Goal: Complete application form: Complete application form

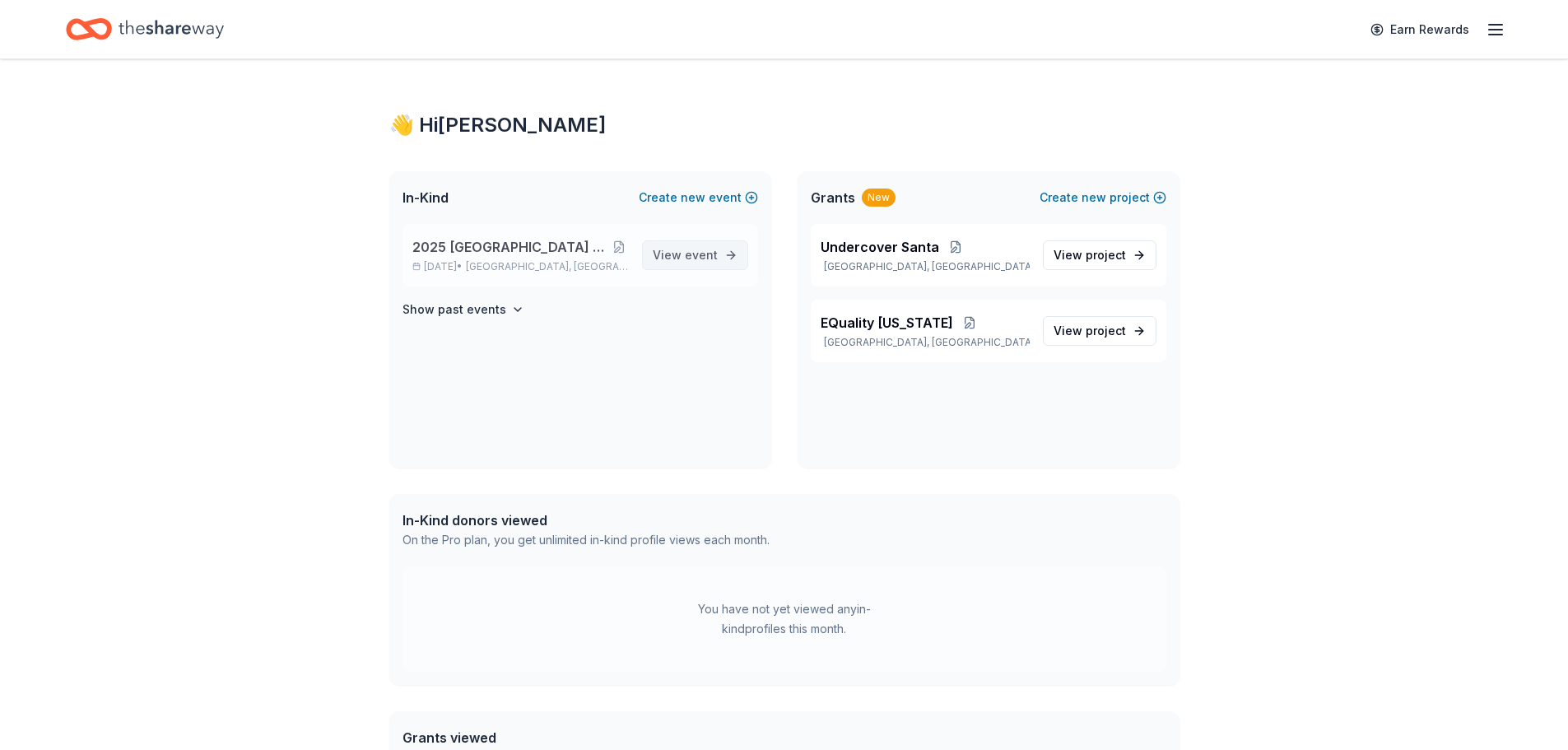
click at [683, 253] on span "View event" at bounding box center [685, 255] width 65 height 20
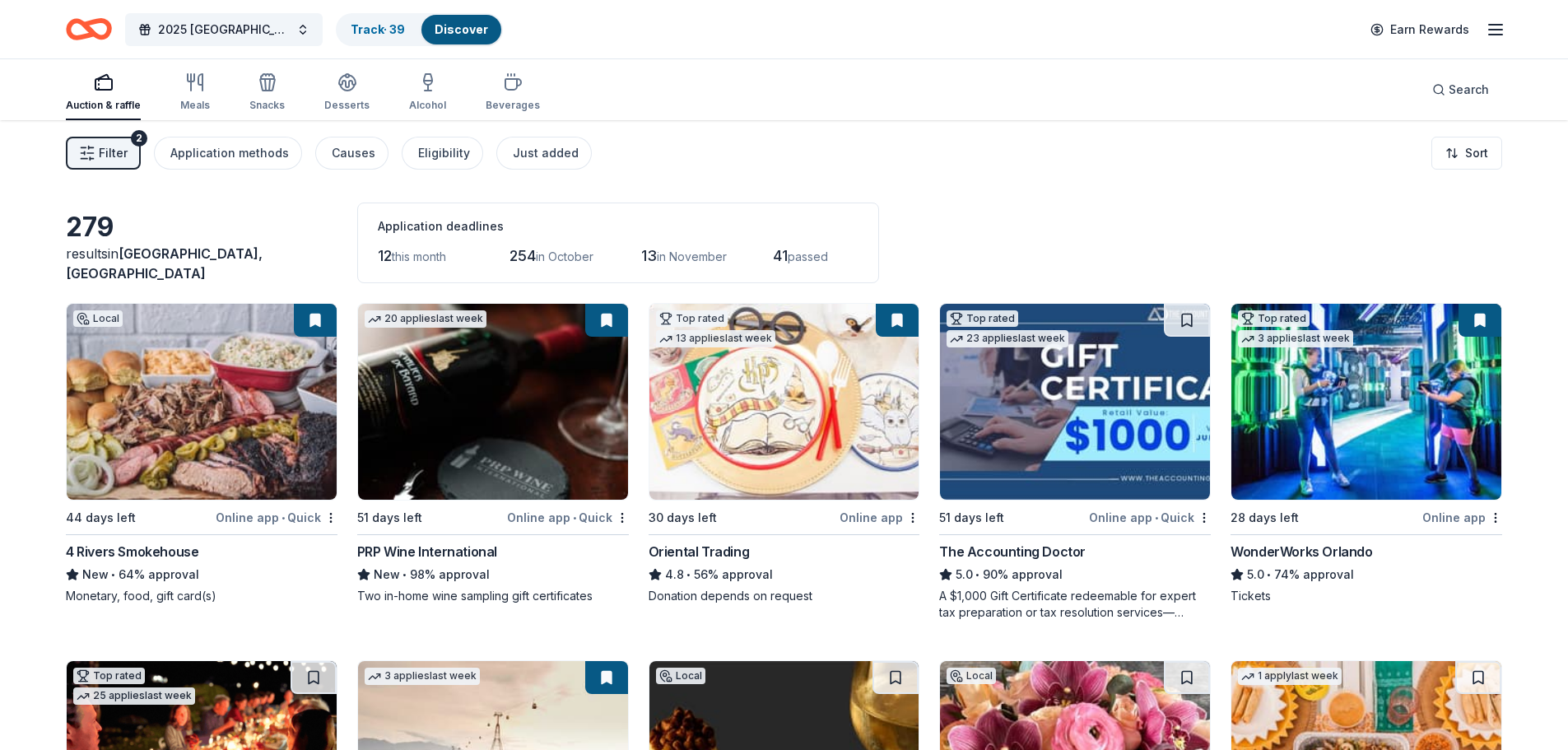
click at [109, 155] on span "Filter" at bounding box center [113, 153] width 29 height 20
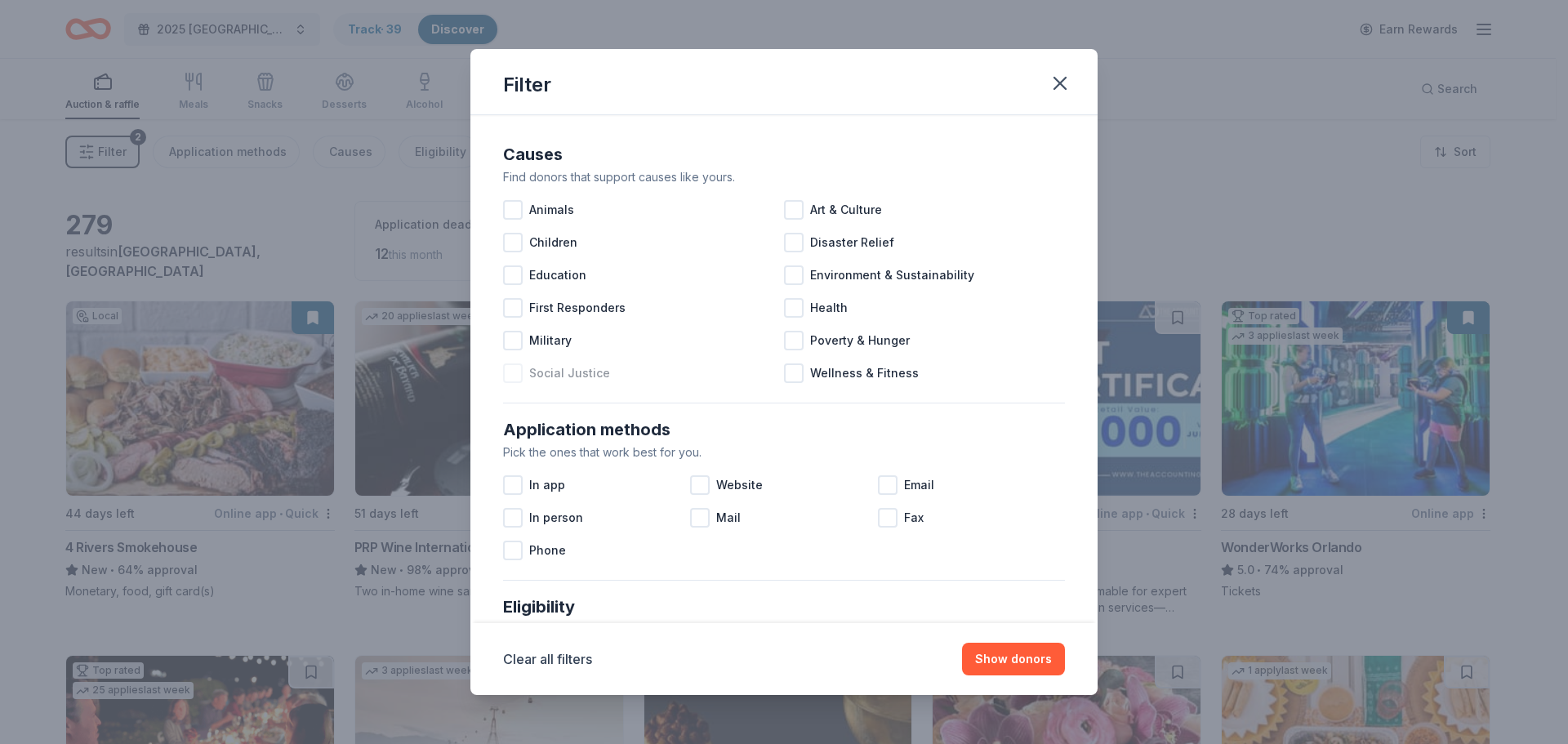
click at [511, 365] on div at bounding box center [513, 372] width 20 height 20
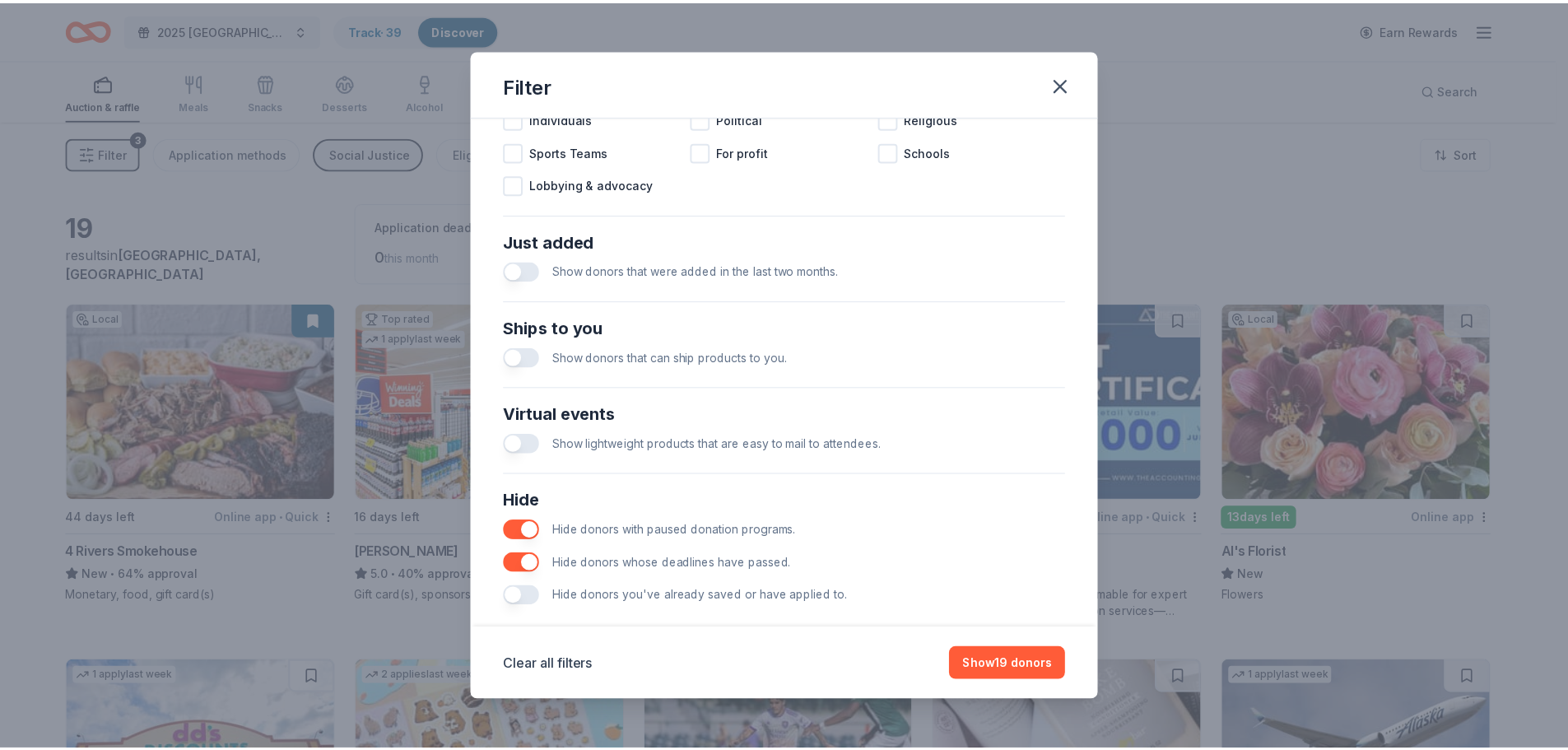
scroll to position [573, 0]
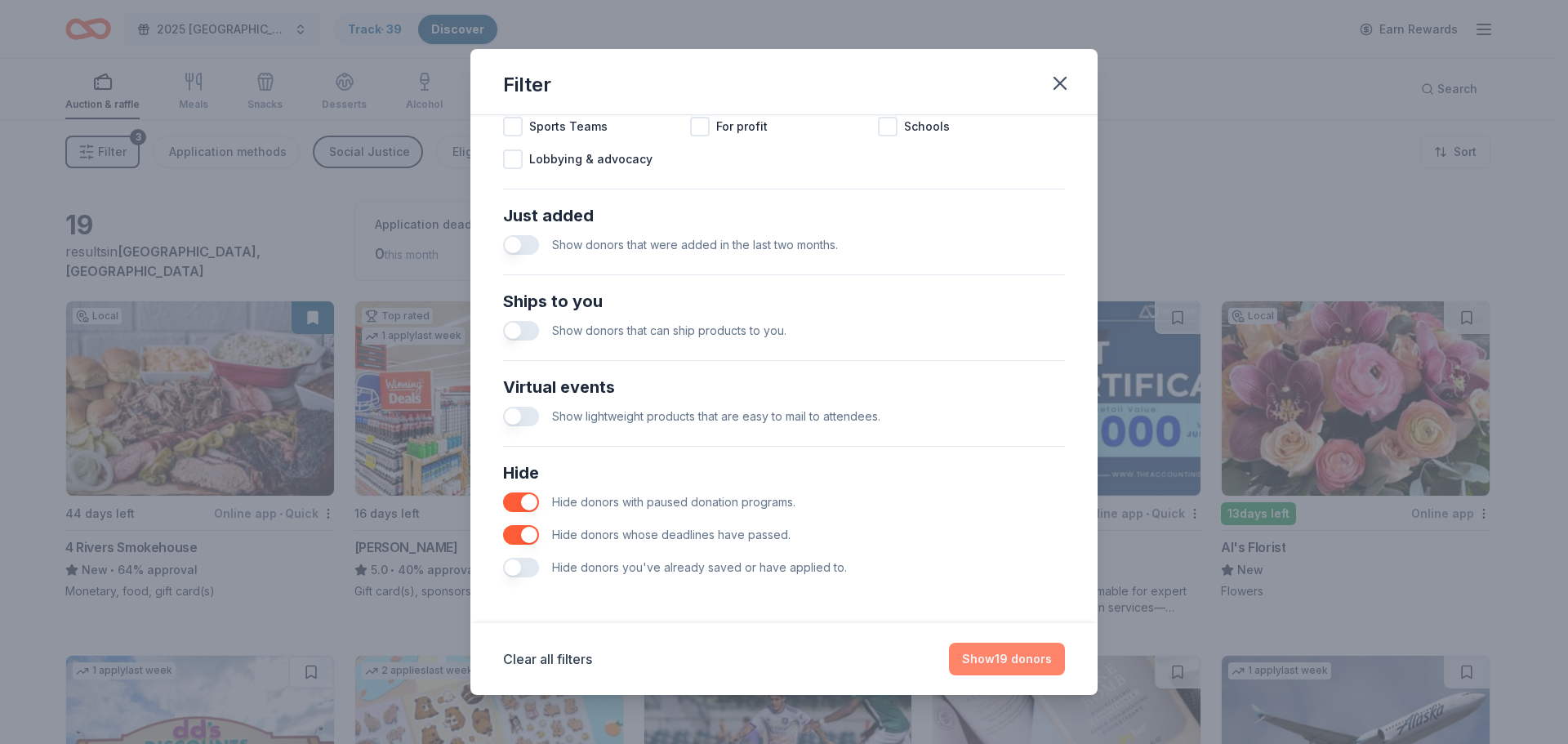
click at [1036, 652] on button "Show 19 donors" at bounding box center [1006, 659] width 116 height 32
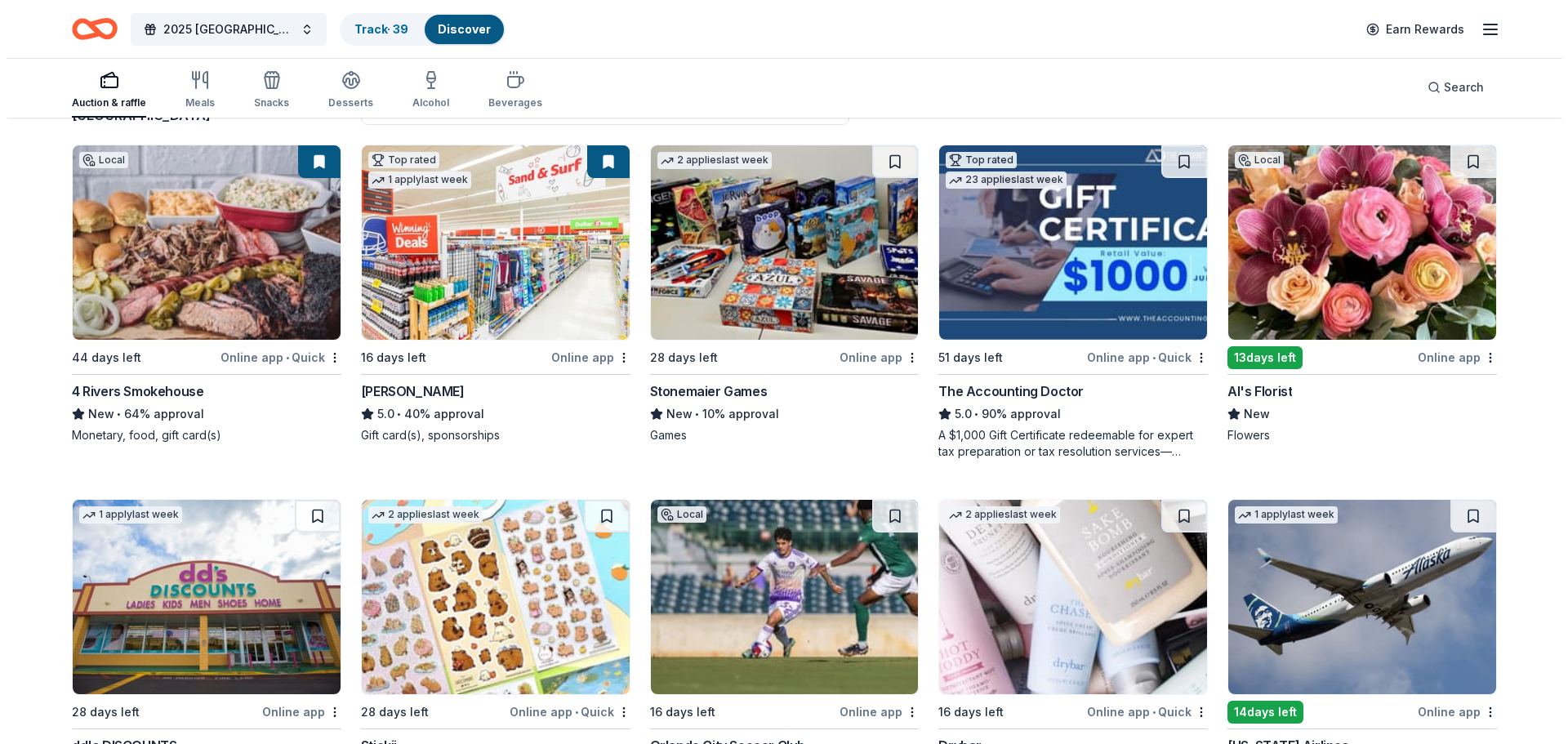
scroll to position [0, 0]
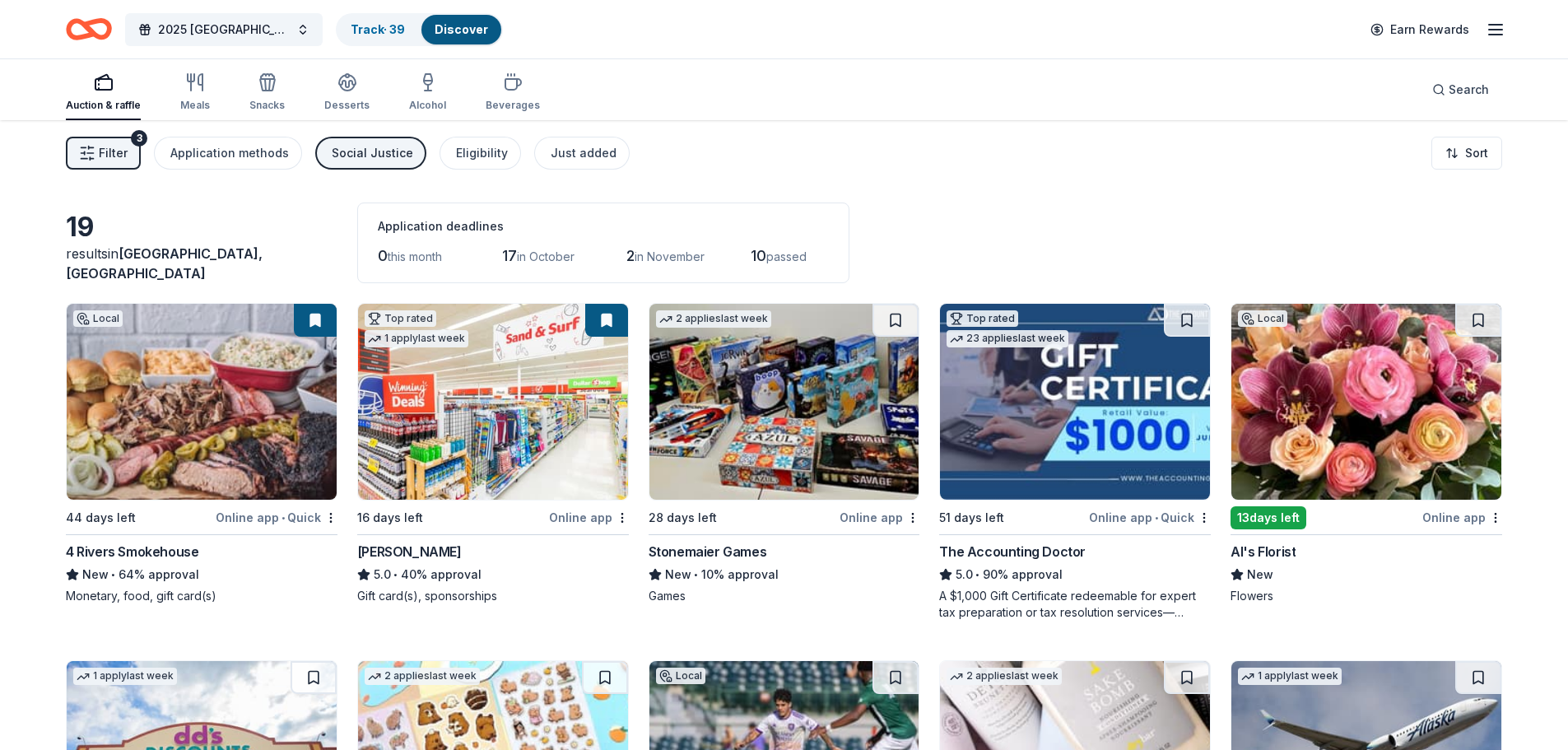
click at [122, 151] on span "Filter" at bounding box center [113, 153] width 29 height 20
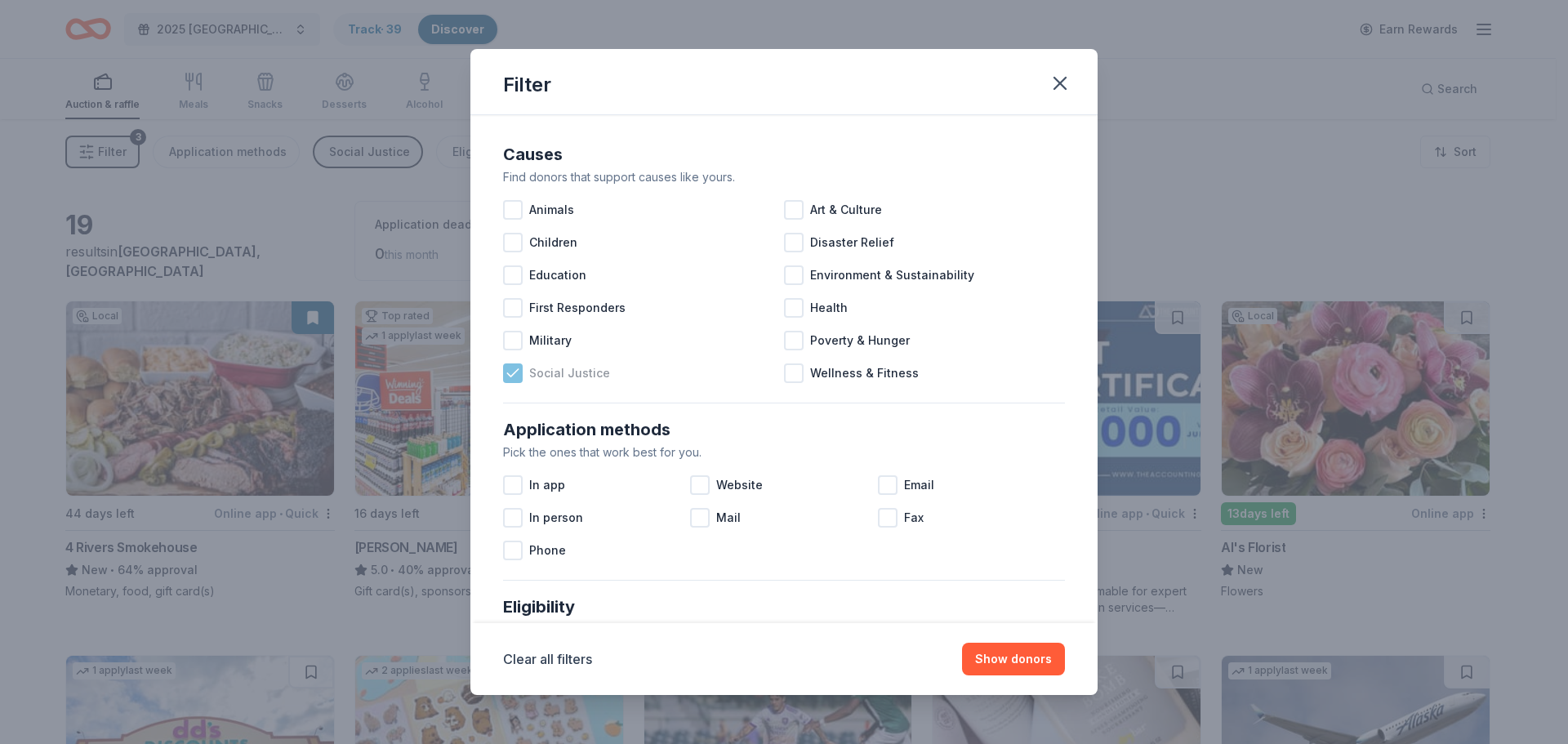
click at [517, 373] on icon at bounding box center [513, 372] width 16 height 16
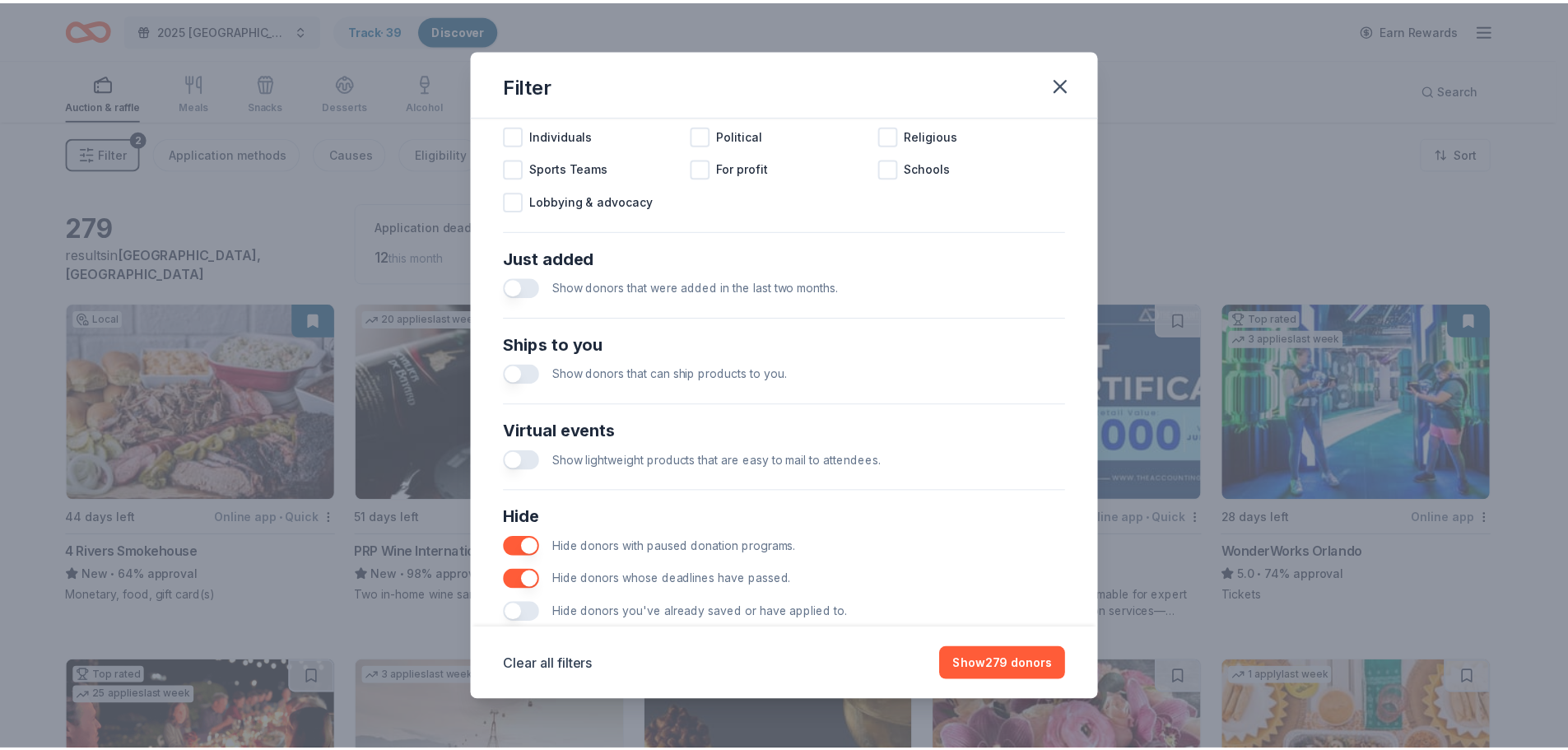
scroll to position [573, 0]
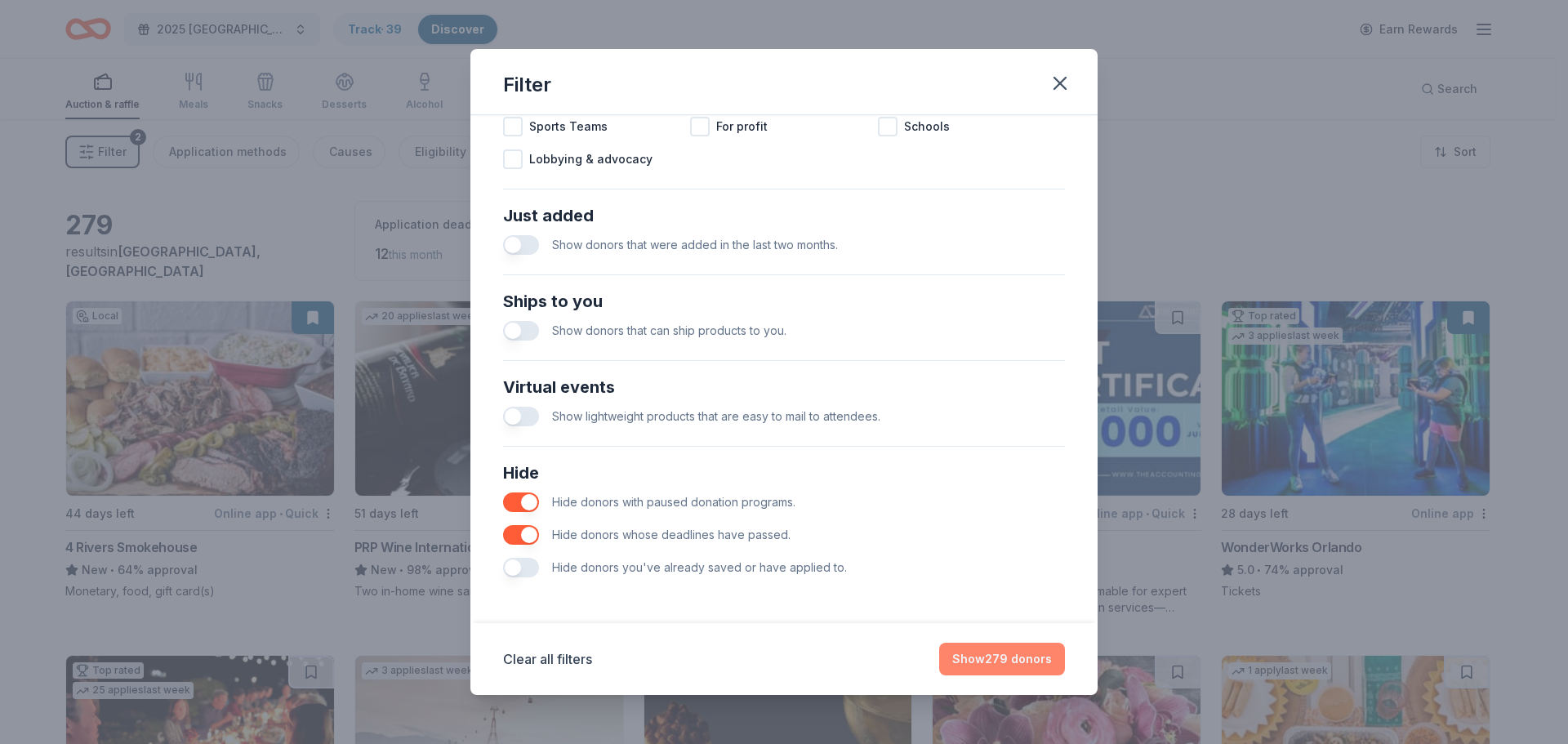
click at [1006, 664] on button "Show 279 donors" at bounding box center [1001, 659] width 126 height 32
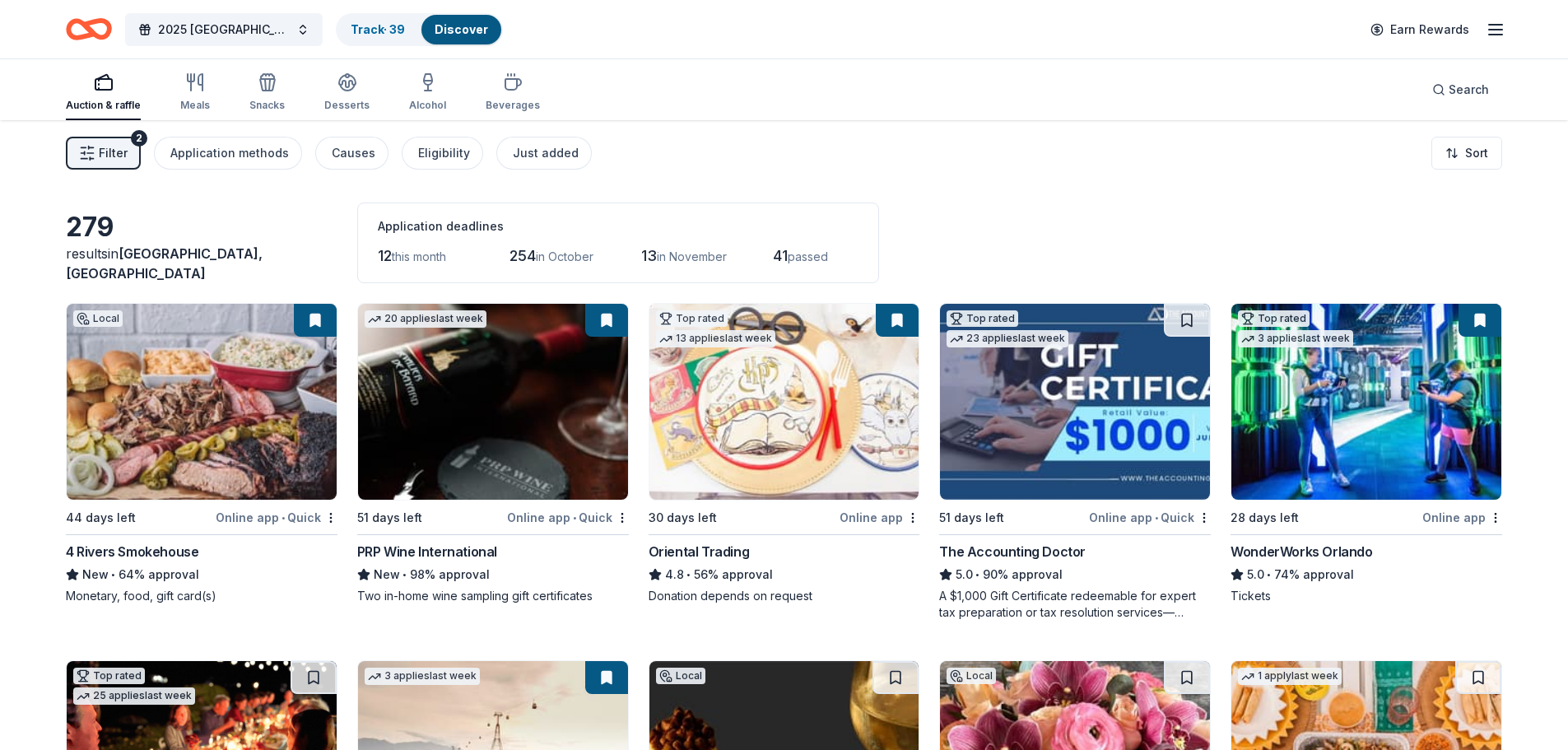
click at [469, 549] on div "PRP Wine International" at bounding box center [427, 551] width 140 height 20
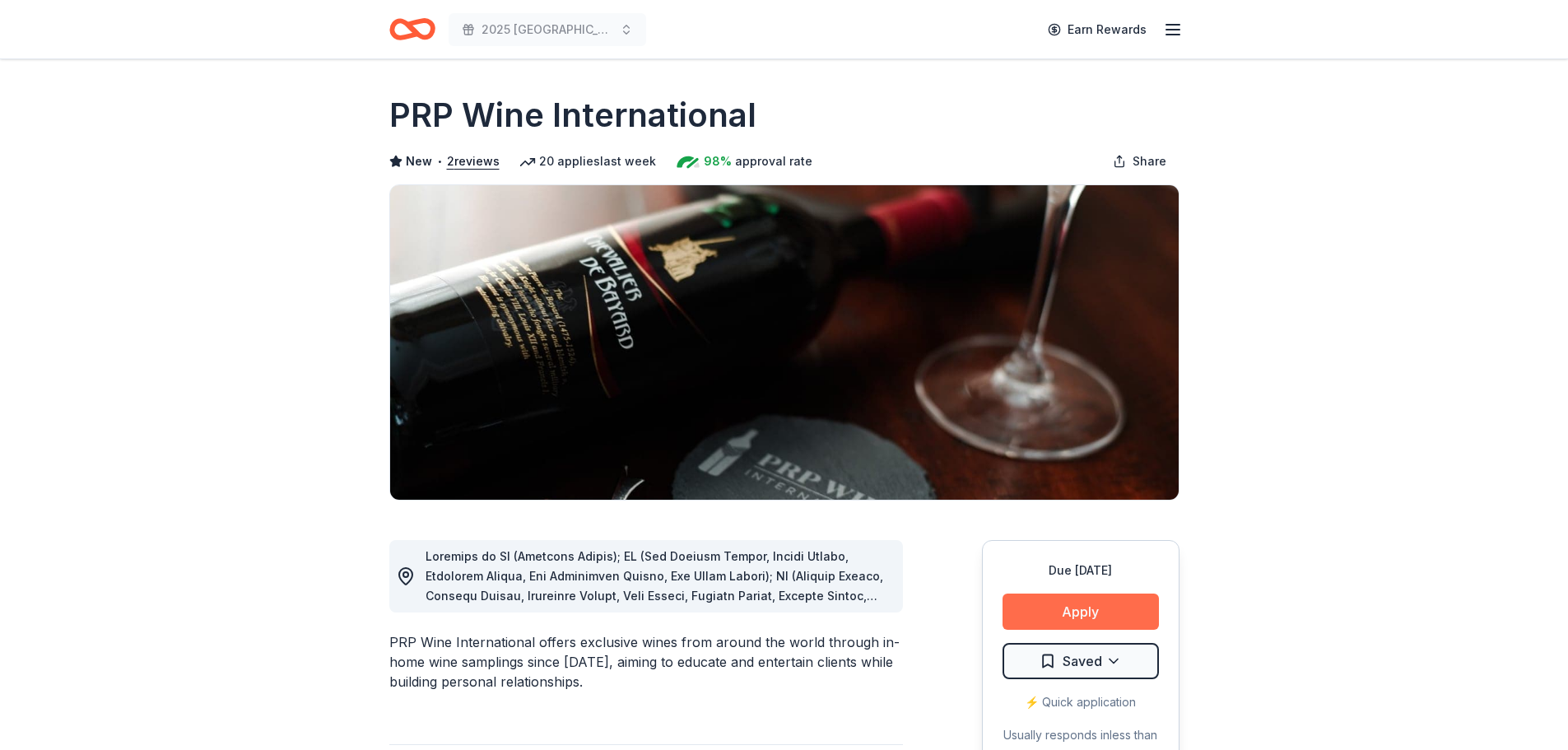
click at [1109, 609] on button "Apply" at bounding box center [1081, 611] width 157 height 36
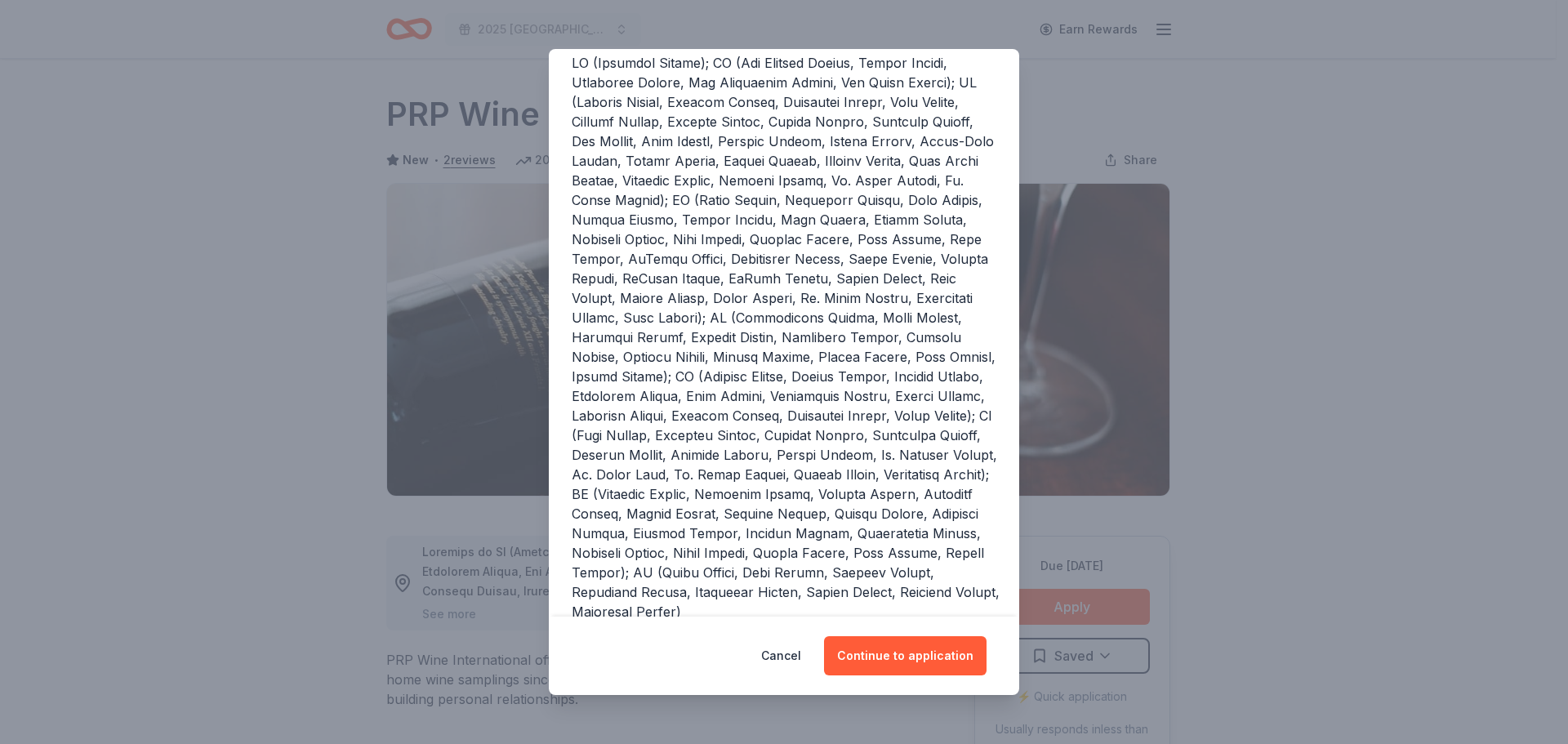
scroll to position [245, 0]
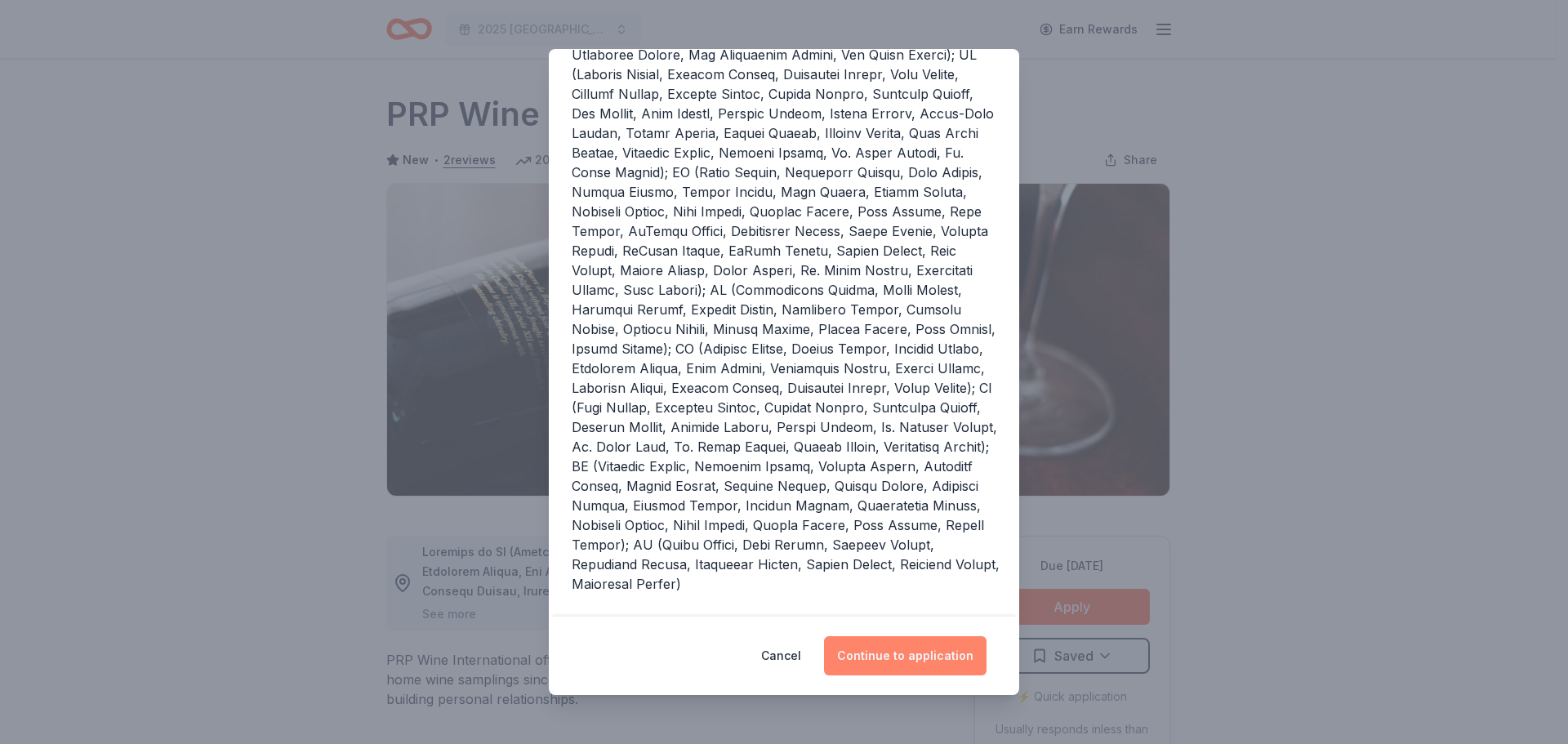
click at [883, 649] on button "Continue to application" at bounding box center [905, 655] width 162 height 39
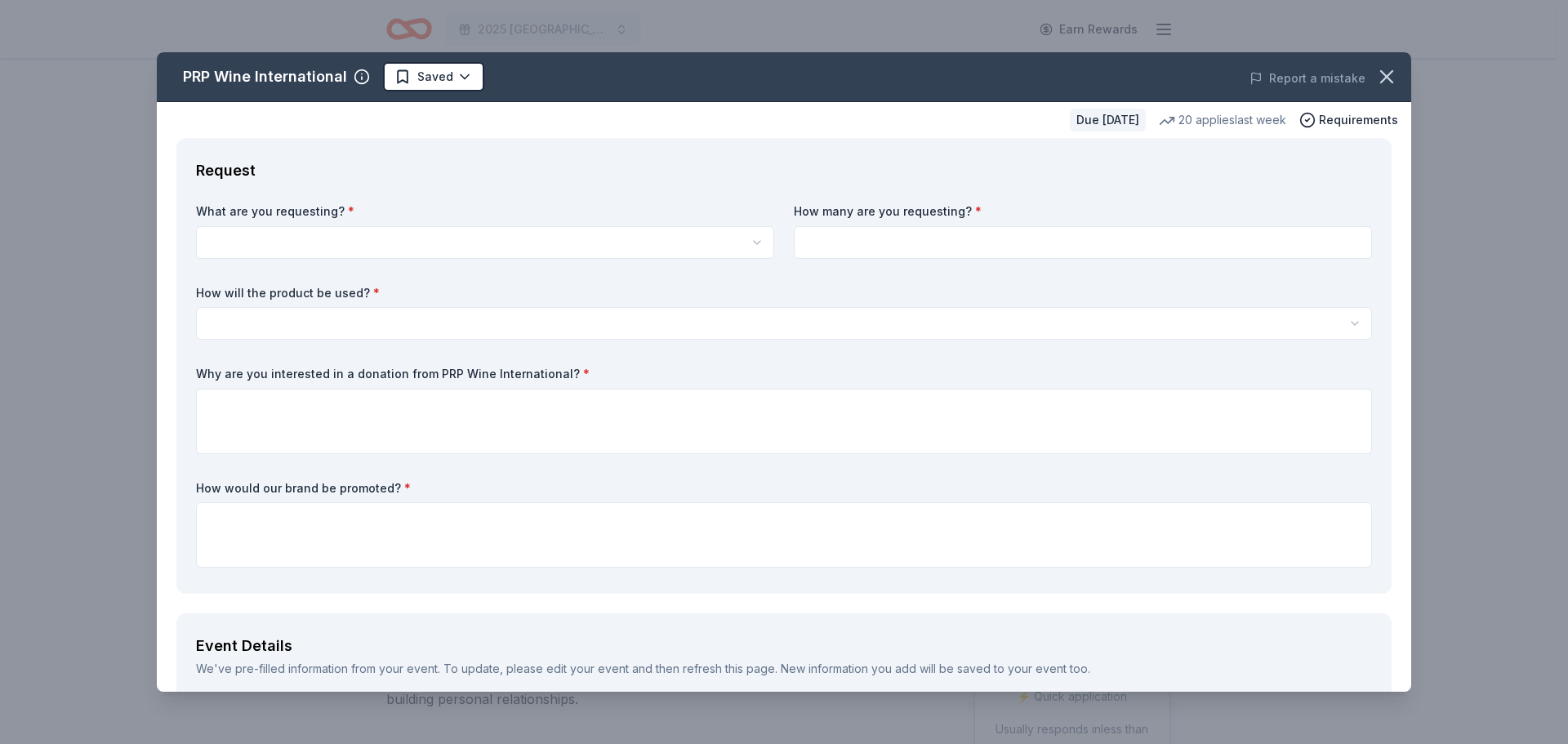
click at [266, 235] on html "2025 Broward County Equality Florida Gala Earn Rewards Due in 51 days Share PRP…" at bounding box center [784, 372] width 1568 height 744
select select "Two in-home wine sampling gift certificates"
click at [843, 239] on input at bounding box center [1083, 243] width 578 height 32
click at [852, 239] on input at bounding box center [1083, 243] width 578 height 32
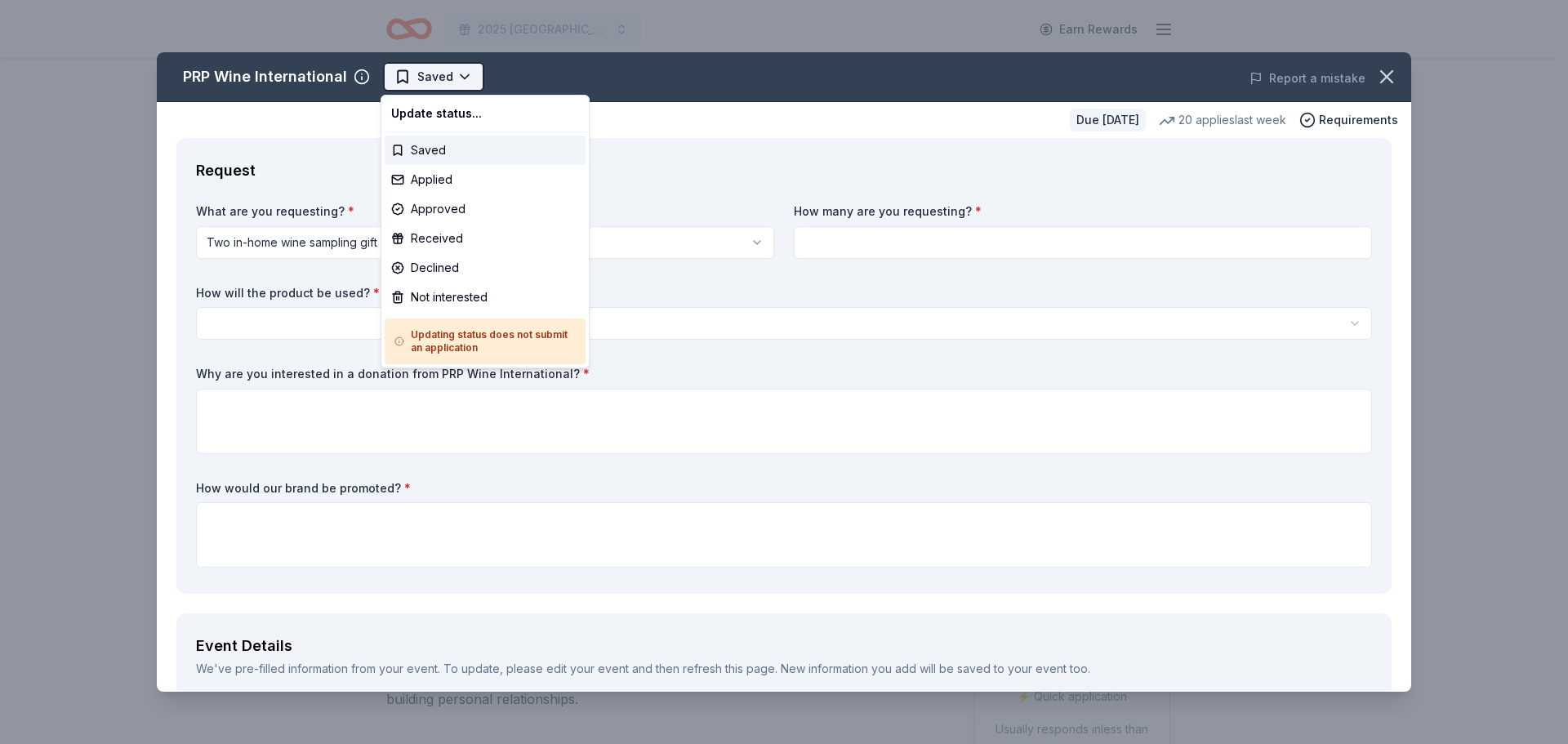
click at [399, 82] on html "2025 Broward County Equality Florida Gala Earn Rewards Due in 51 days Share PRP…" at bounding box center [784, 372] width 1568 height 744
click at [418, 156] on div "Saved" at bounding box center [485, 150] width 201 height 29
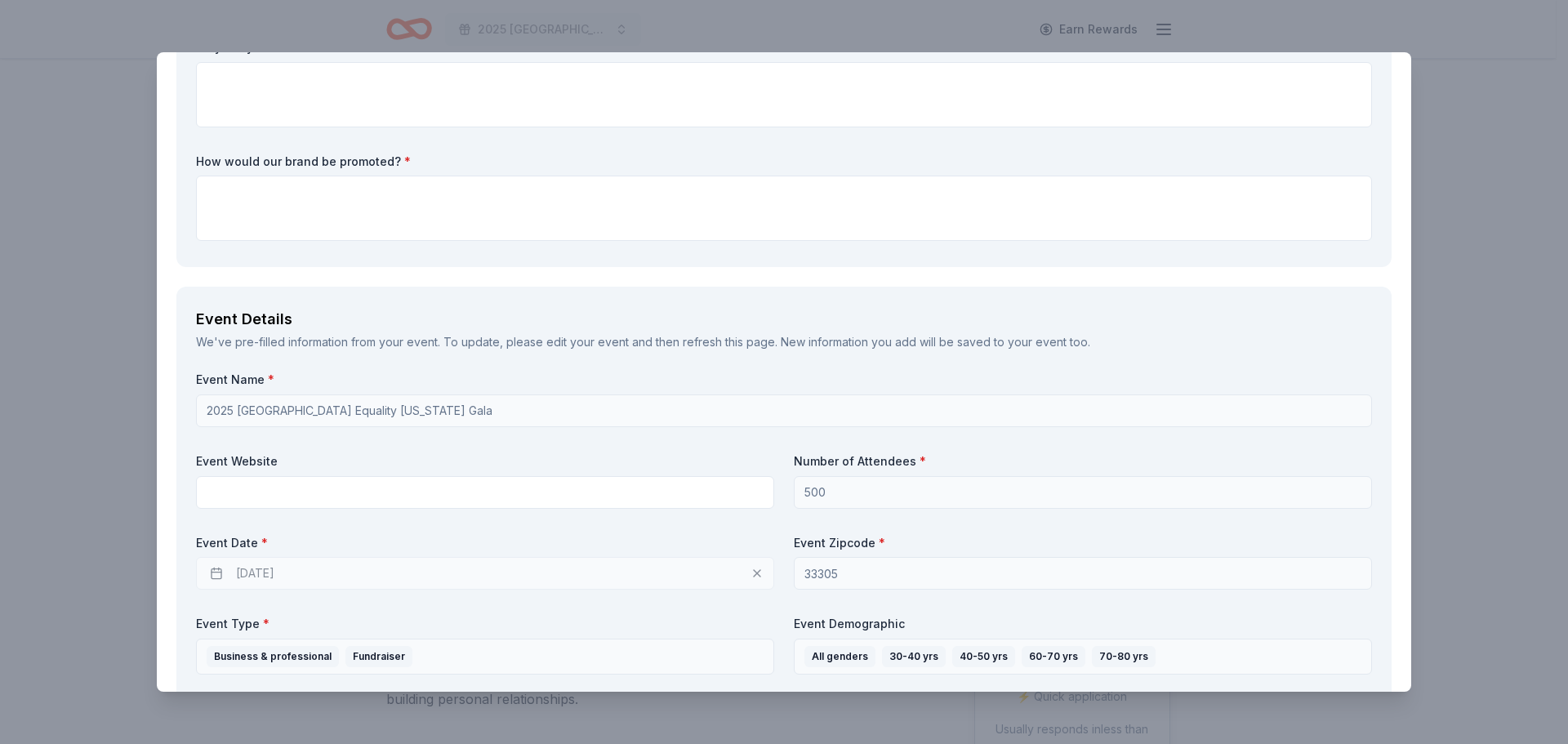
scroll to position [408, 0]
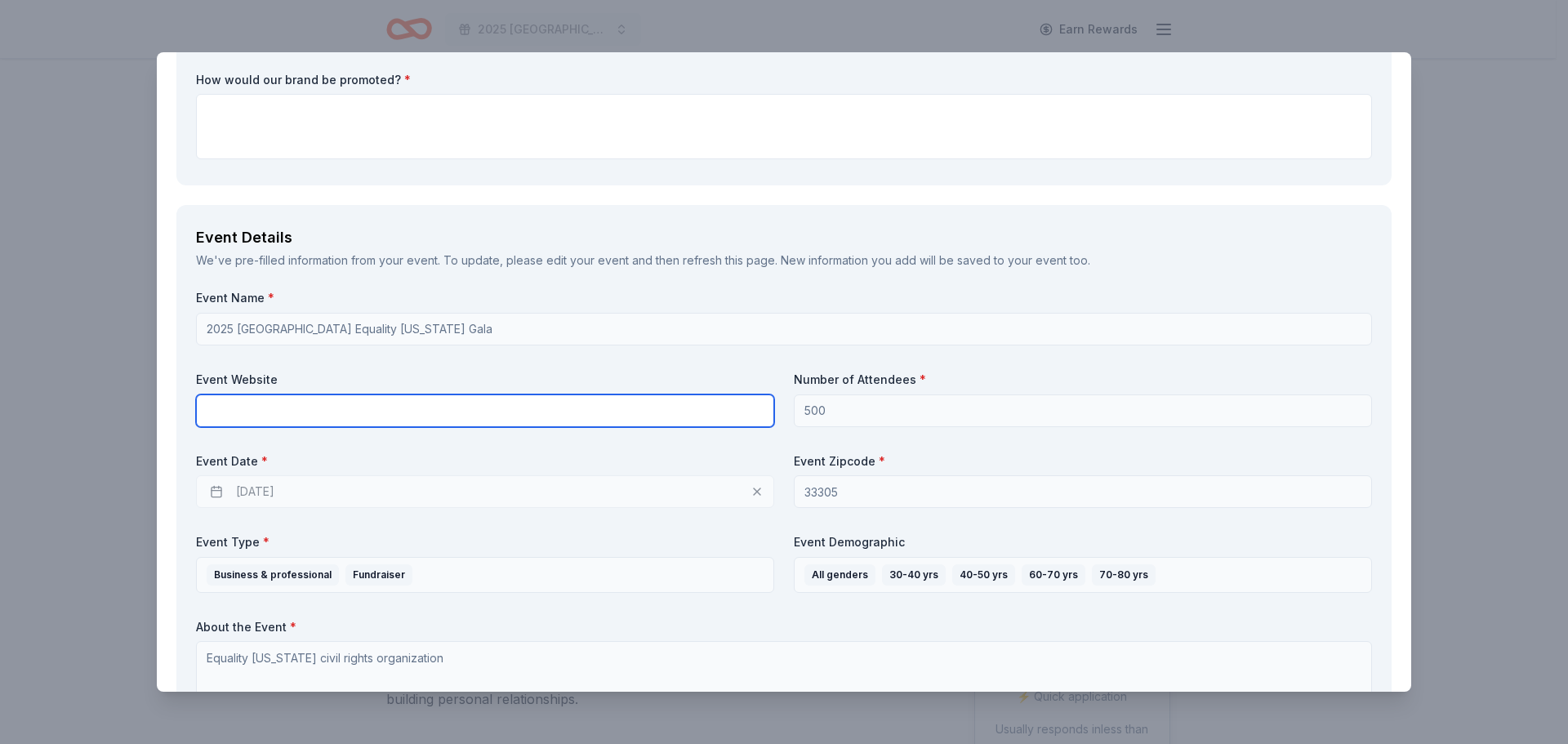
click at [387, 414] on input "text" at bounding box center [485, 410] width 578 height 32
paste input "https://www.eqfl.org/browardgala"
click at [700, 399] on input "https://www.eqfl.org/browardgala" at bounding box center [485, 410] width 578 height 32
type input "https://www.eqfl.org/browardgala"
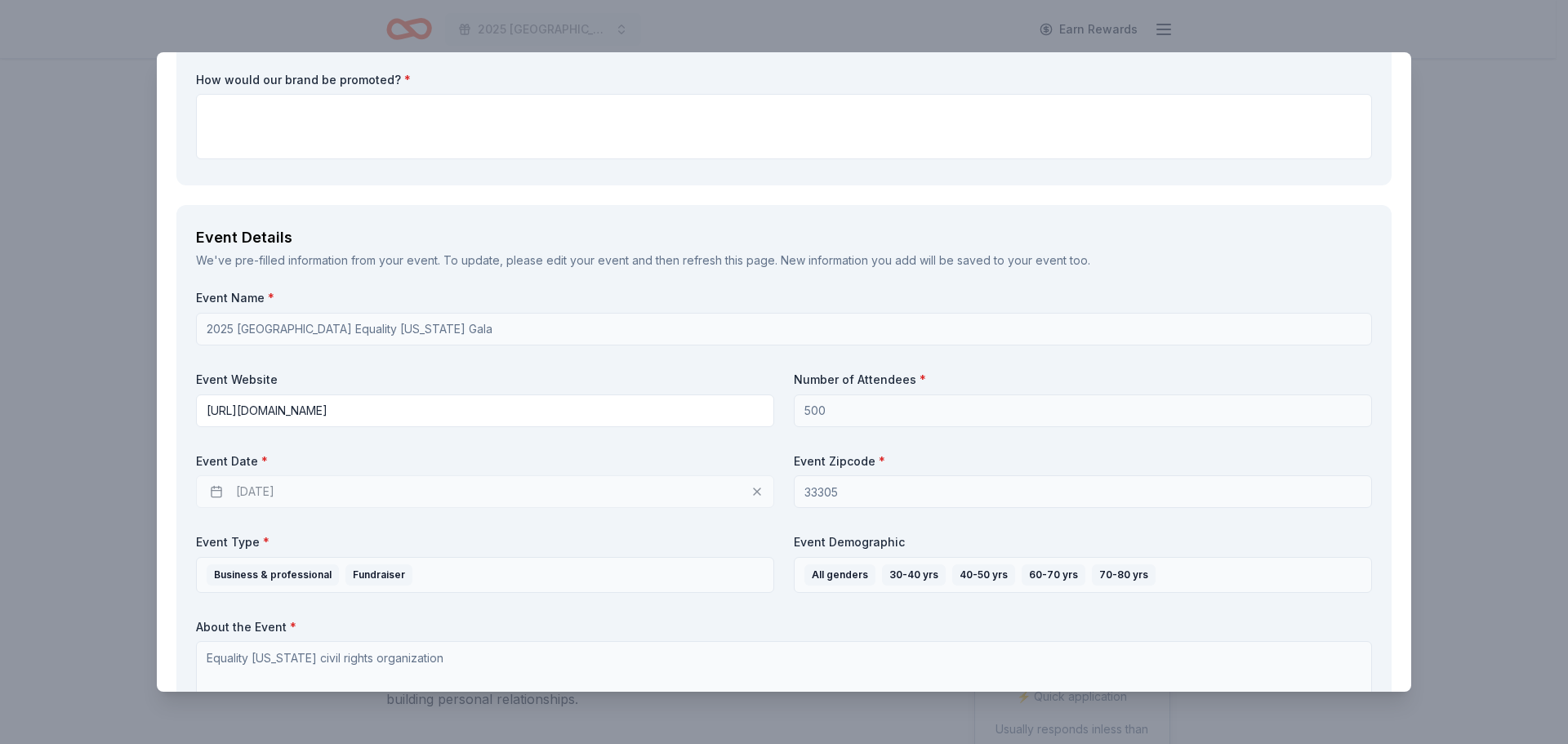
click at [441, 487] on div "11/14/2025" at bounding box center [485, 492] width 578 height 32
click at [759, 483] on div "11/14/2025" at bounding box center [485, 492] width 578 height 32
click at [753, 492] on div "11/14/2025" at bounding box center [485, 492] width 578 height 32
click at [364, 486] on div "11/14/2025" at bounding box center [485, 492] width 578 height 32
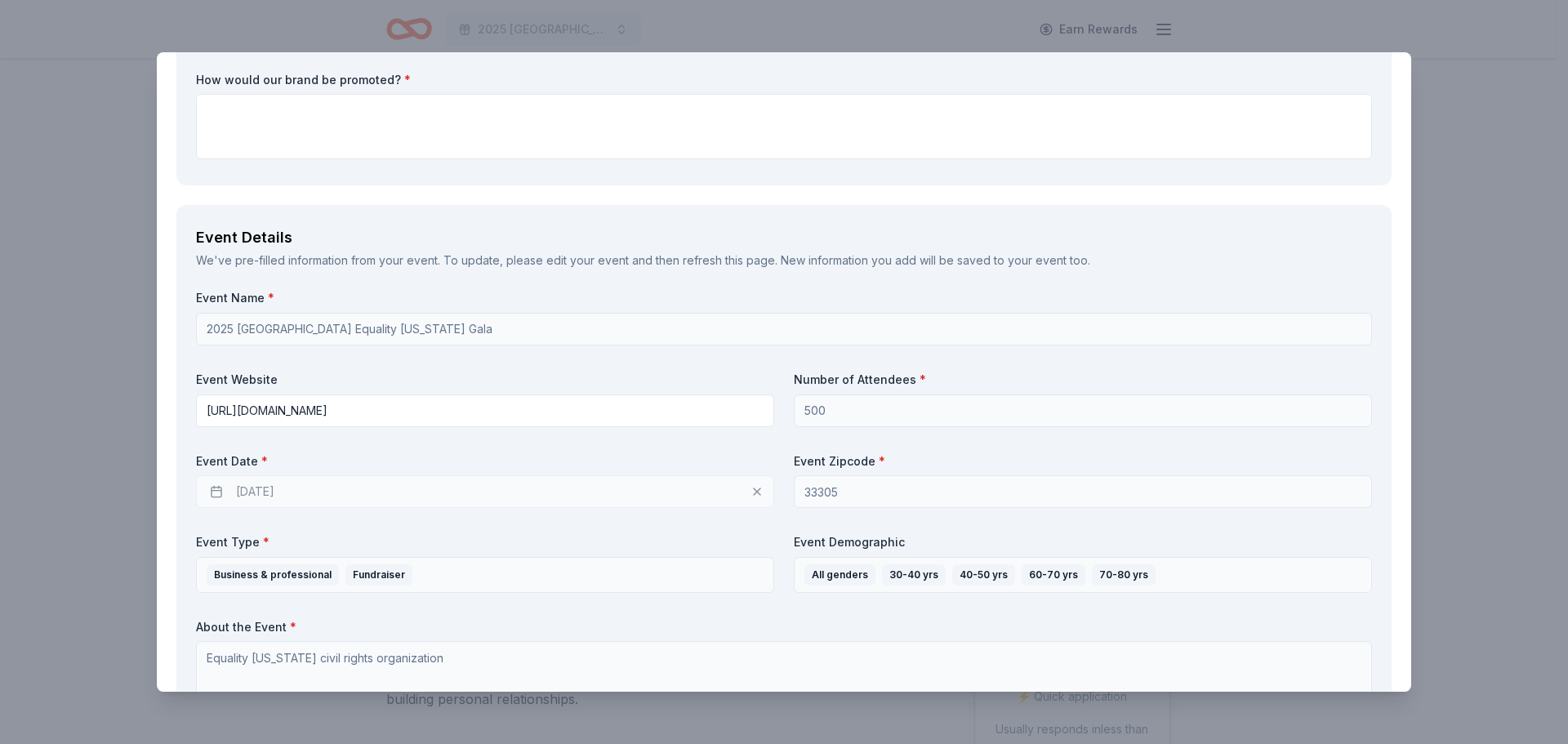
click at [748, 438] on div "Event Name * 2025 Broward County Equality Florida Gala Event Website https://ww…" at bounding box center [784, 501] width 1176 height 423
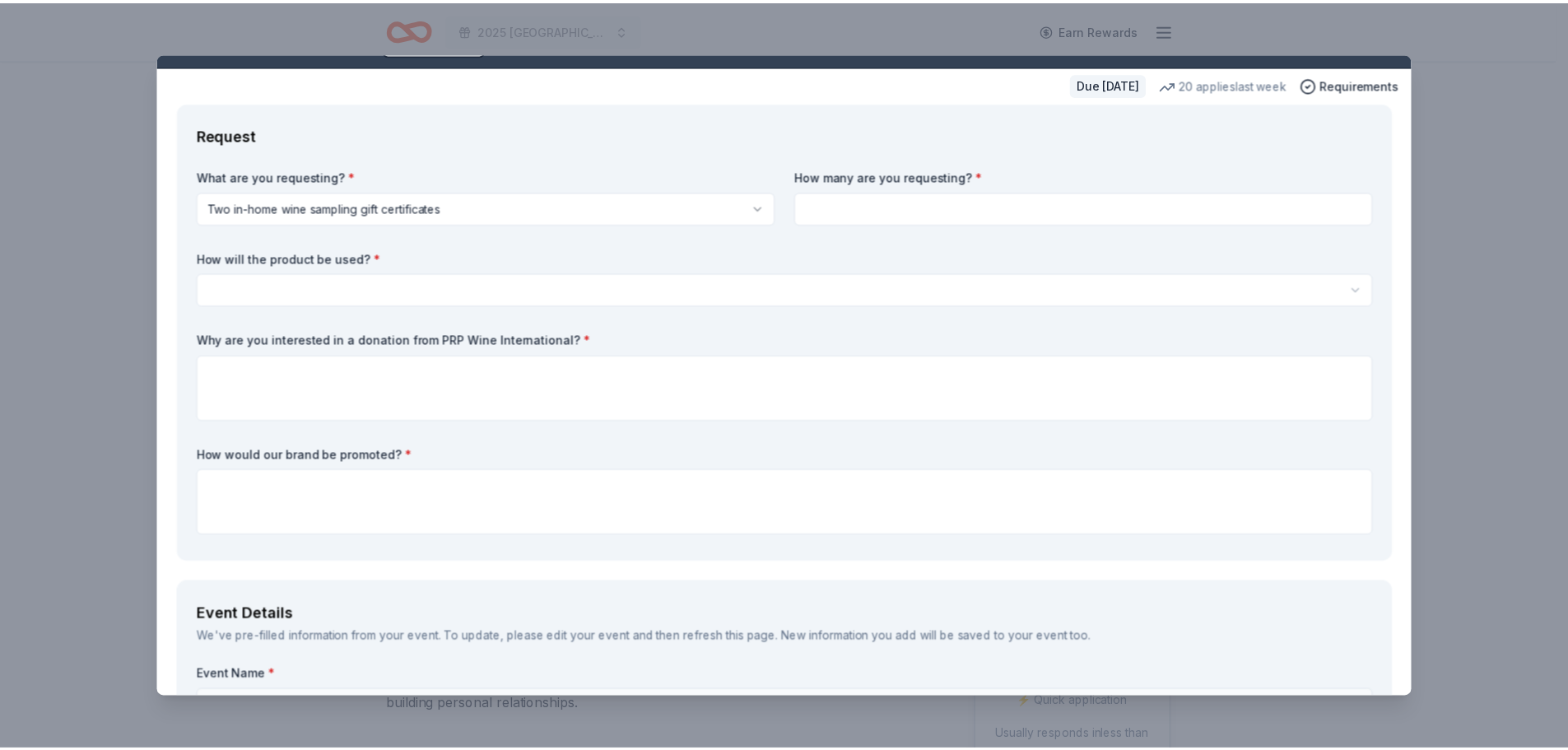
scroll to position [0, 0]
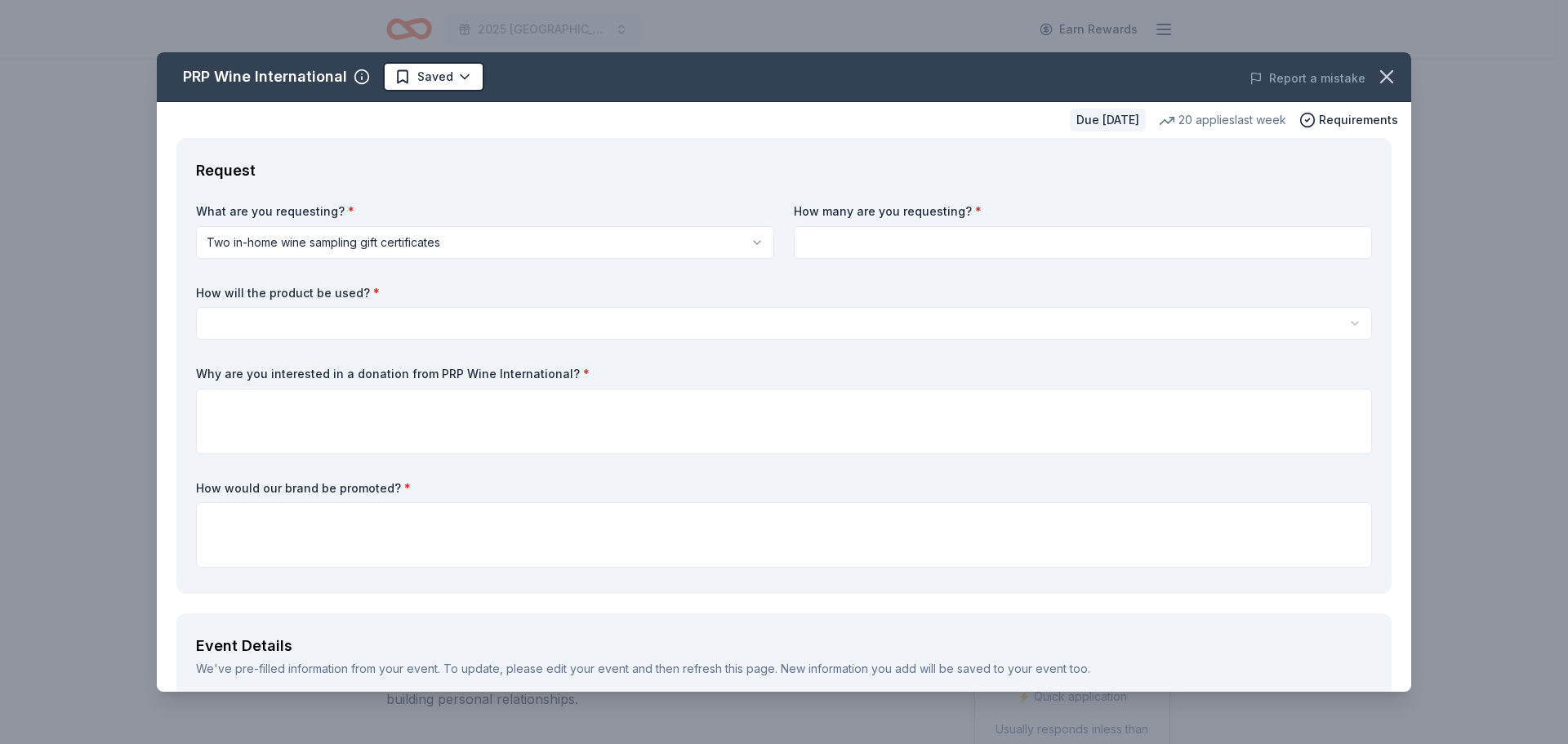
click at [822, 235] on input at bounding box center [1083, 243] width 578 height 32
type input "2"
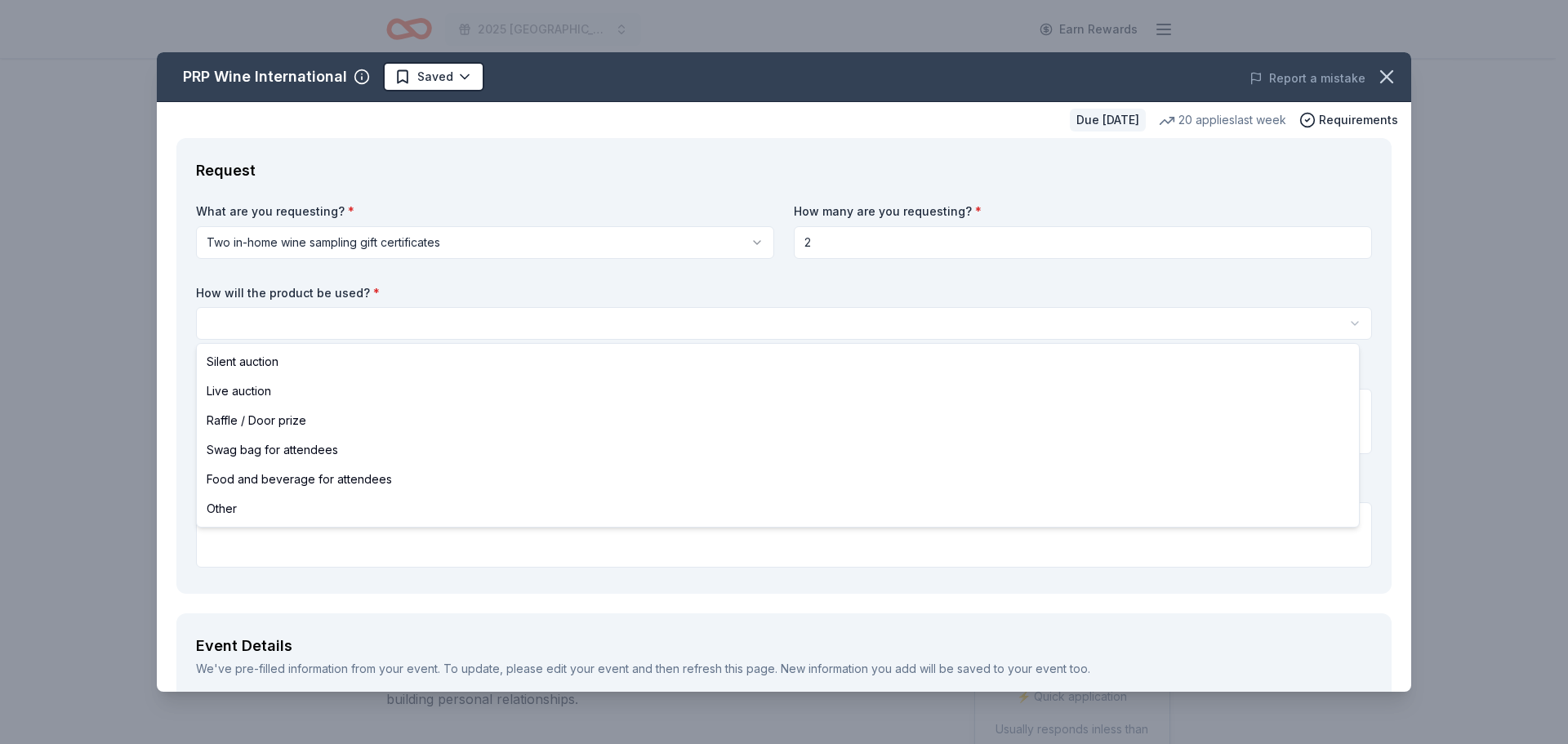
click at [276, 318] on html "2025 Broward County Equality Florida Gala Earn Rewards Due in 51 days Share PRP…" at bounding box center [784, 372] width 1568 height 744
click at [327, 311] on html "2025 Broward County Equality Florida Gala Earn Rewards Due in 51 days Share PRP…" at bounding box center [784, 372] width 1568 height 744
select select "raffleDoorPrize"
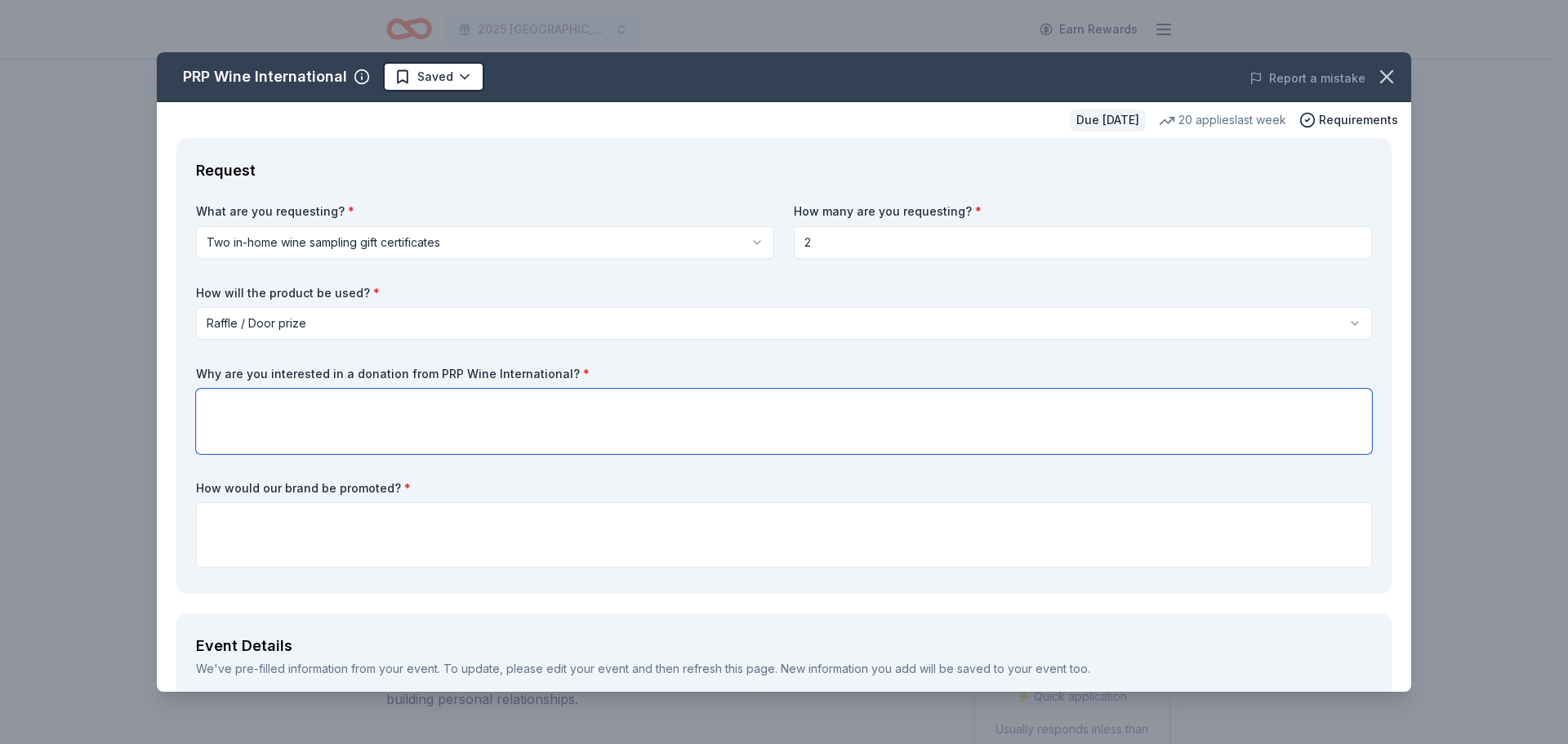
click at [305, 419] on textarea at bounding box center [784, 421] width 1176 height 65
click at [228, 414] on textarea at bounding box center [784, 421] width 1176 height 65
paste textarea "Thank you for standing with us at last year’s Gala through your wine donation. …"
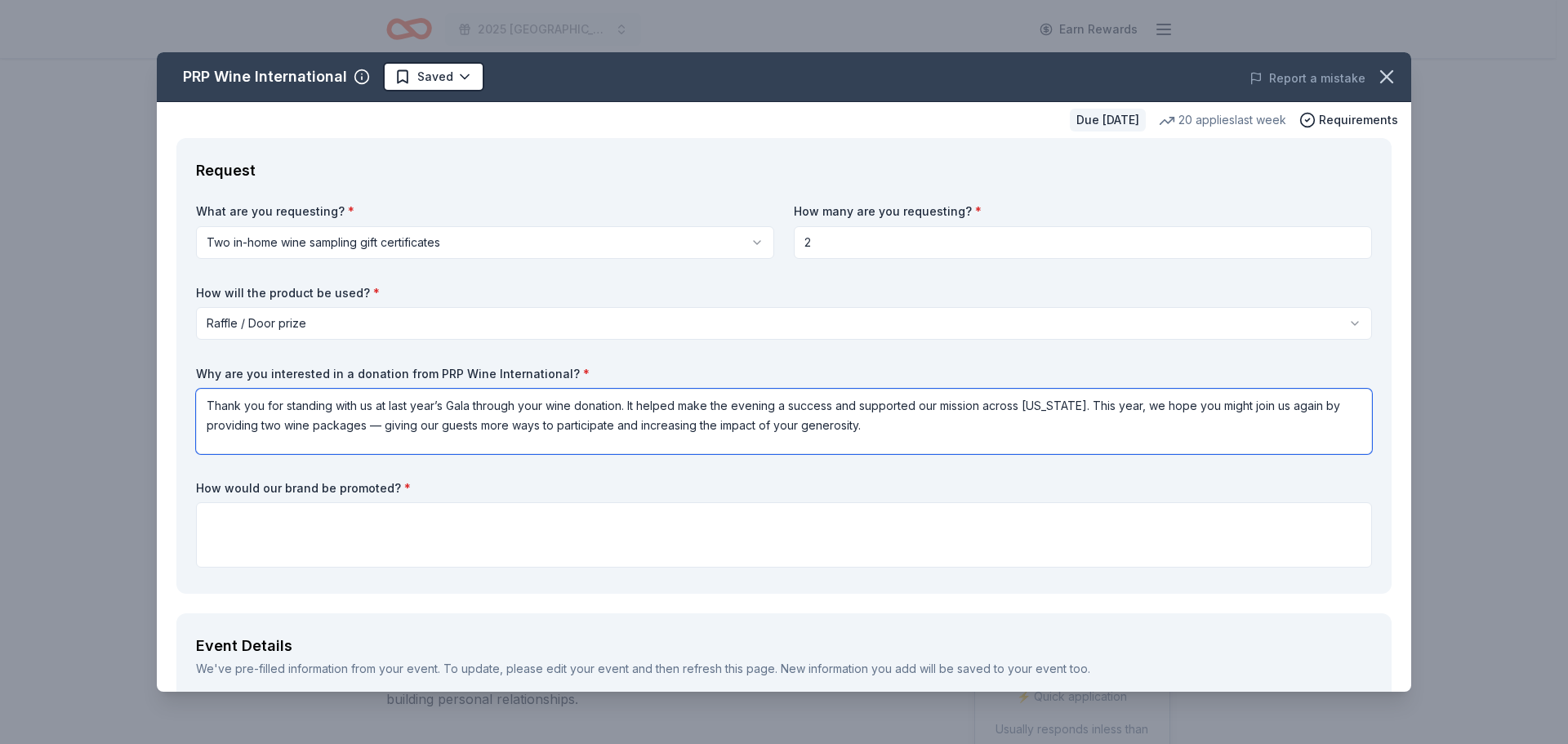
type textarea "Thank you for standing with us at last year’s Gala through your wine donation. …"
click at [323, 523] on textarea at bounding box center [784, 535] width 1176 height 65
click at [1378, 75] on icon "button" at bounding box center [1386, 77] width 23 height 23
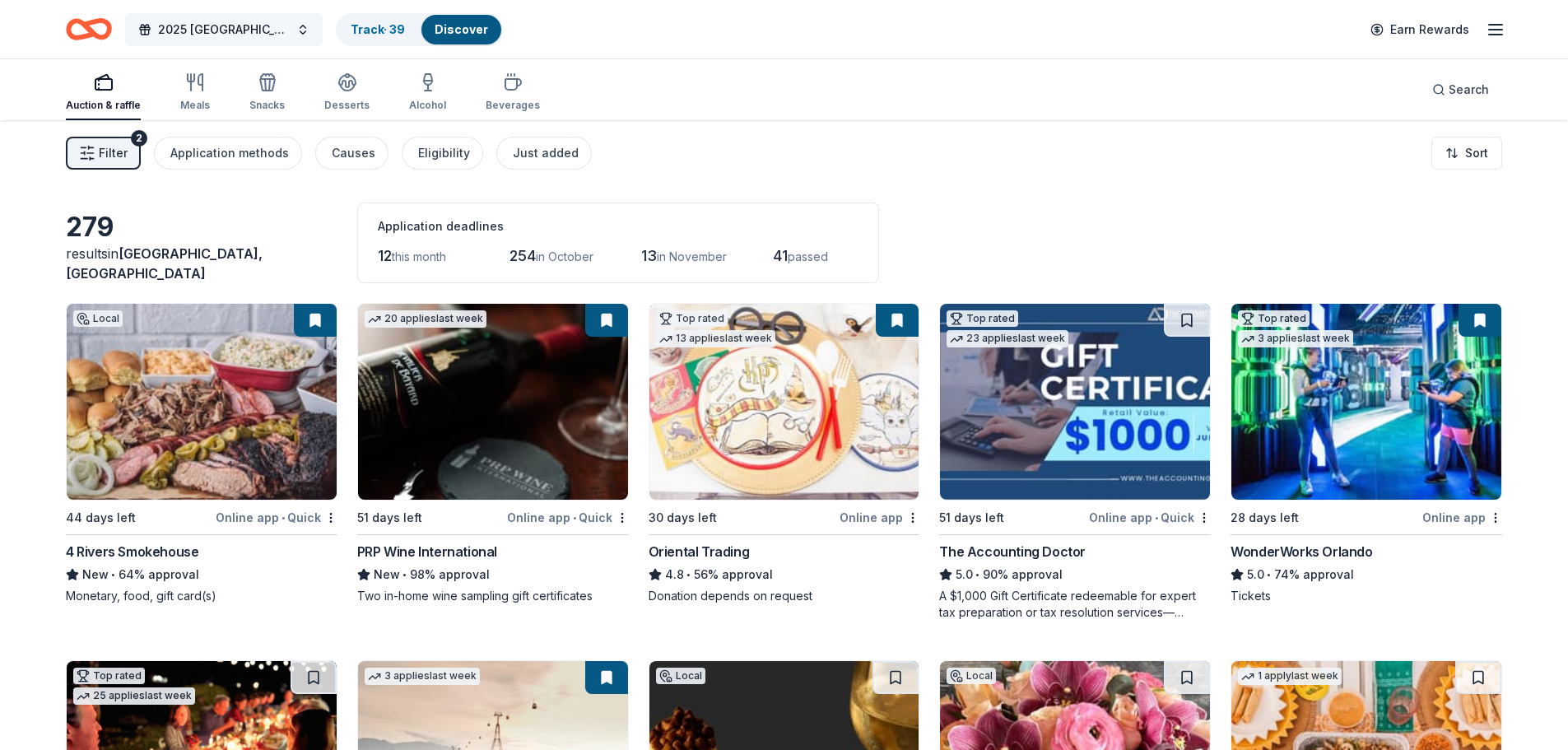
click at [264, 29] on span "2025 [GEOGRAPHIC_DATA] Equality [US_STATE] Gala" at bounding box center [223, 30] width 132 height 20
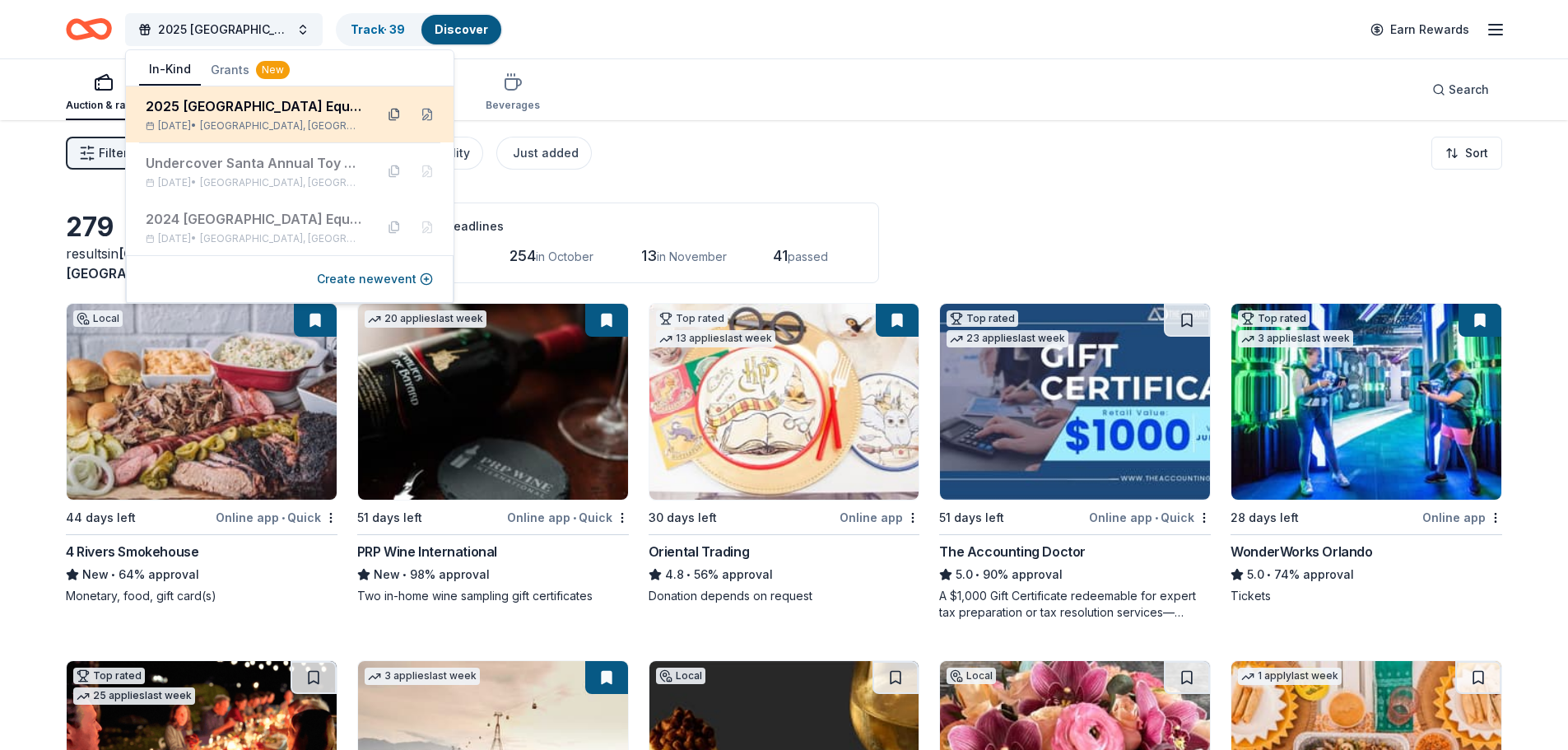
click at [396, 115] on button at bounding box center [394, 115] width 27 height 27
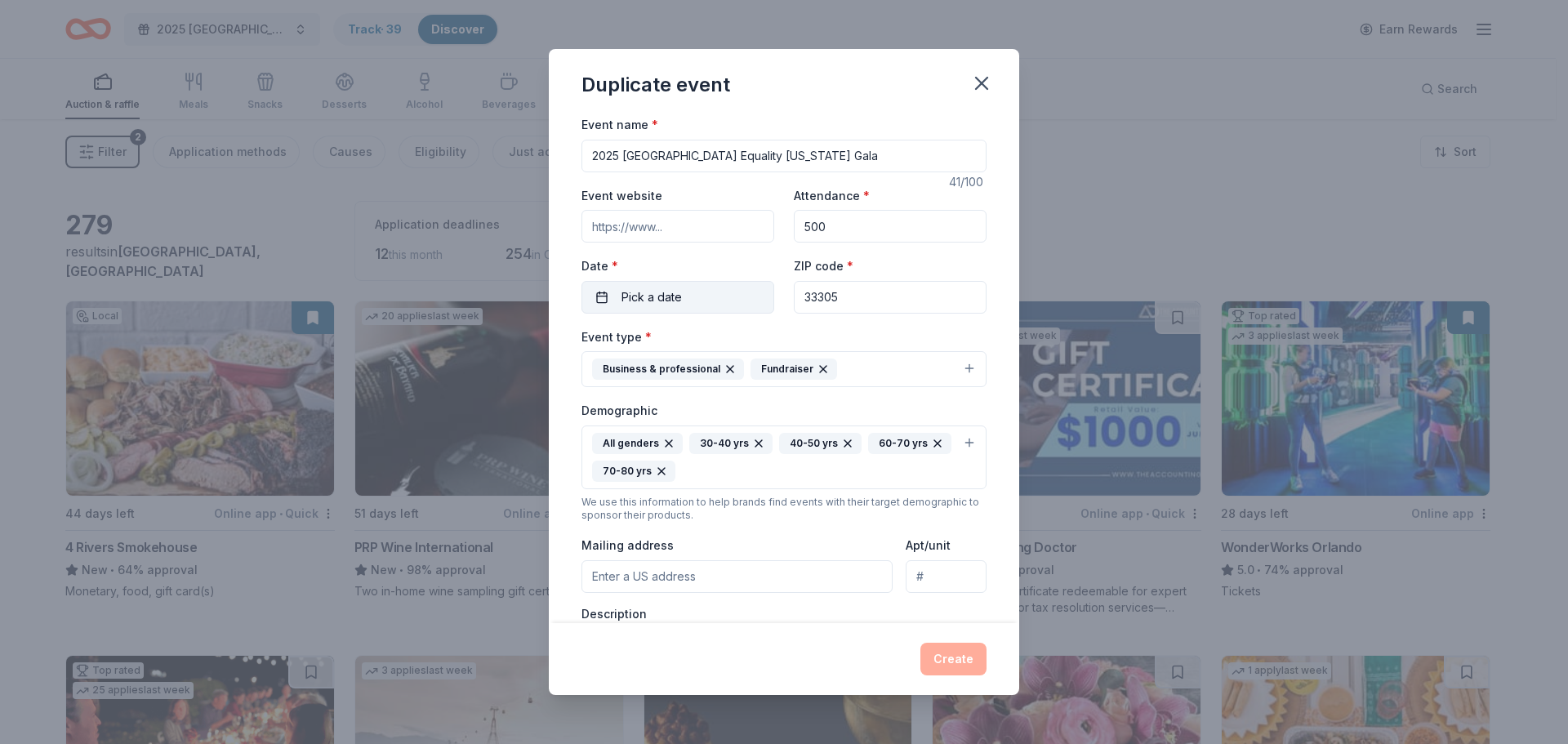
click at [645, 287] on span "Pick a date" at bounding box center [652, 297] width 61 height 20
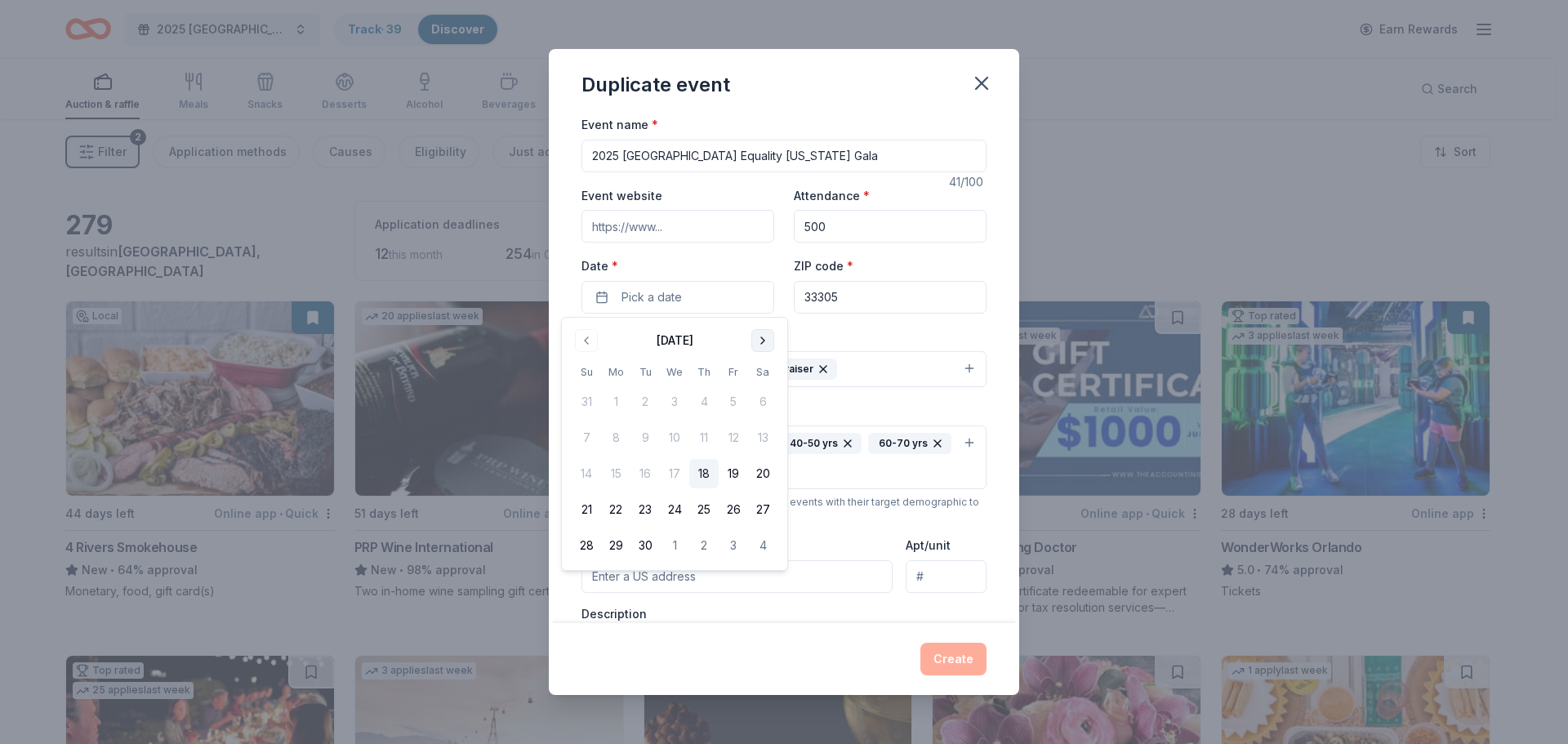
click at [764, 344] on button "Go to next month" at bounding box center [763, 340] width 23 height 23
click at [766, 467] on button "15" at bounding box center [762, 473] width 29 height 29
click at [663, 269] on label "Date *" at bounding box center [677, 265] width 192 height 16
click at [663, 281] on button "11/15/2025" at bounding box center [677, 297] width 192 height 32
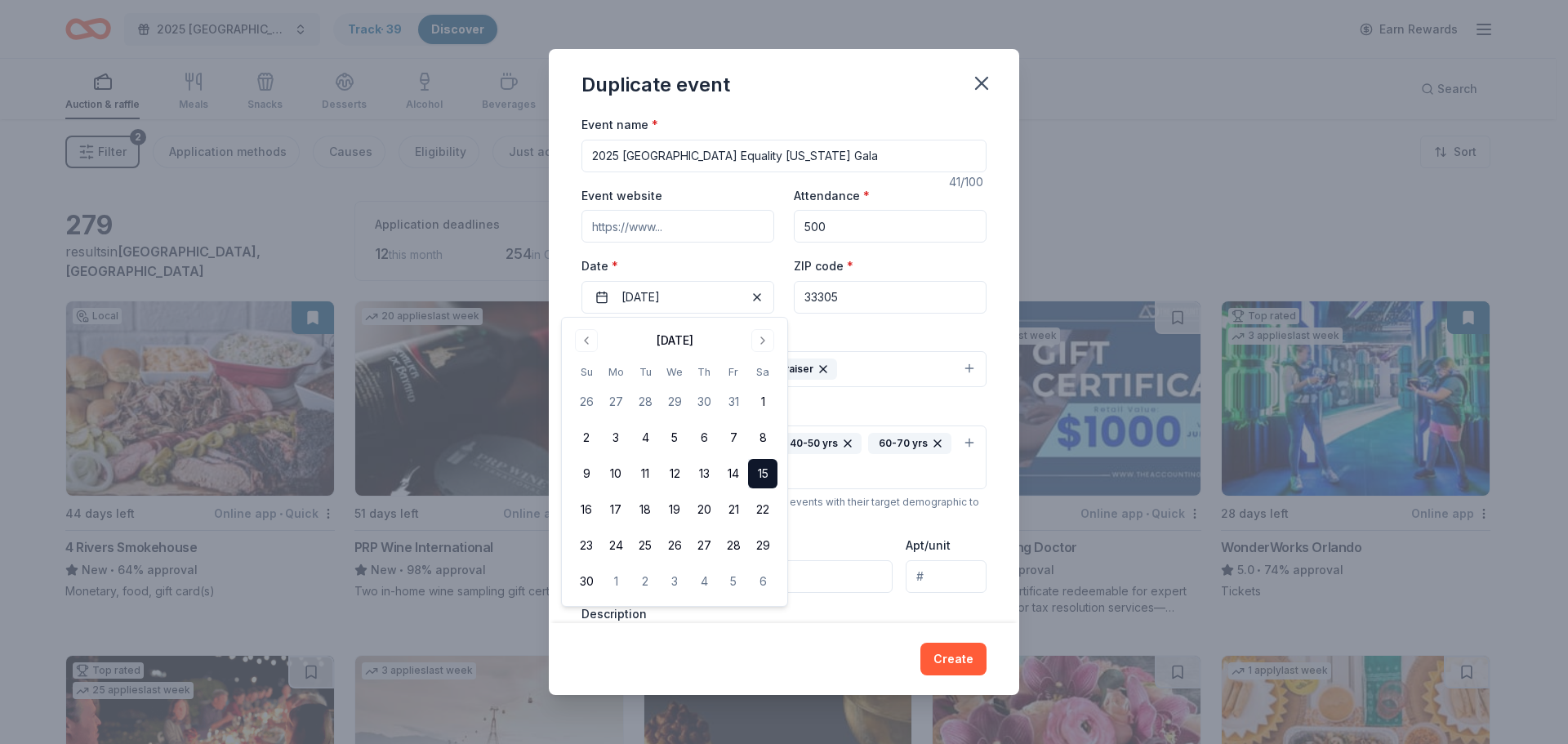
click at [664, 269] on label "Date *" at bounding box center [677, 265] width 192 height 16
click at [664, 281] on button "11/15/2025" at bounding box center [677, 297] width 192 height 32
click at [989, 259] on div "Event name * 2025 Broward County Equality Florida Gala 41 /100 Event website At…" at bounding box center [784, 369] width 470 height 509
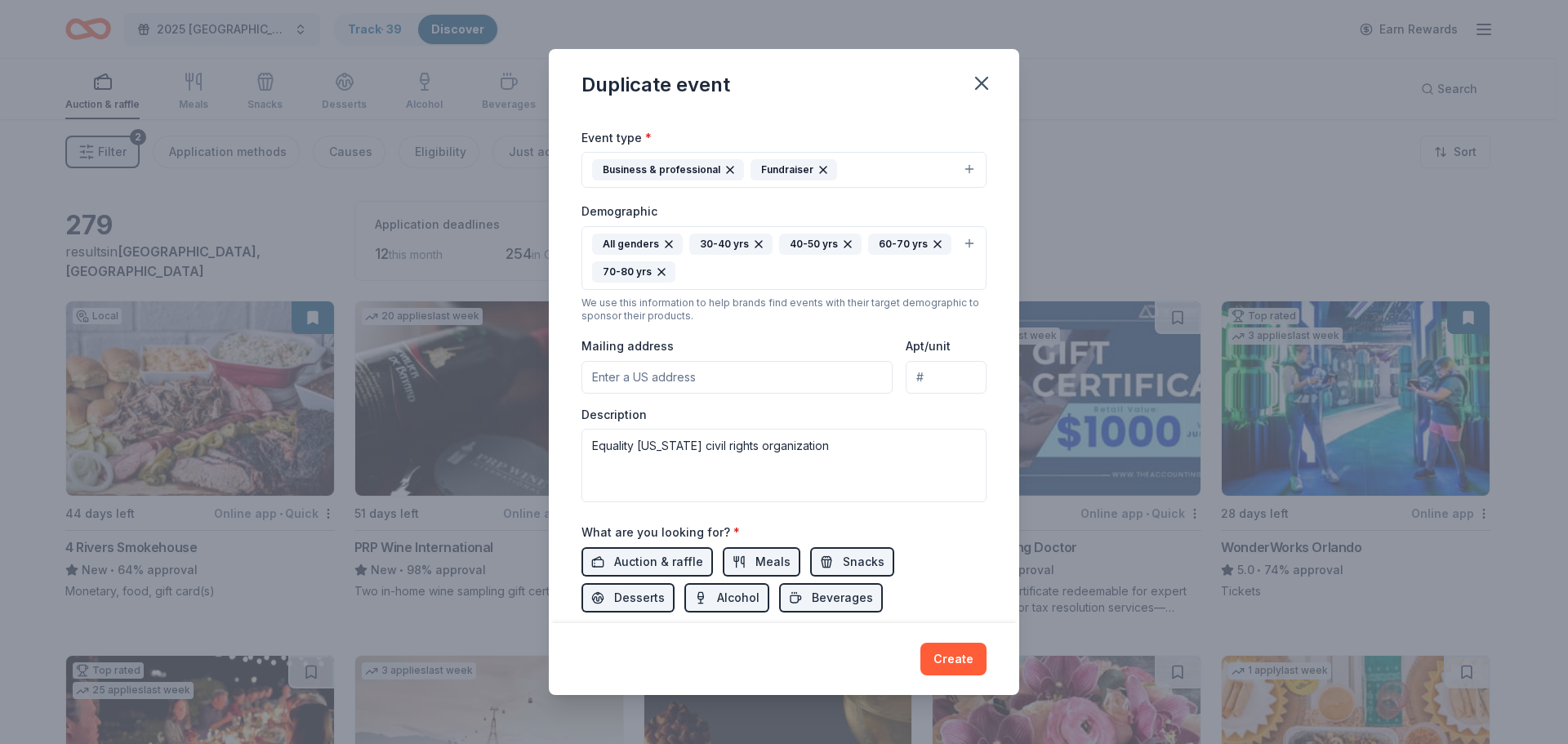
scroll to position [163, 0]
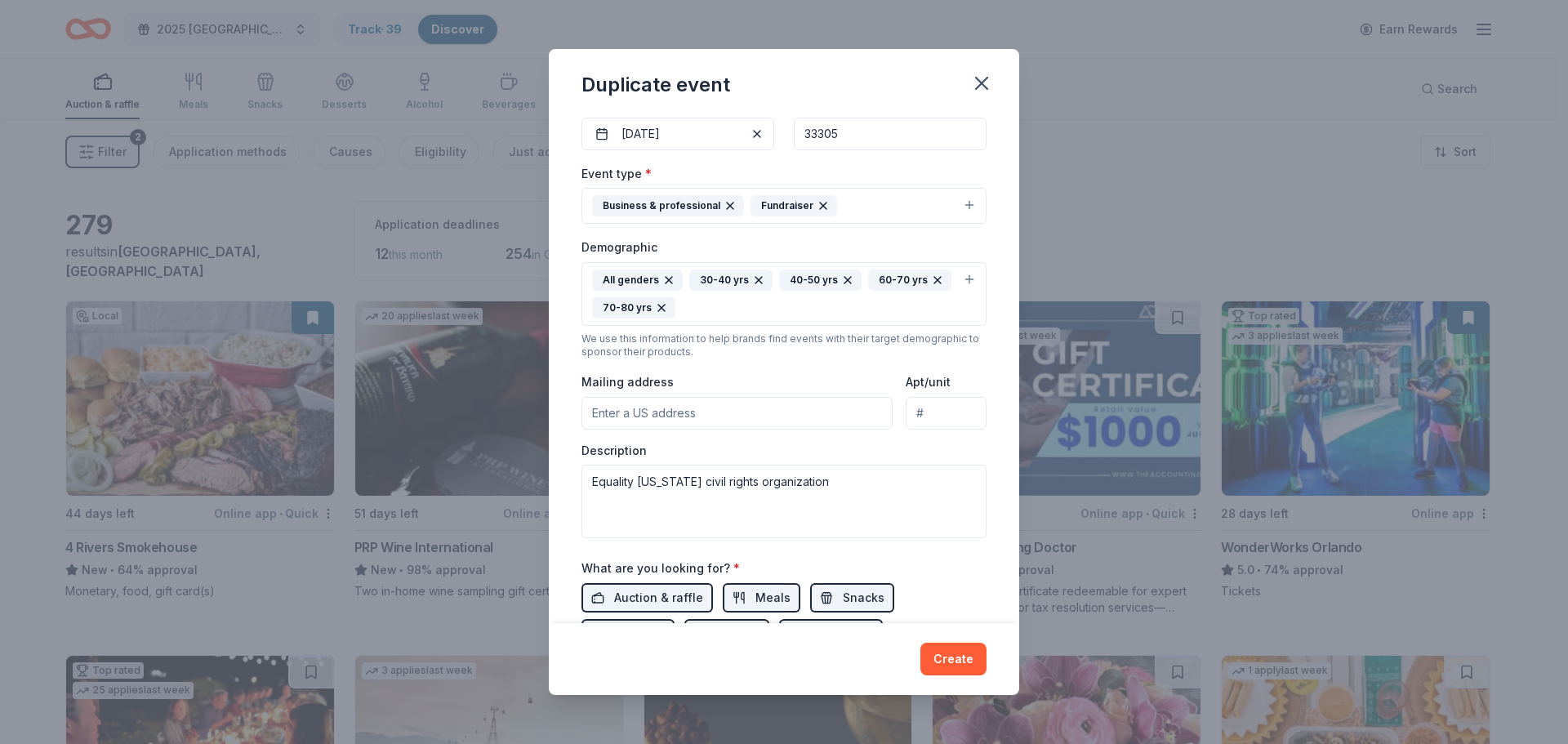
click at [617, 409] on input "Mailing address" at bounding box center [737, 413] width 311 height 32
type input "2302 NE 7th Avenue"
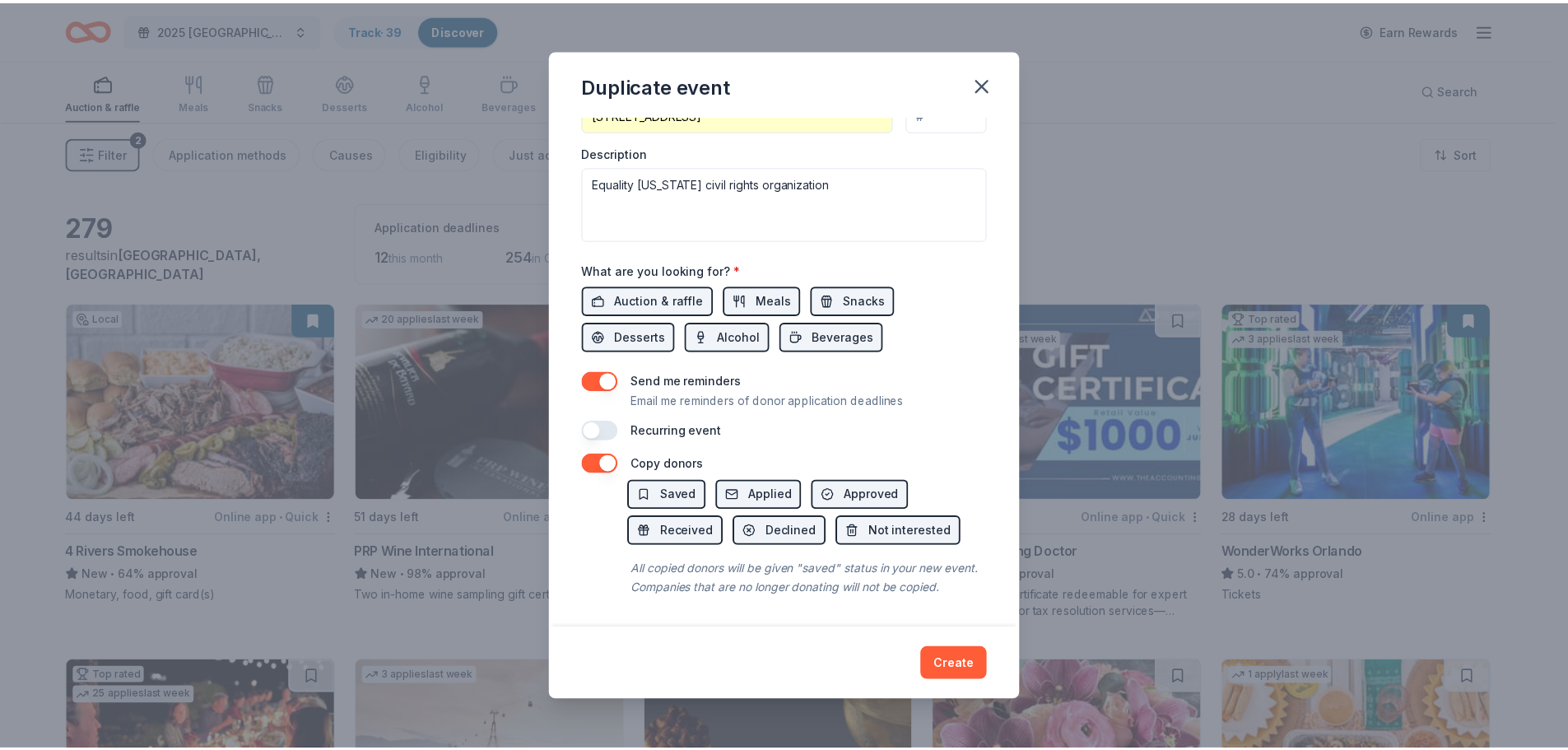
scroll to position [486, 0]
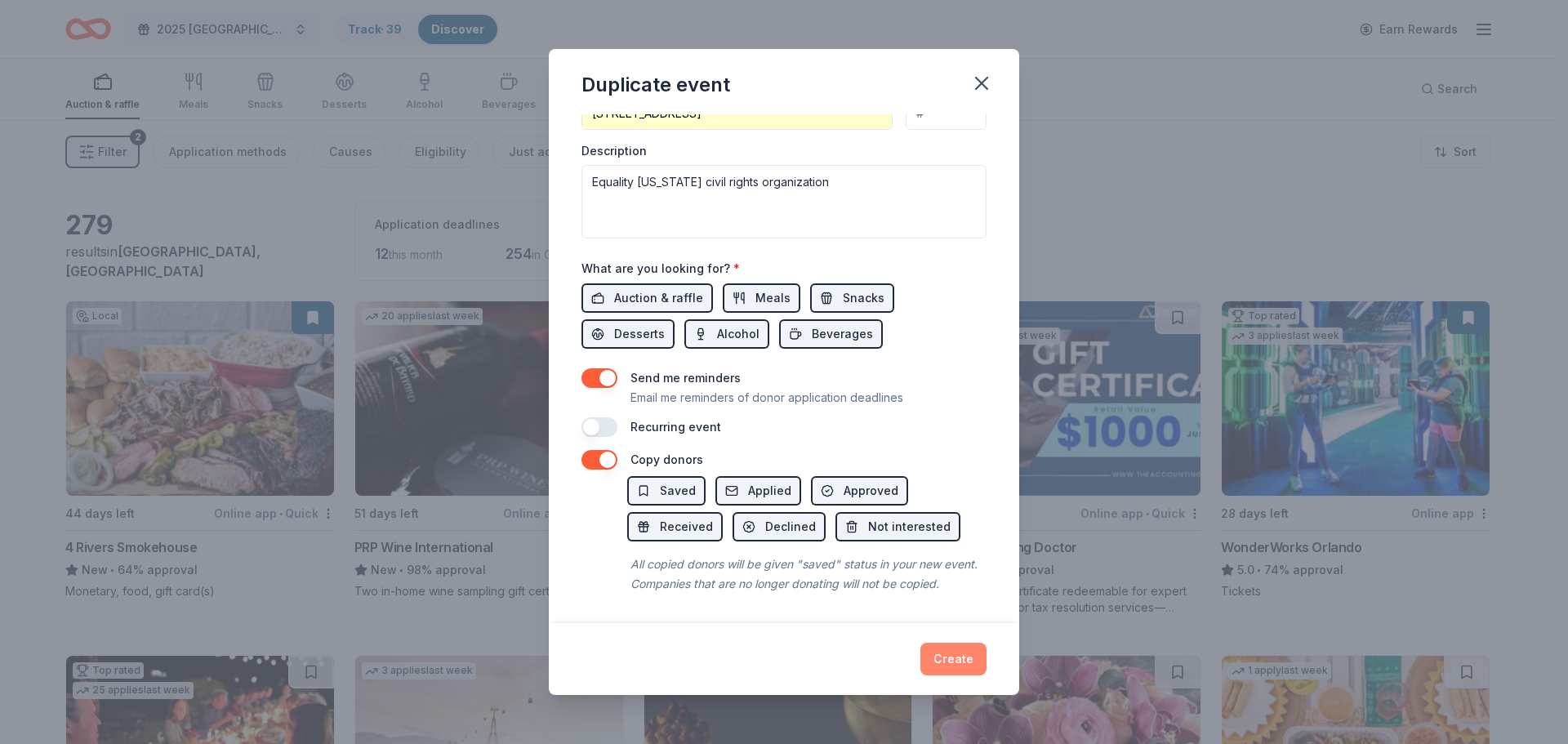
click at [948, 654] on button "Create" at bounding box center [953, 659] width 66 height 32
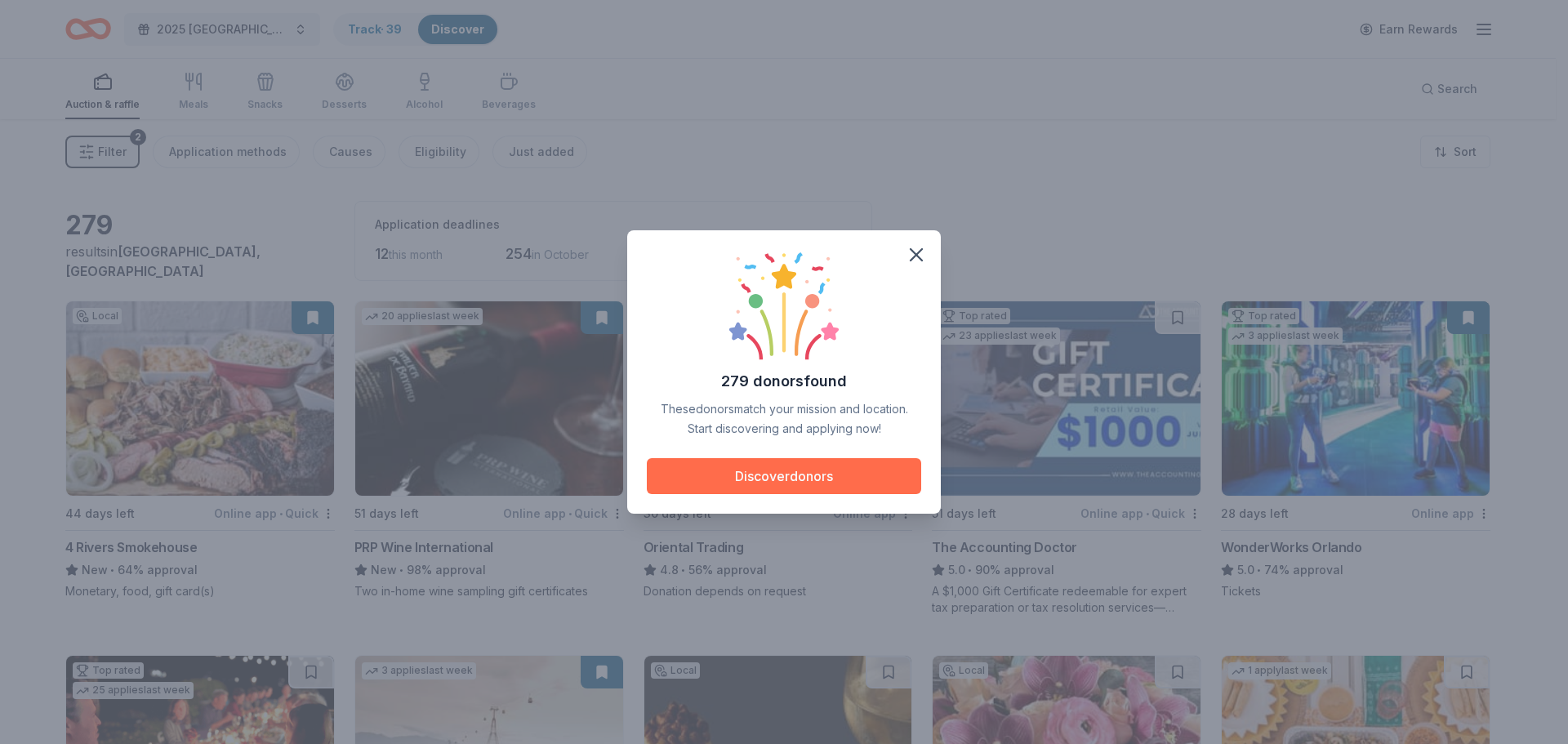
click at [775, 480] on button "Discover donors" at bounding box center [784, 476] width 275 height 36
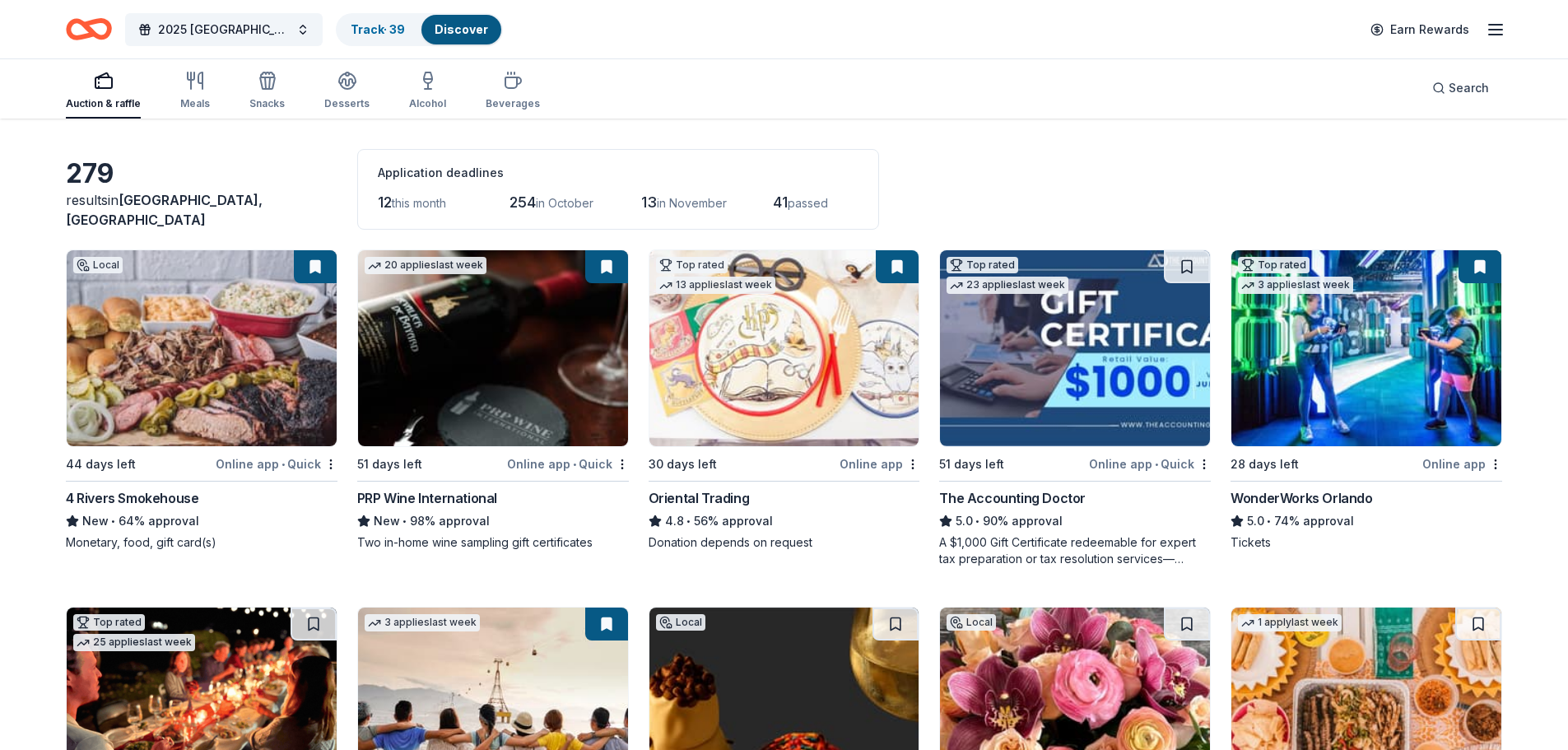
scroll to position [82, 0]
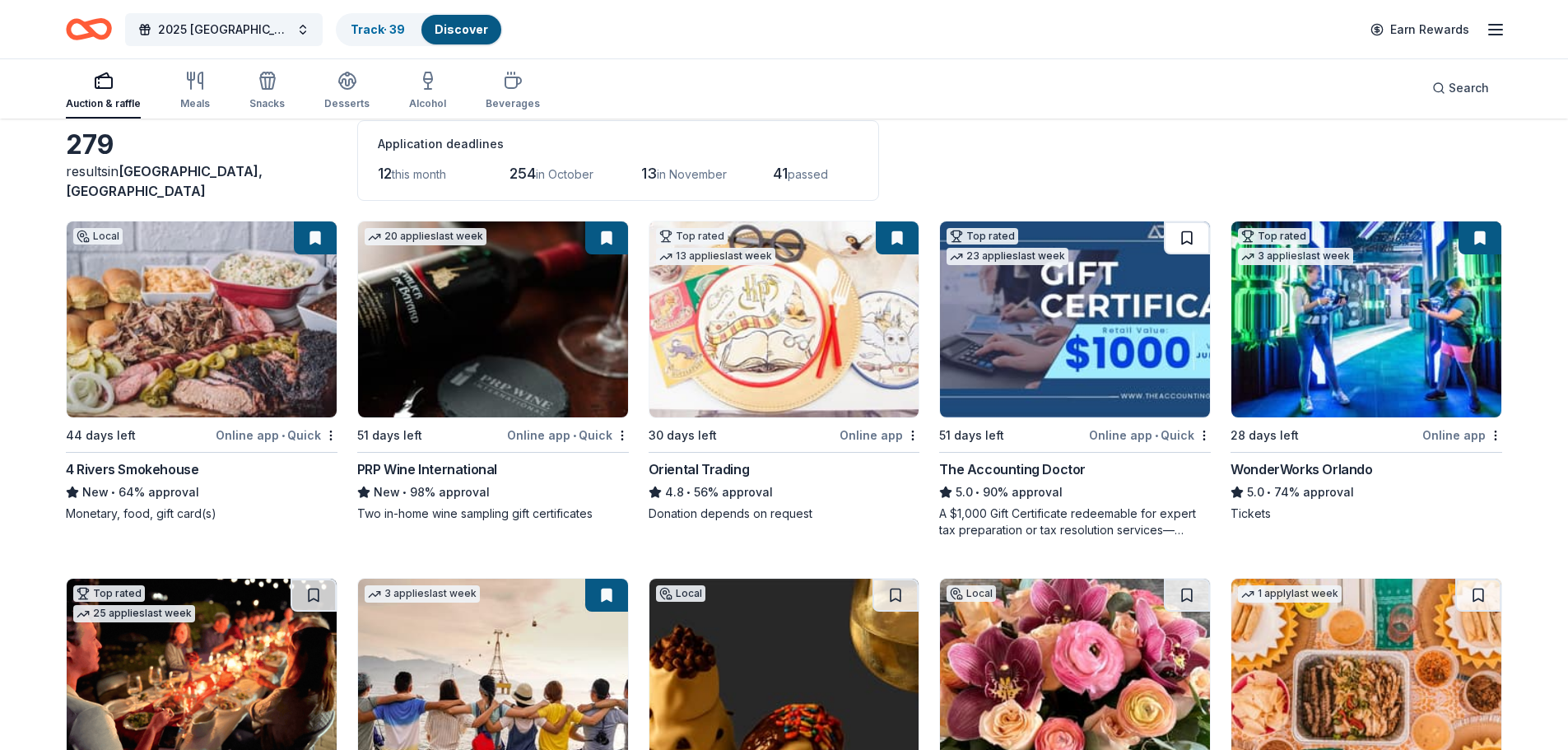
click at [1180, 246] on button at bounding box center [1187, 238] width 46 height 32
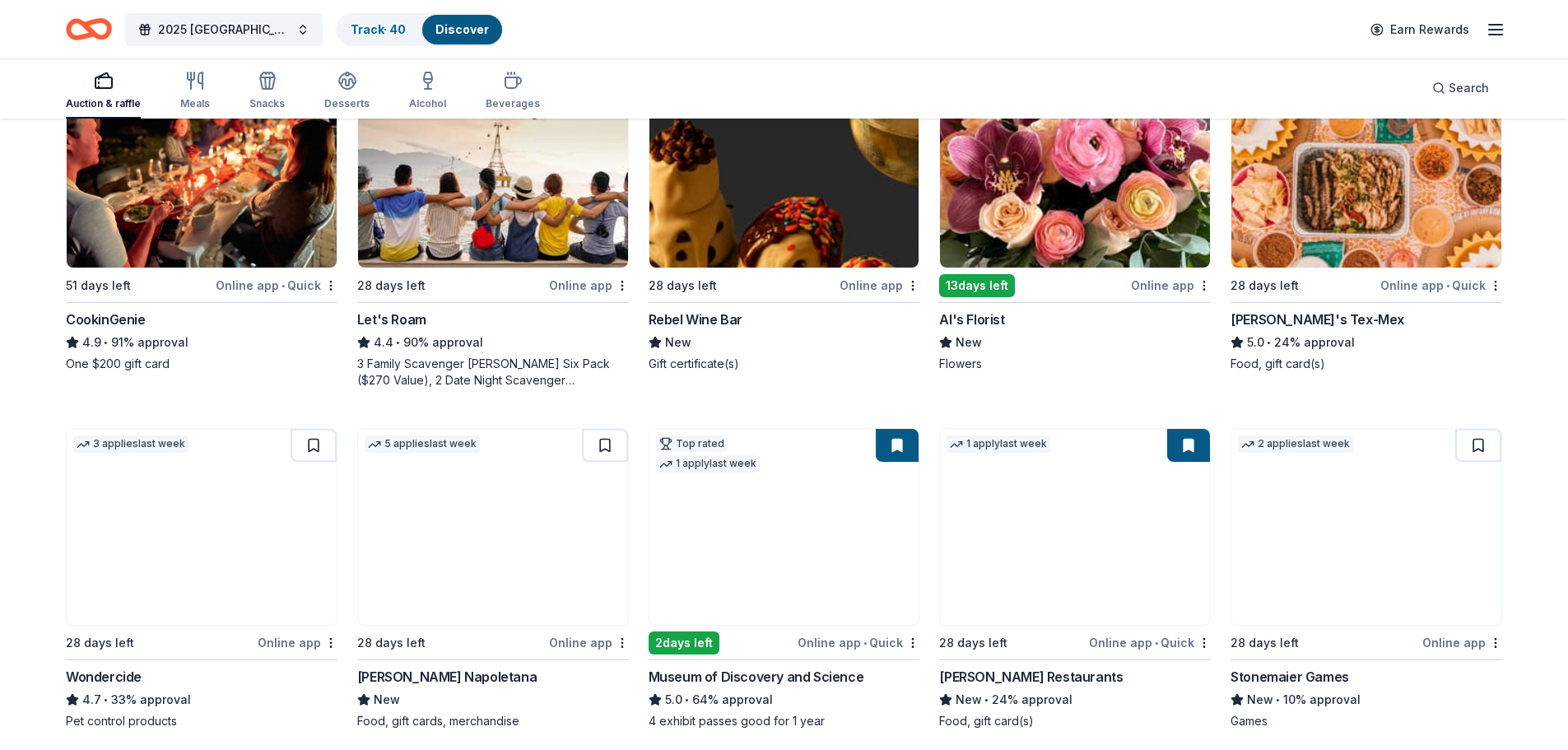
scroll to position [494, 0]
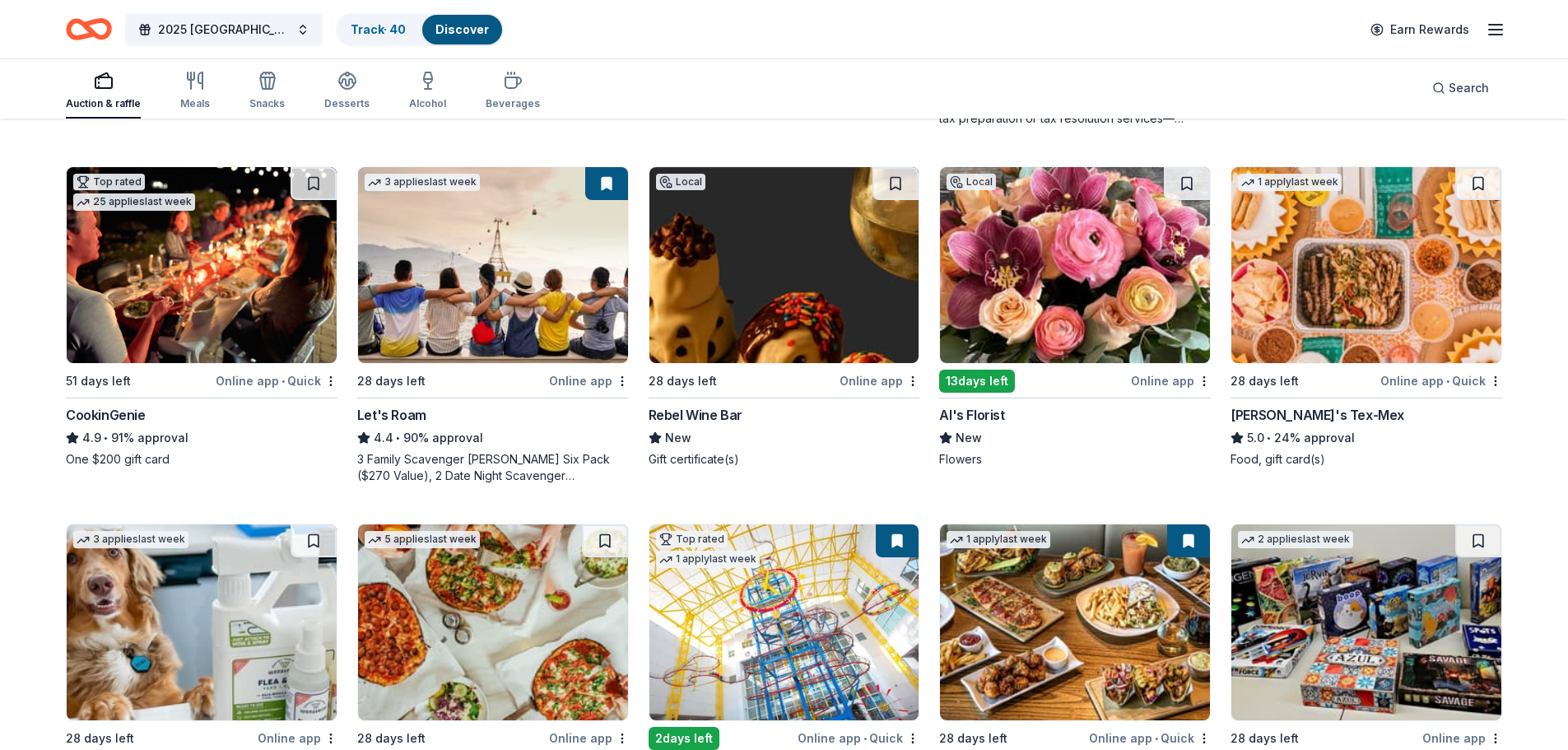
click at [116, 416] on div "CookinGenie" at bounding box center [106, 415] width 80 height 20
click at [429, 86] on icon "button" at bounding box center [428, 80] width 20 height 20
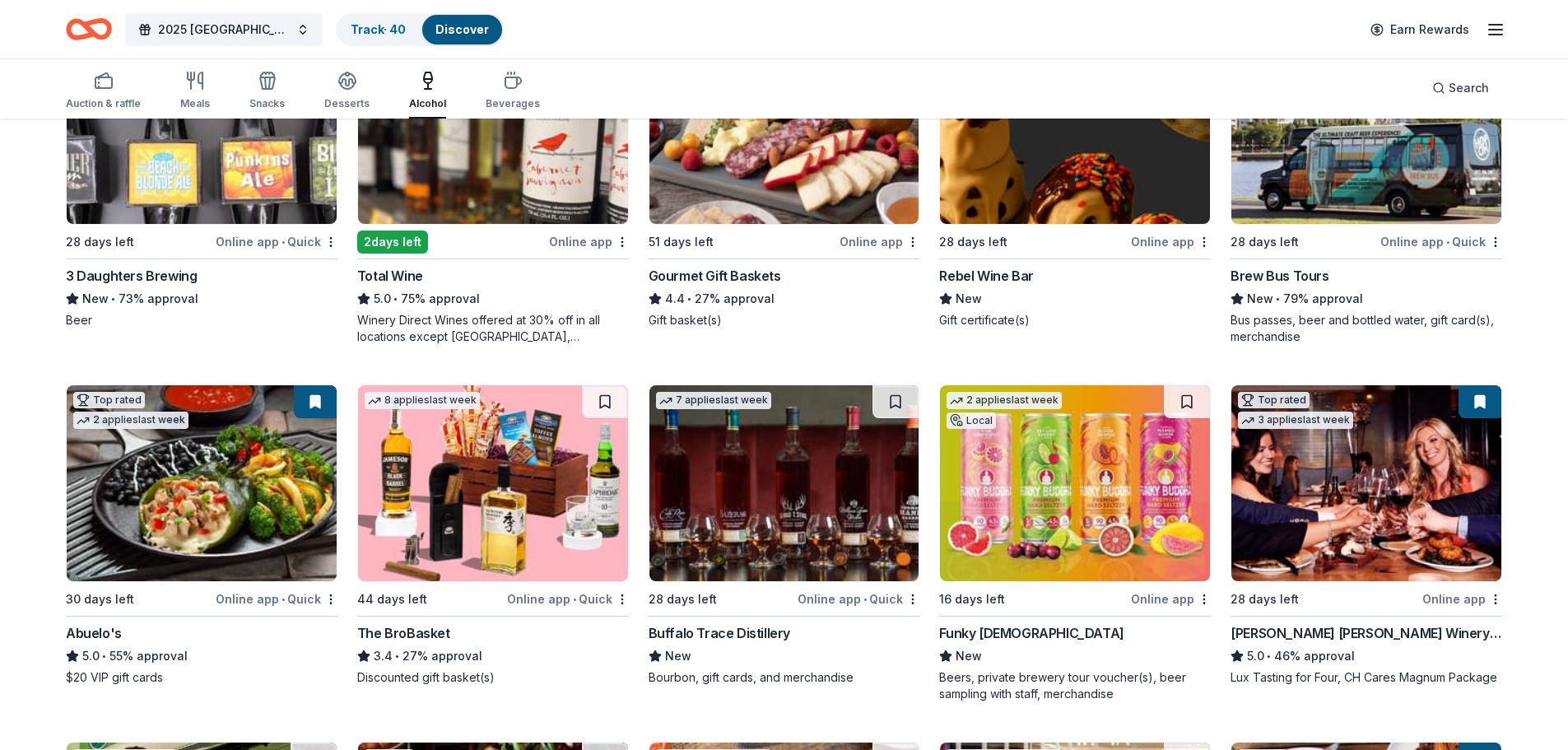
scroll to position [247, 0]
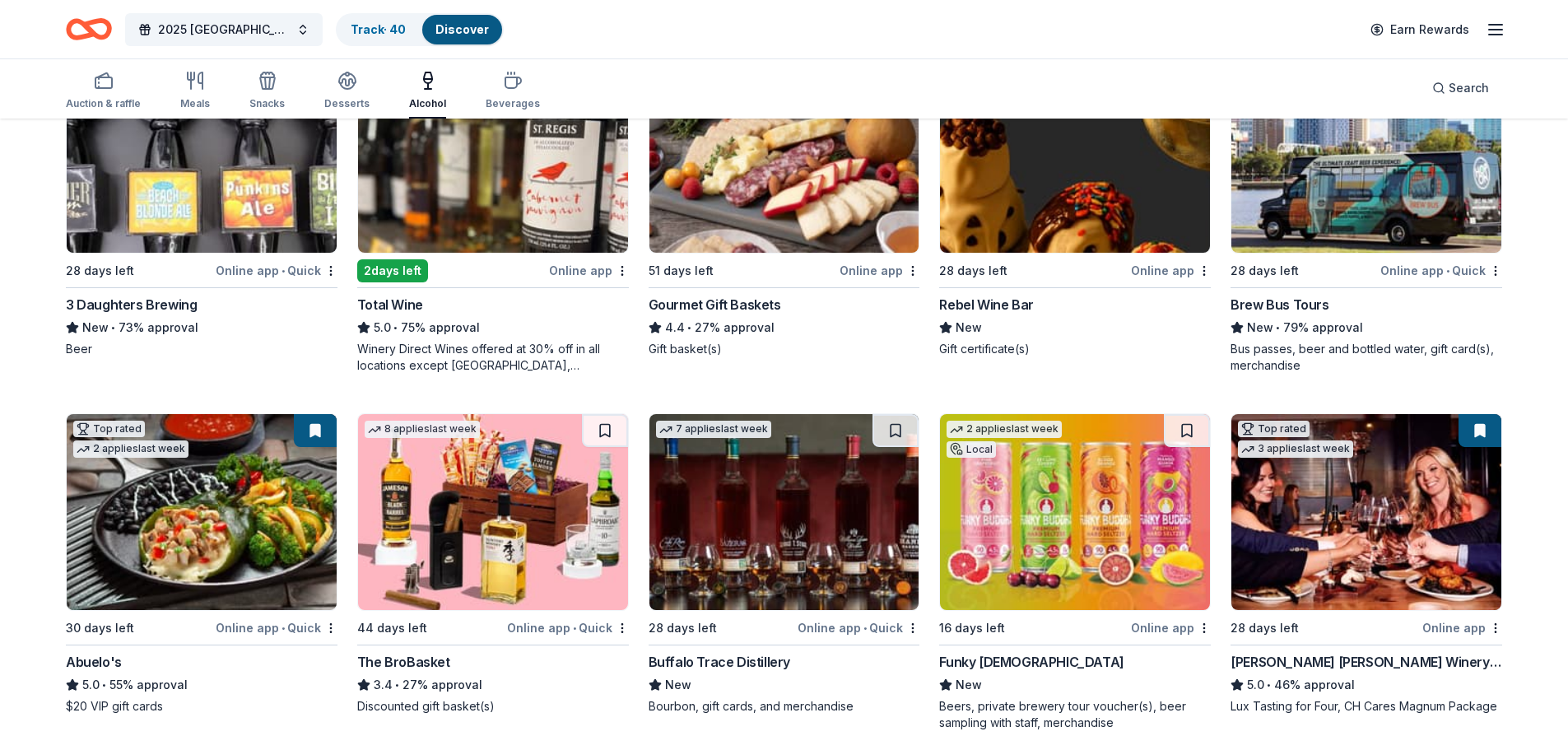
click at [384, 266] on div "2 days left" at bounding box center [392, 270] width 71 height 23
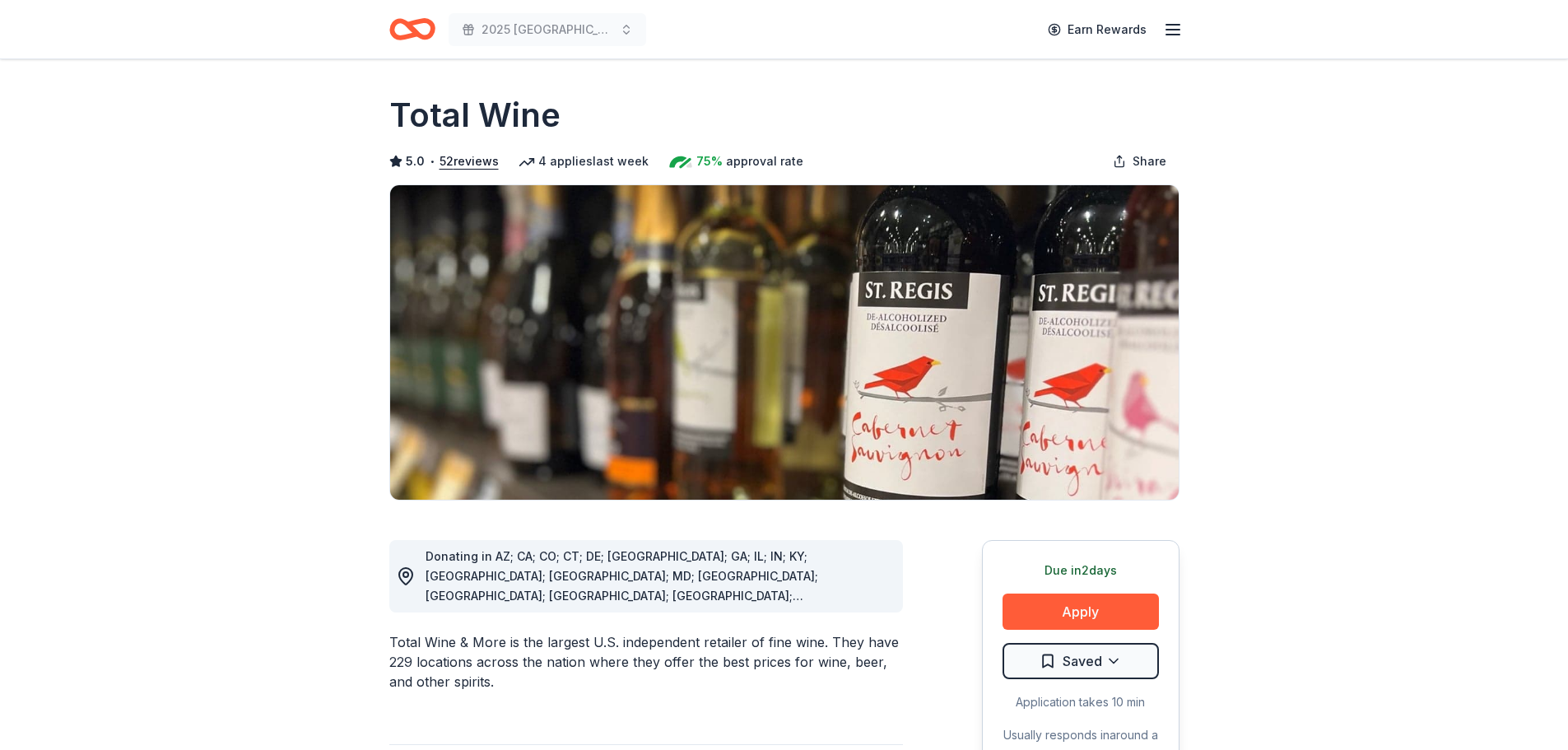
click at [1172, 34] on line "button" at bounding box center [1173, 34] width 13 height 0
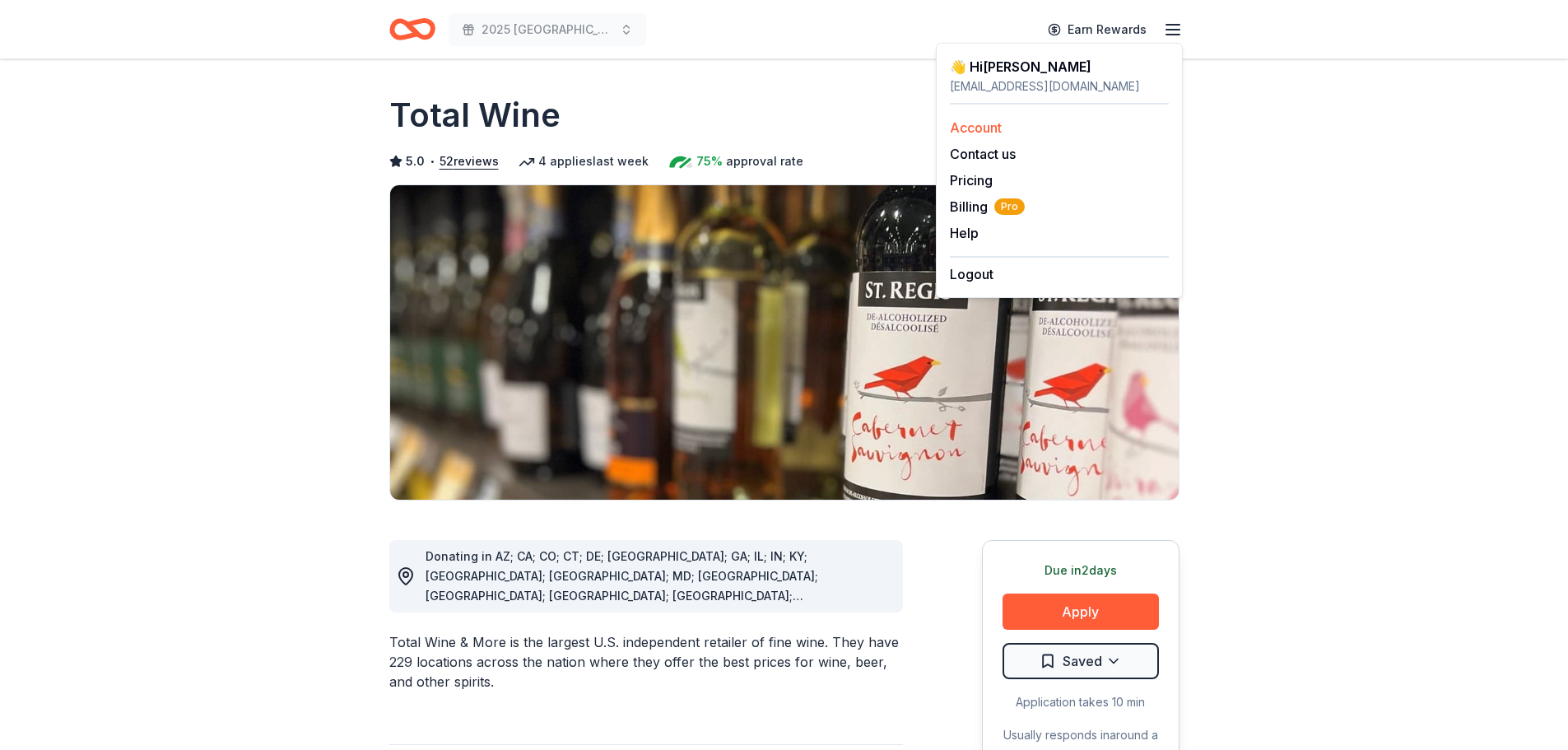
click at [979, 132] on link "Account" at bounding box center [975, 127] width 52 height 16
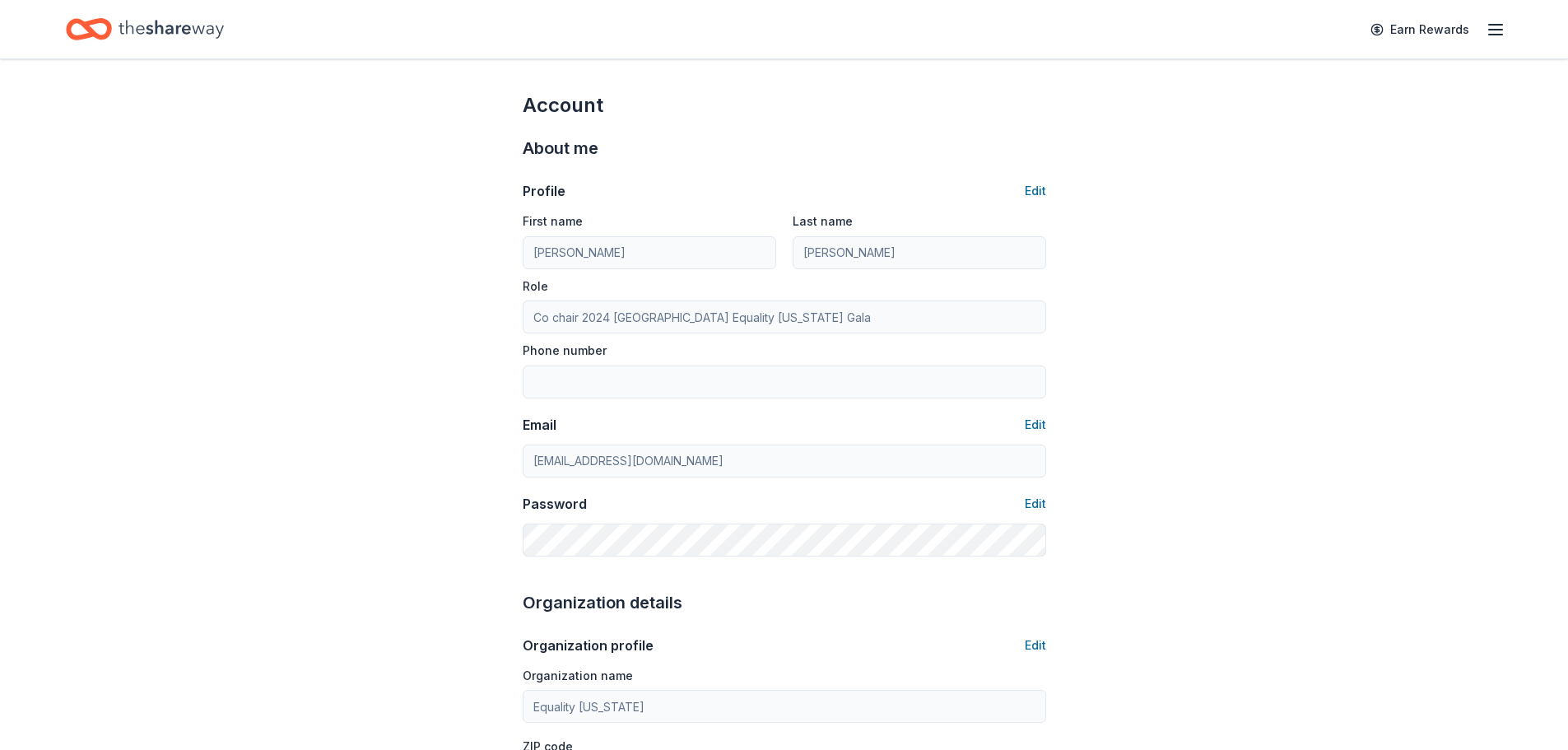
click at [1496, 32] on icon "button" at bounding box center [1494, 30] width 20 height 20
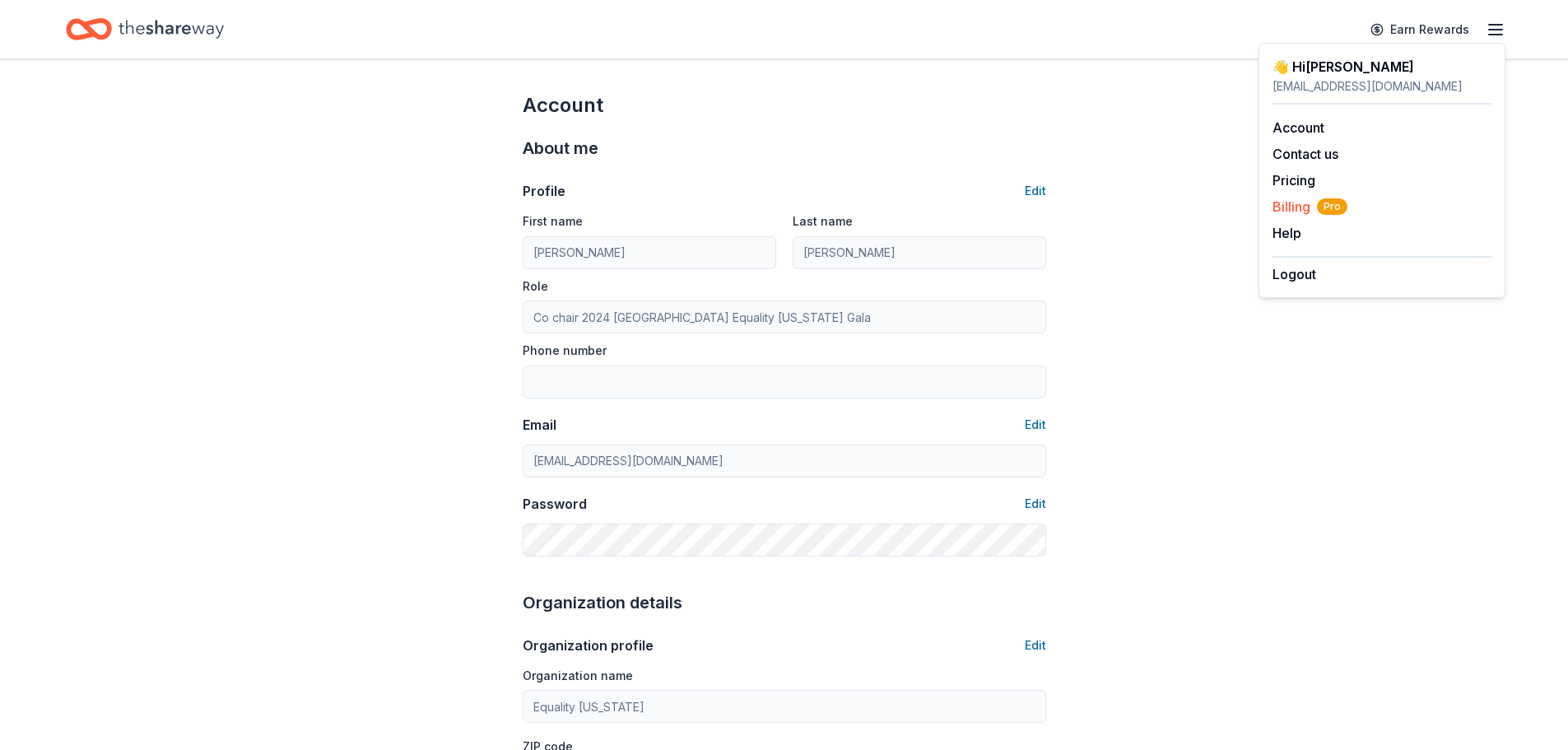
click at [1296, 208] on span "Billing Pro" at bounding box center [1309, 206] width 74 height 20
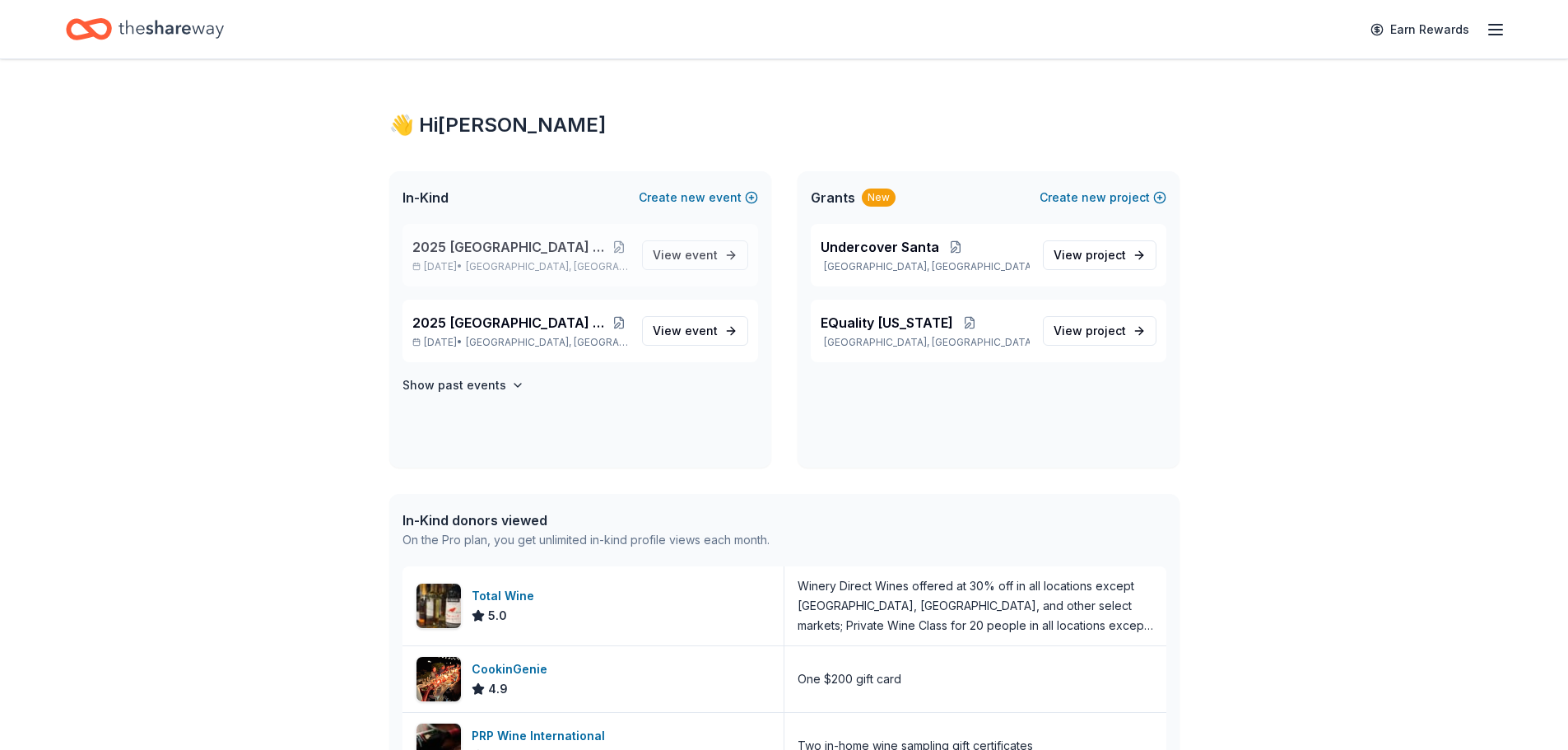
click at [551, 253] on span "2025 [GEOGRAPHIC_DATA] Equality [US_STATE] Gala" at bounding box center [511, 246] width 198 height 20
drag, startPoint x: 531, startPoint y: 271, endPoint x: 314, endPoint y: 393, distance: 248.9
click at [314, 393] on div "👋 Hi Larry In-Kind Create new event 2025 Broward County Equality Florida Gala N…" at bounding box center [784, 561] width 1568 height 1003
click at [476, 380] on h4 "Show past events" at bounding box center [454, 385] width 104 height 20
click at [685, 250] on span "event" at bounding box center [701, 254] width 32 height 14
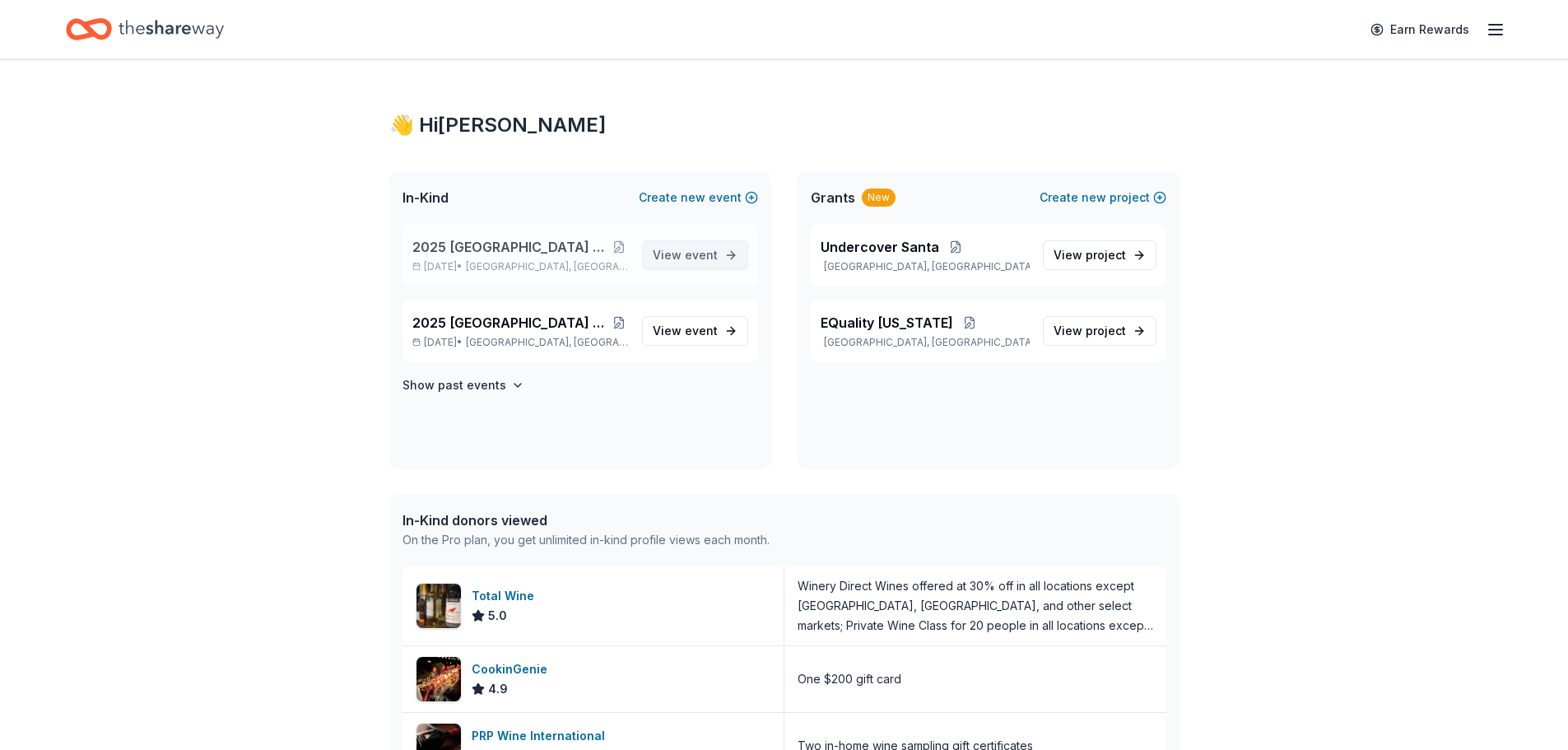
click at [681, 263] on span "View event" at bounding box center [685, 255] width 65 height 20
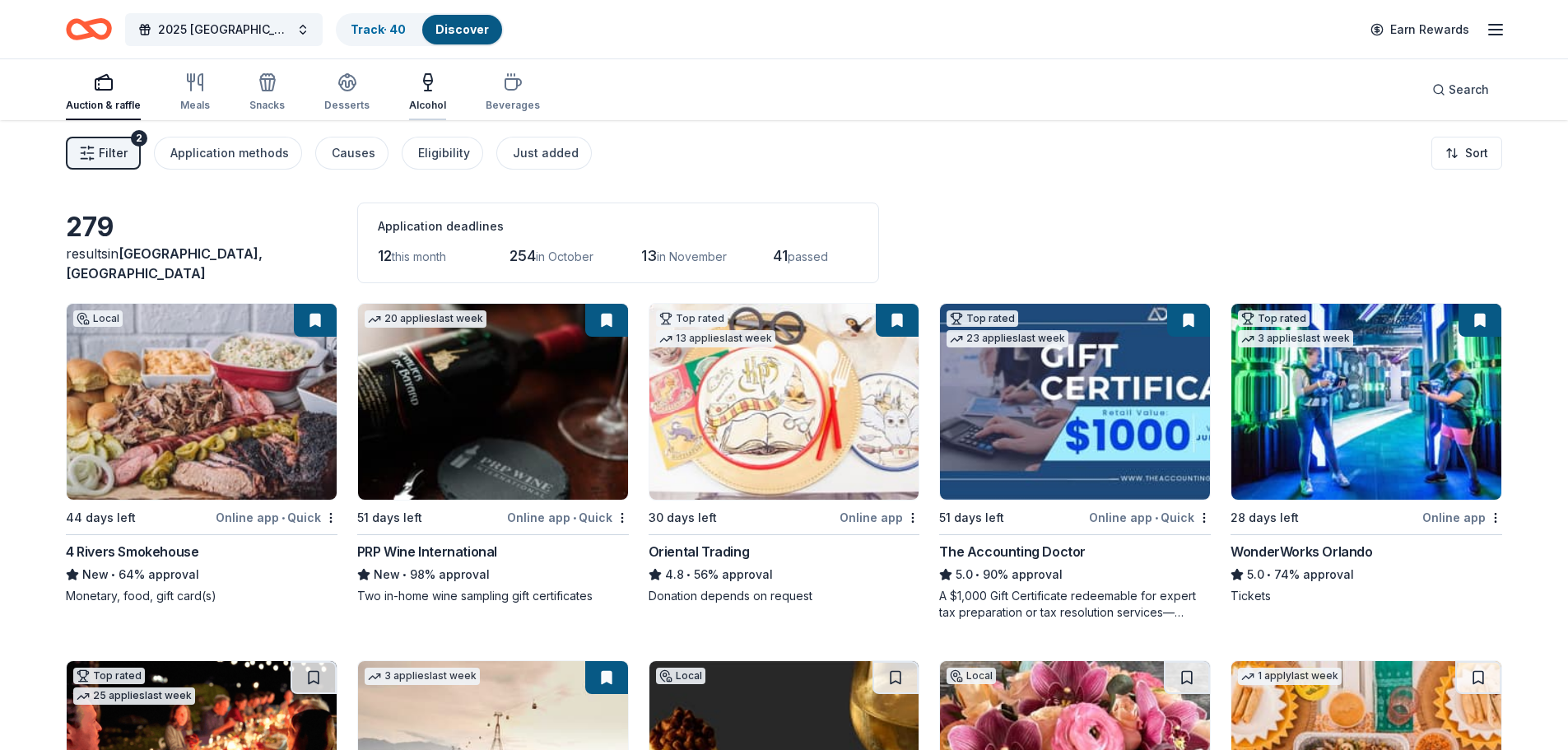
click at [420, 96] on div "Alcohol" at bounding box center [427, 92] width 37 height 39
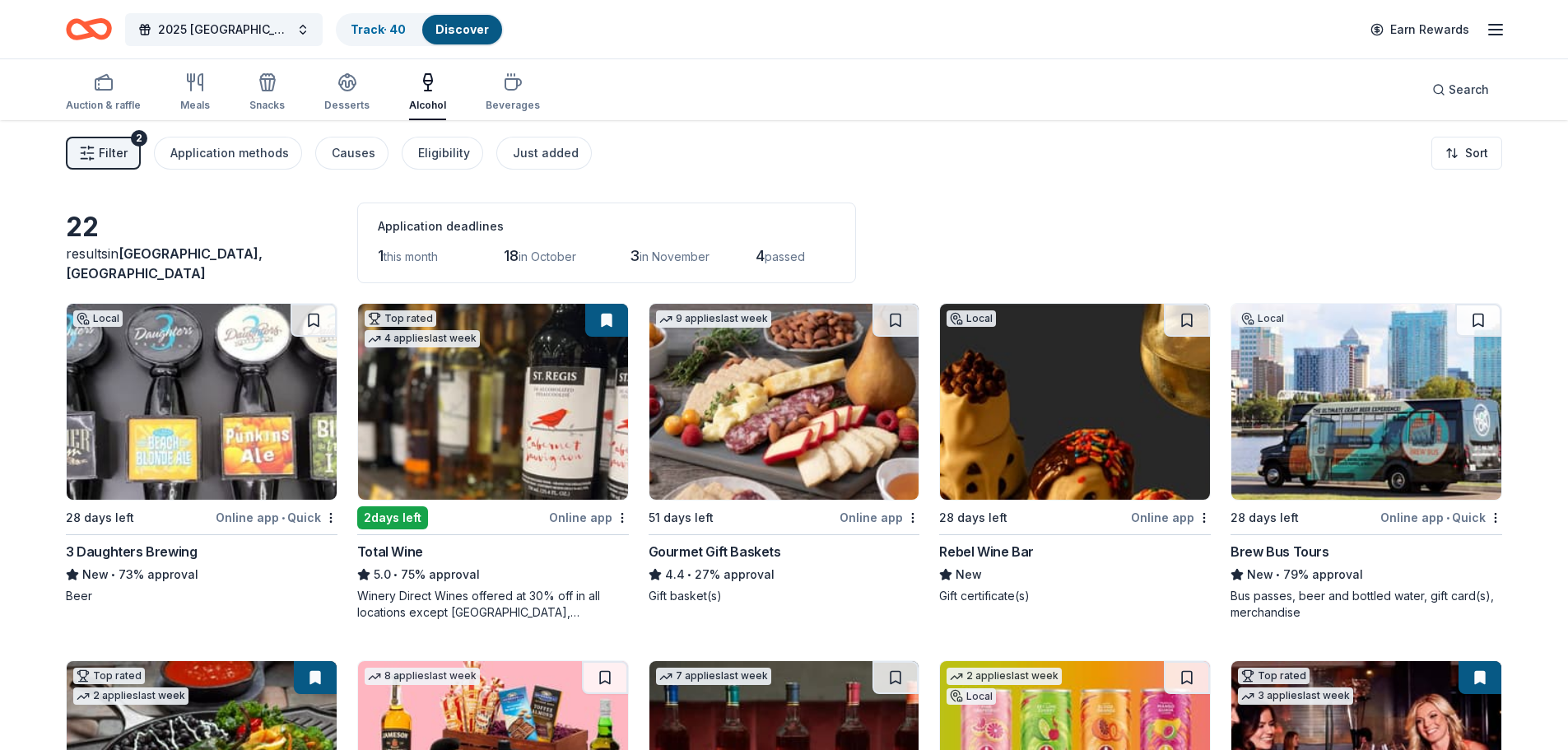
click at [1013, 550] on div "Rebel Wine Bar" at bounding box center [985, 551] width 94 height 20
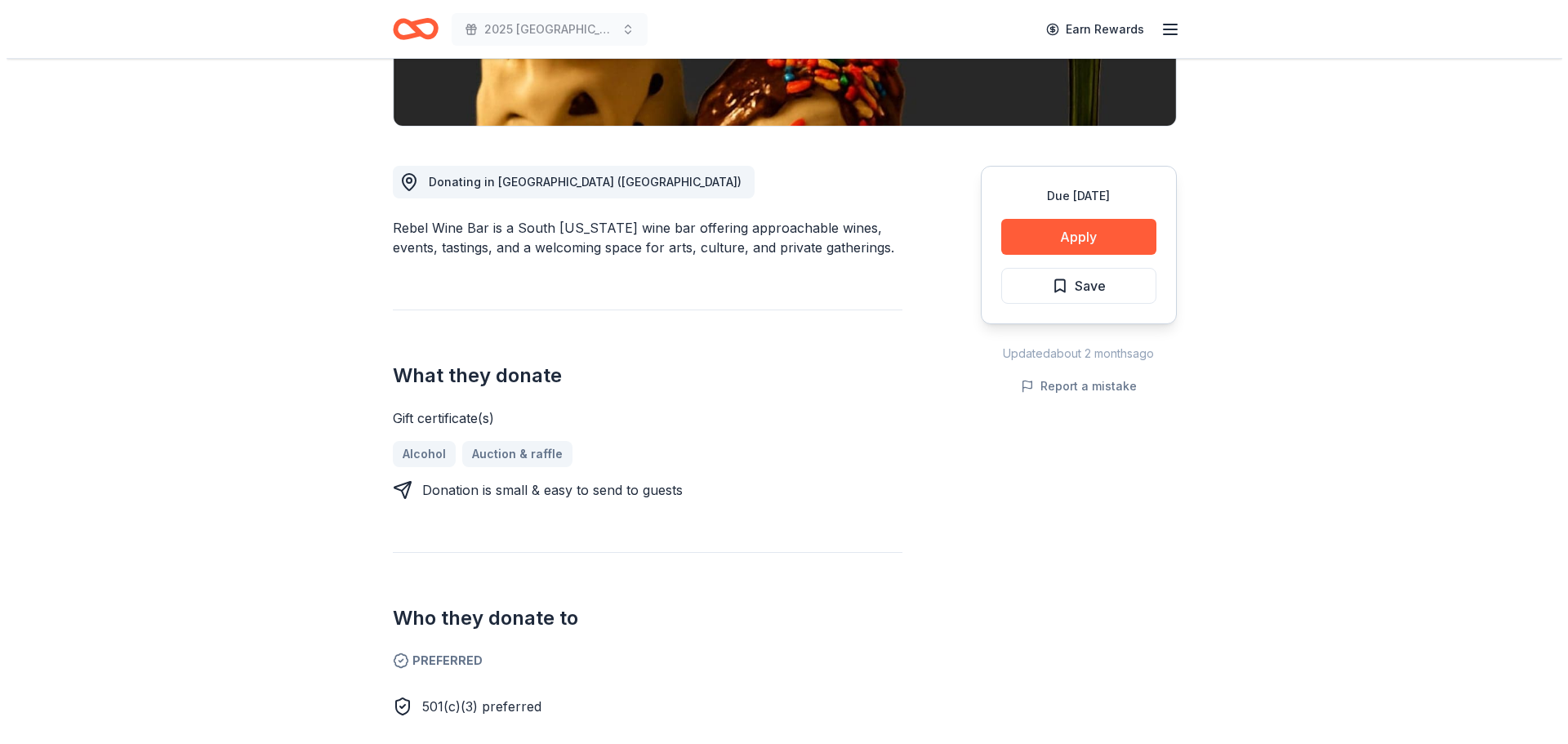
scroll to position [245, 0]
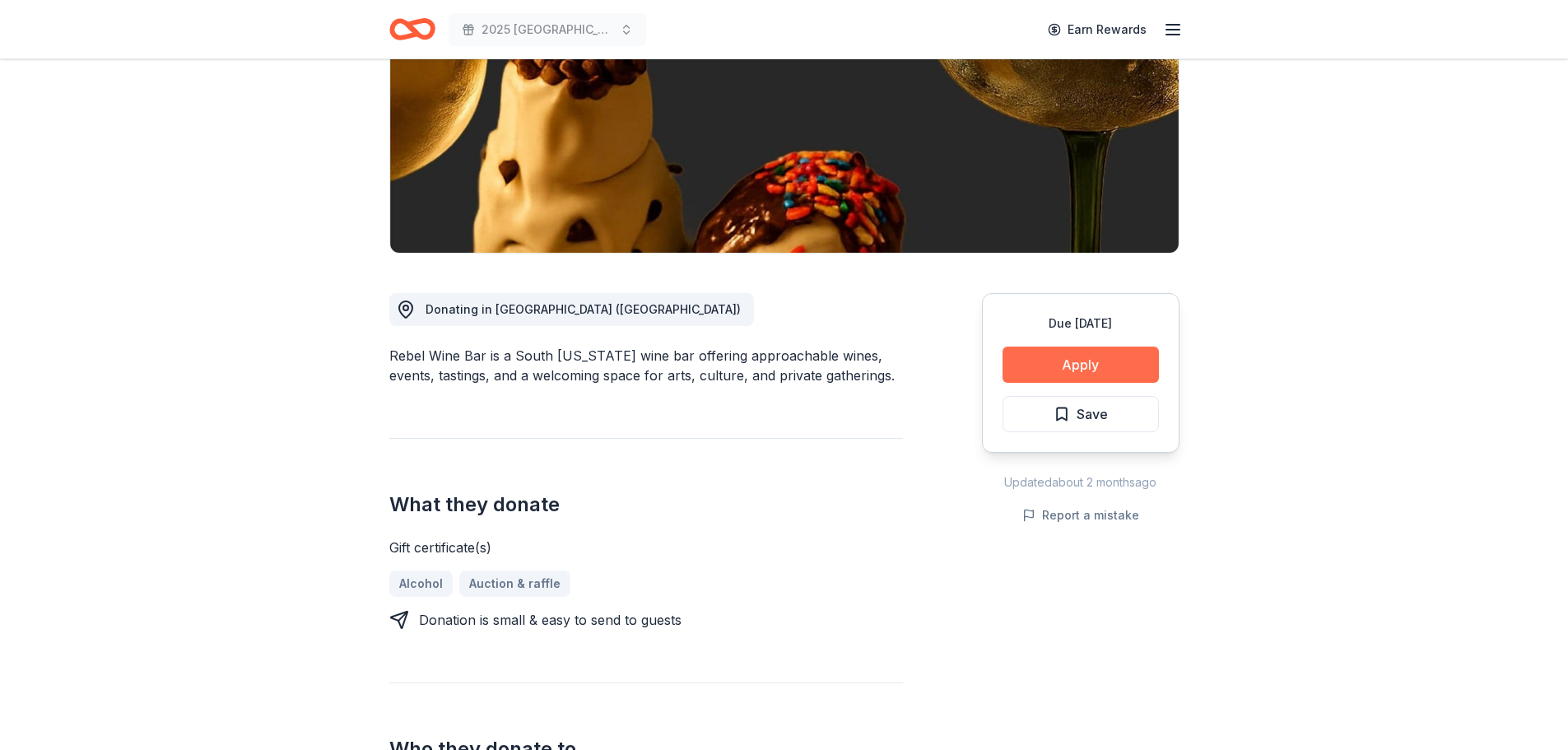
click at [1085, 372] on button "Apply" at bounding box center [1081, 365] width 157 height 36
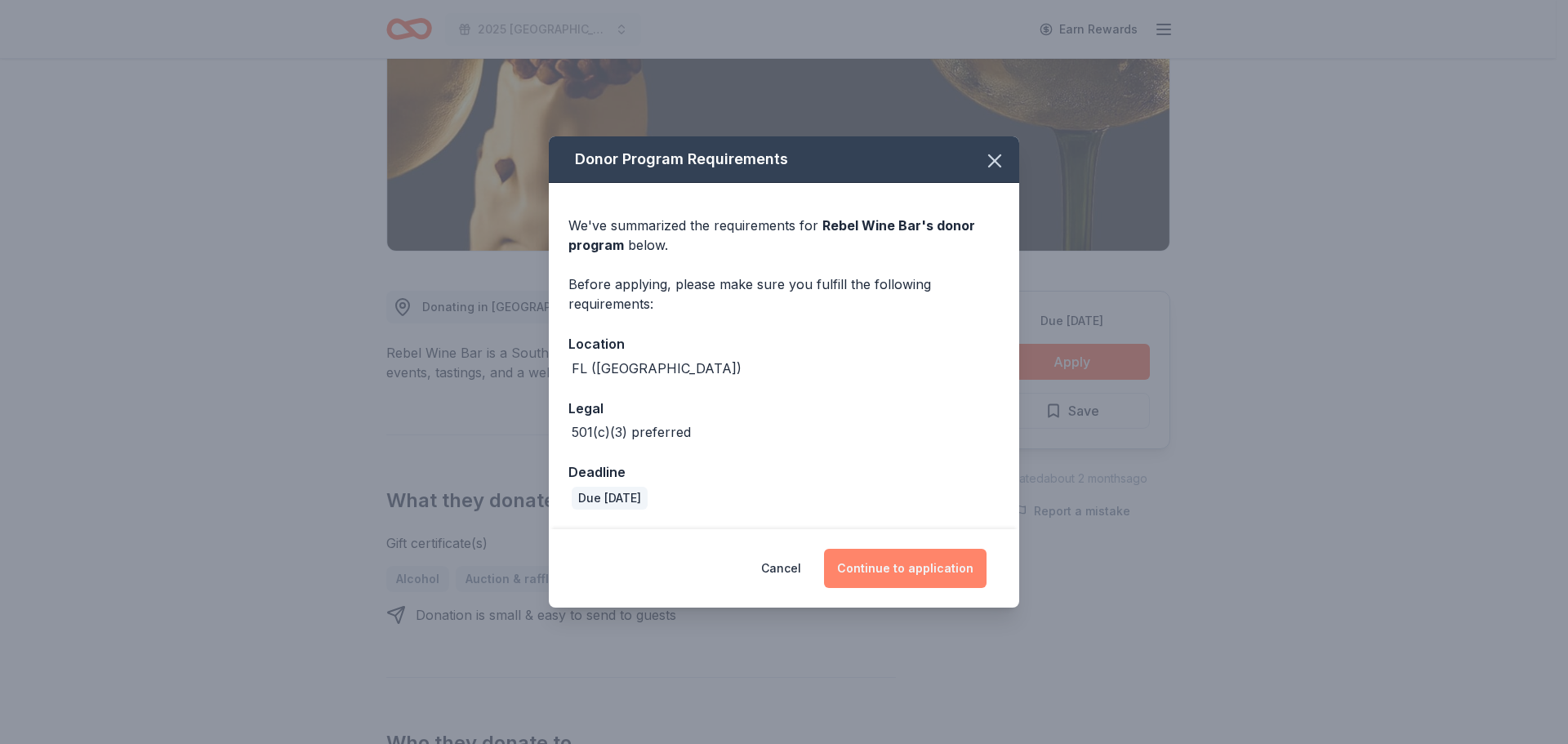
click at [876, 568] on button "Continue to application" at bounding box center [905, 568] width 162 height 39
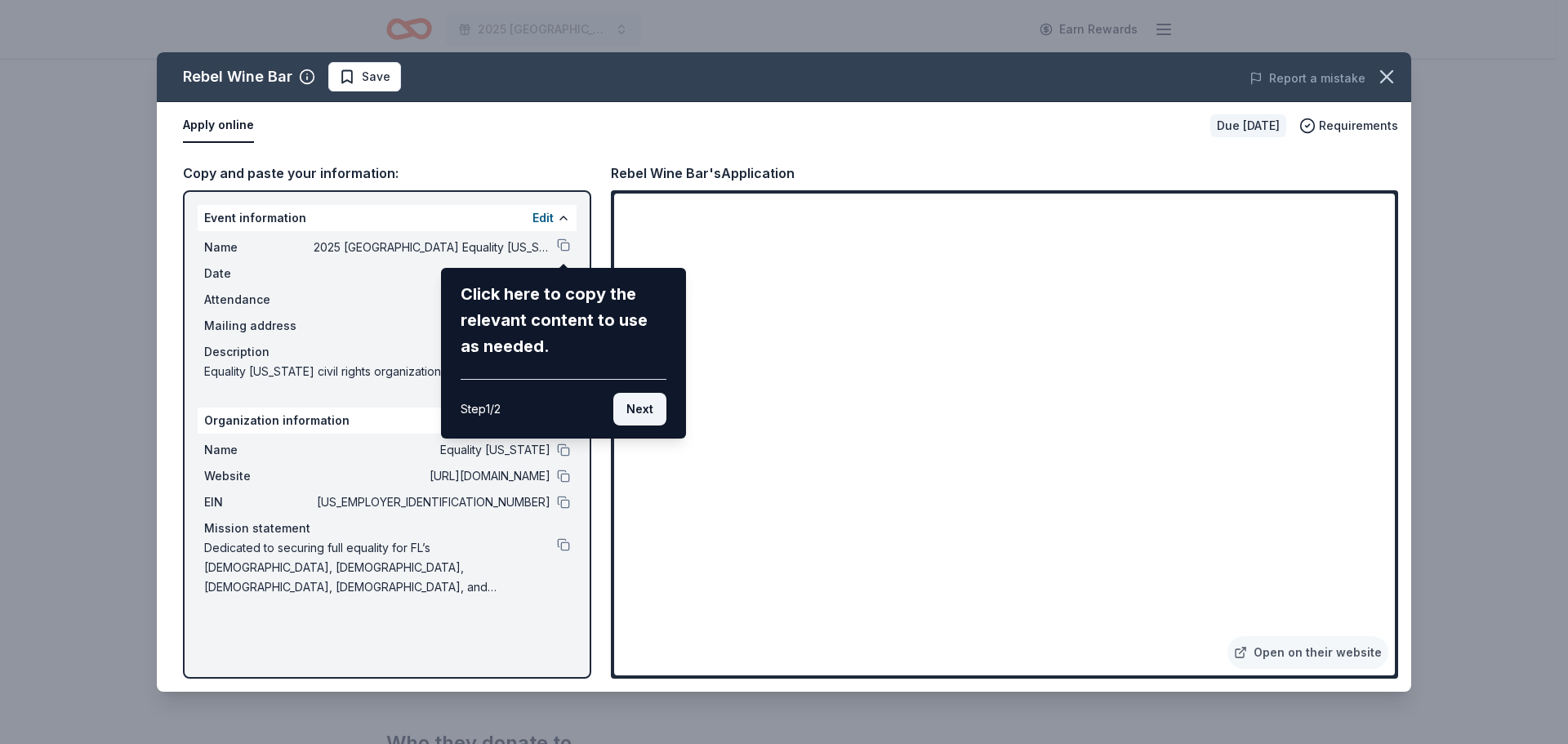
click at [642, 413] on button "Next" at bounding box center [640, 409] width 53 height 32
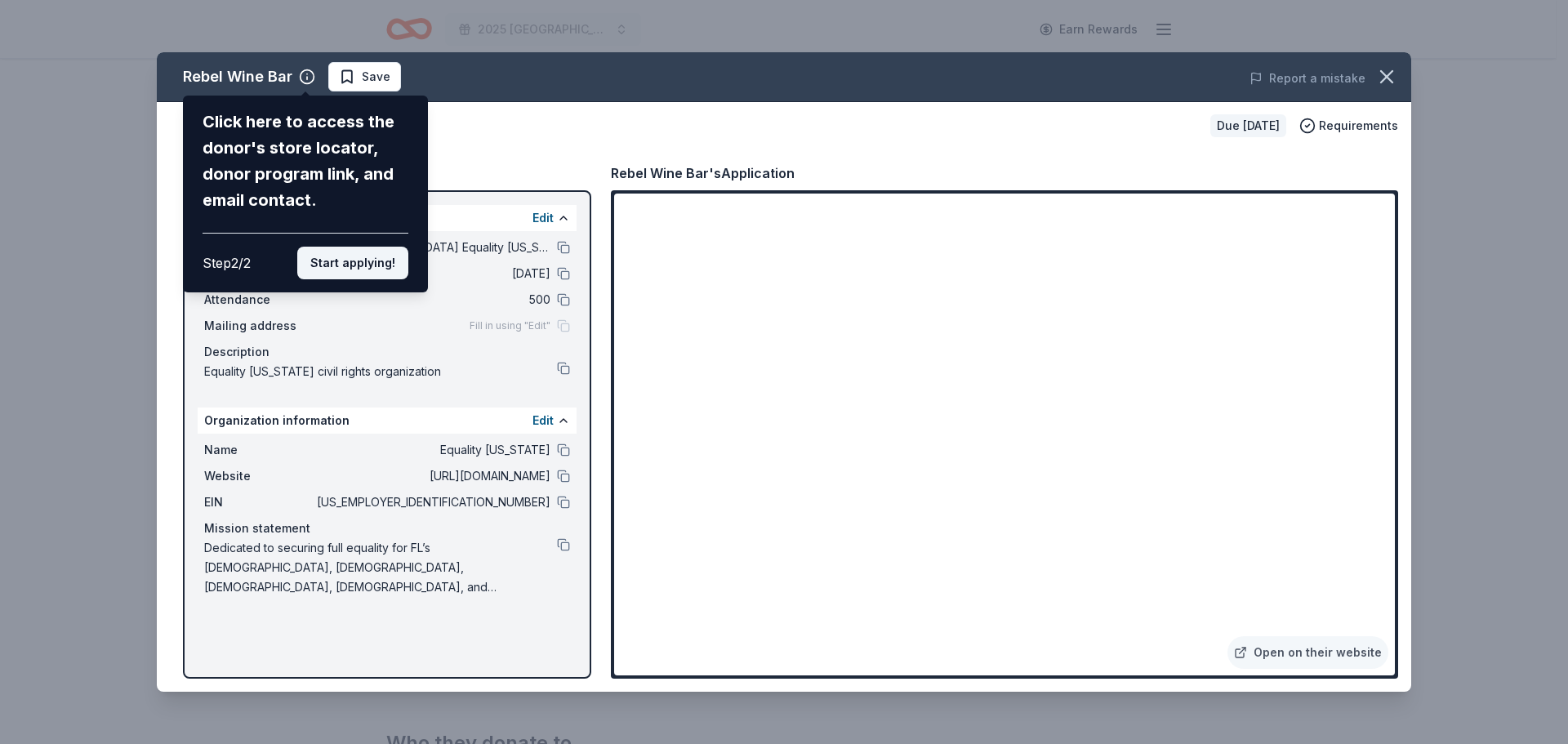
click at [351, 270] on button "Start applying!" at bounding box center [352, 263] width 111 height 32
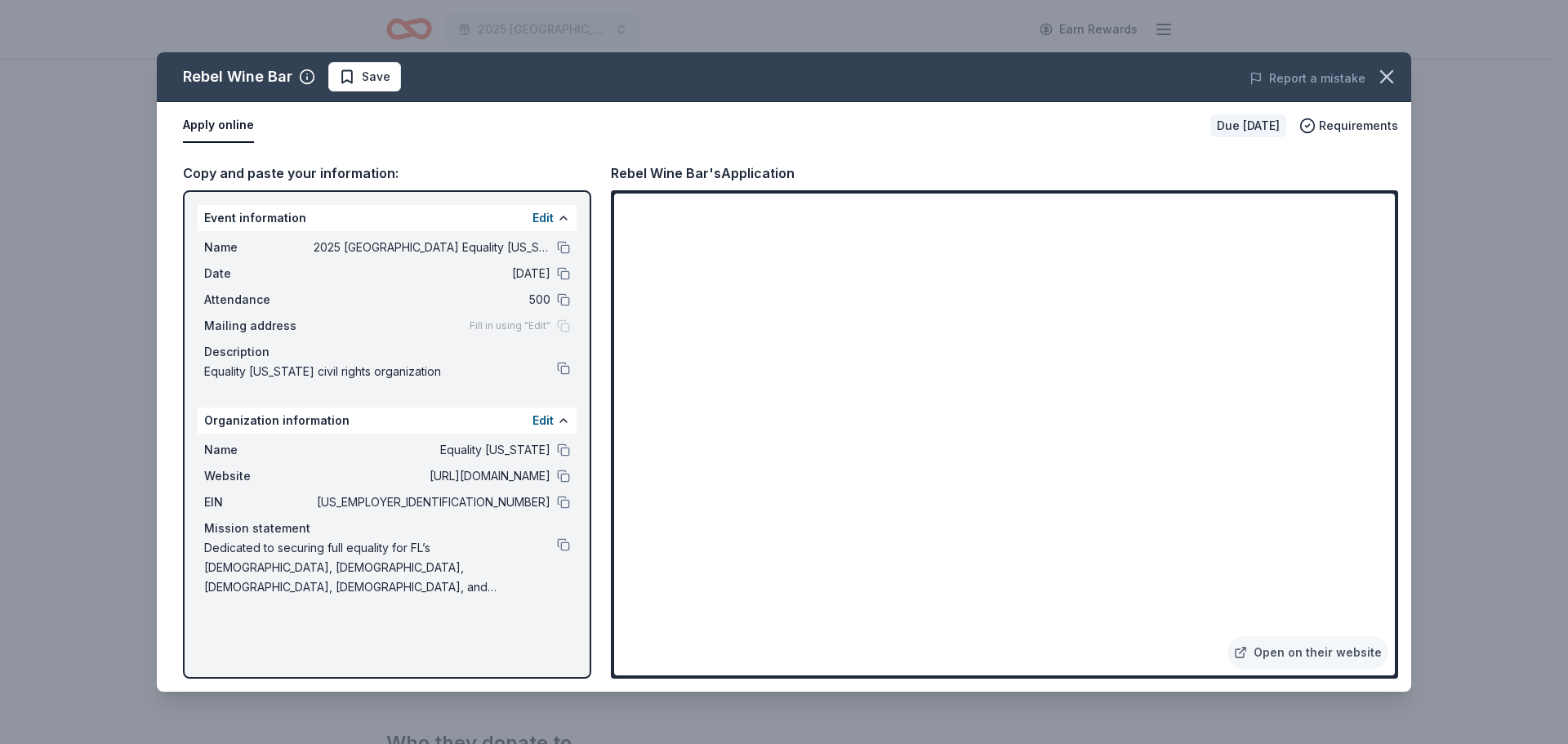
click at [1291, 651] on div "Rebel Wine Bar Save Report a mistake Apply online Due [DATE] Requirements Copy …" at bounding box center [784, 372] width 1254 height 640
click at [1289, 651] on div "Rebel Wine Bar Save Report a mistake Apply online Due [DATE] Requirements Copy …" at bounding box center [784, 372] width 1254 height 640
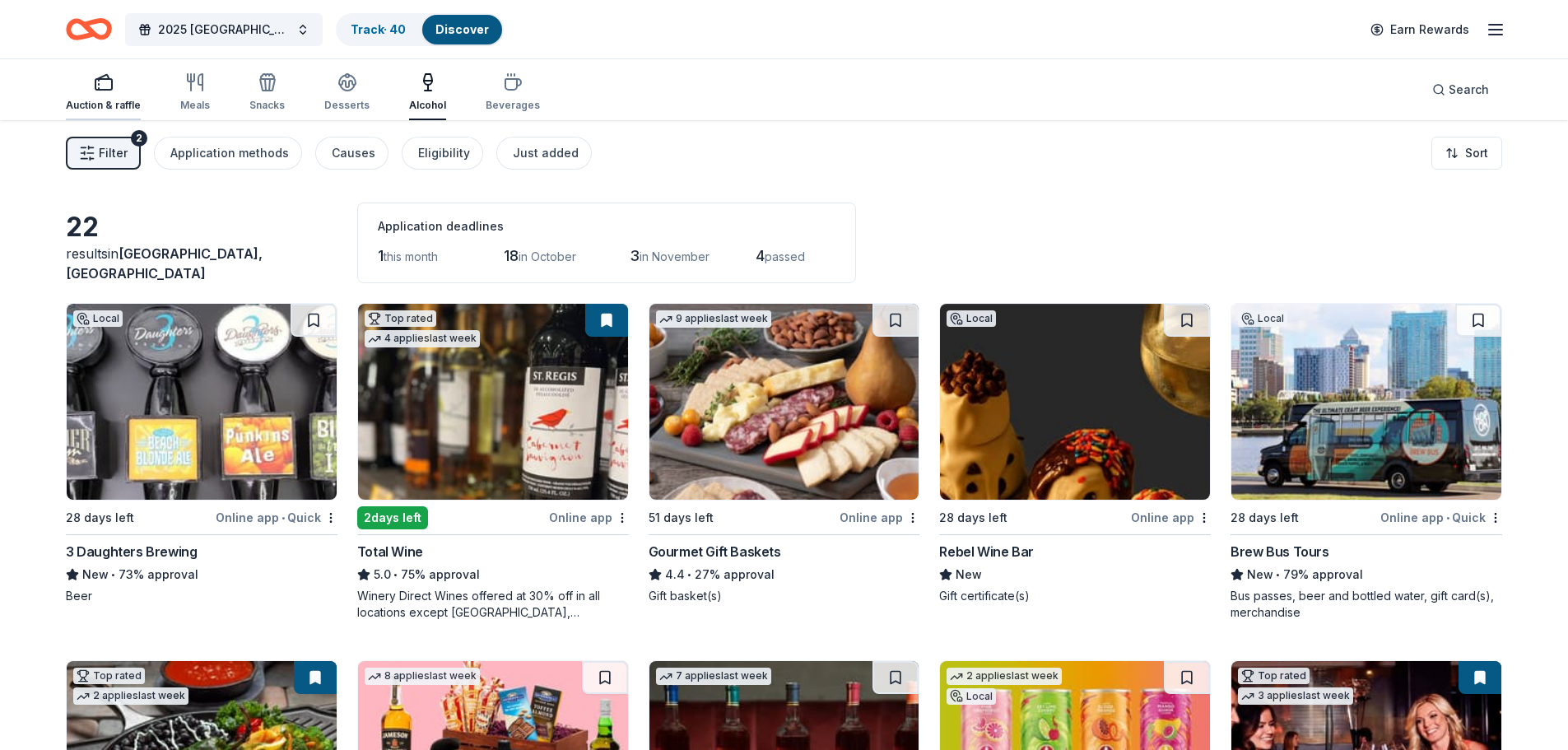
click at [108, 90] on rect "button" at bounding box center [103, 84] width 16 height 11
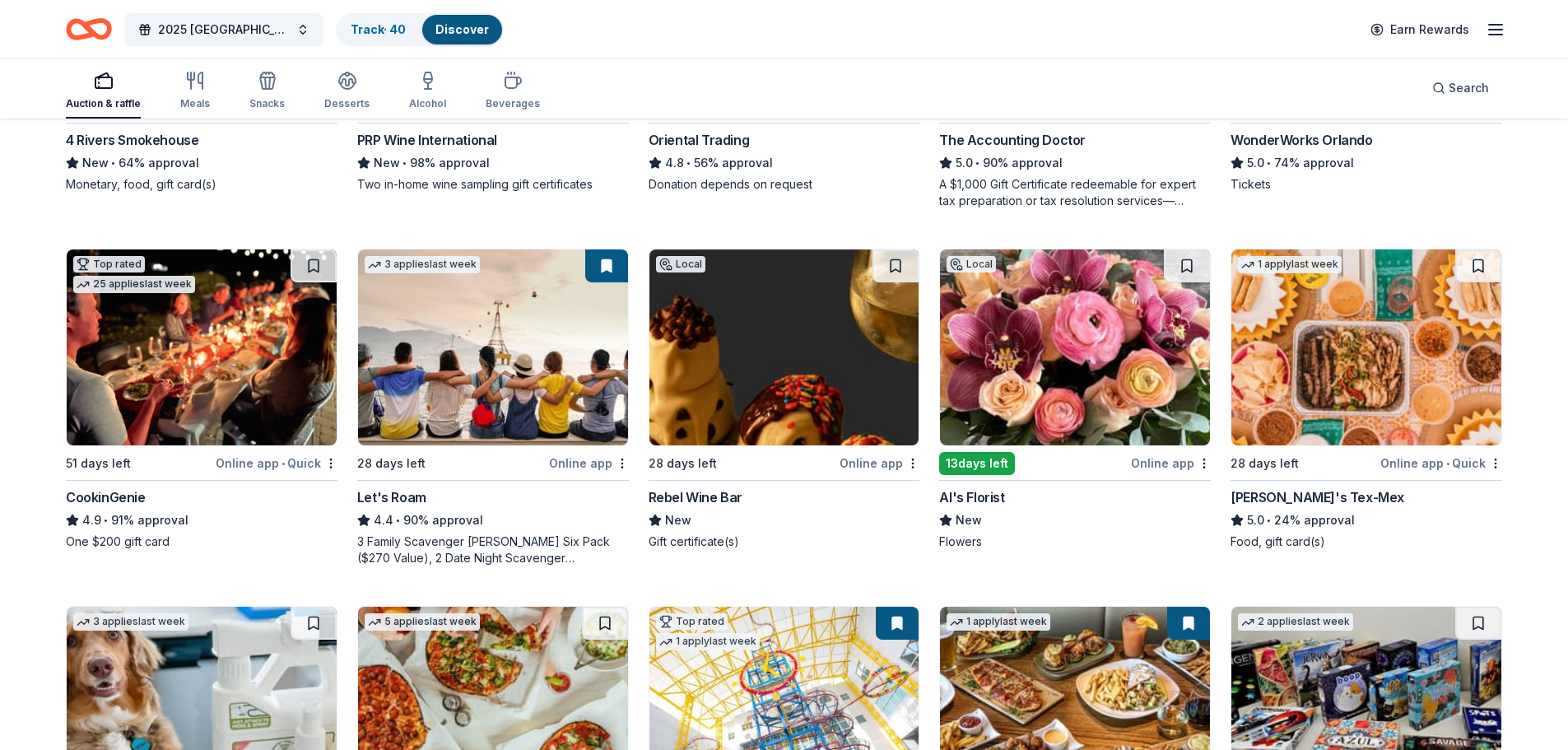
scroll to position [494, 0]
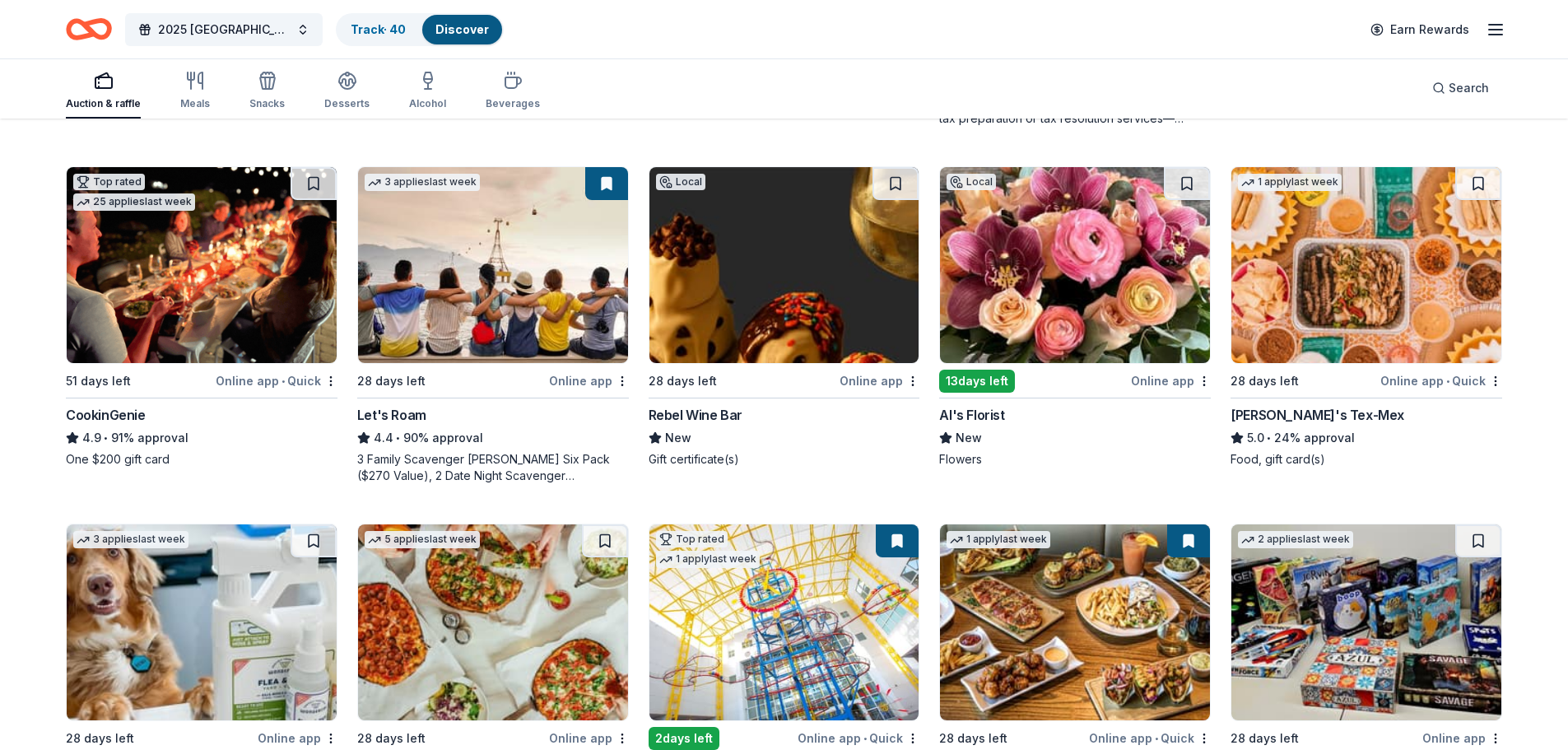
click at [104, 414] on div "CookinGenie" at bounding box center [106, 415] width 80 height 20
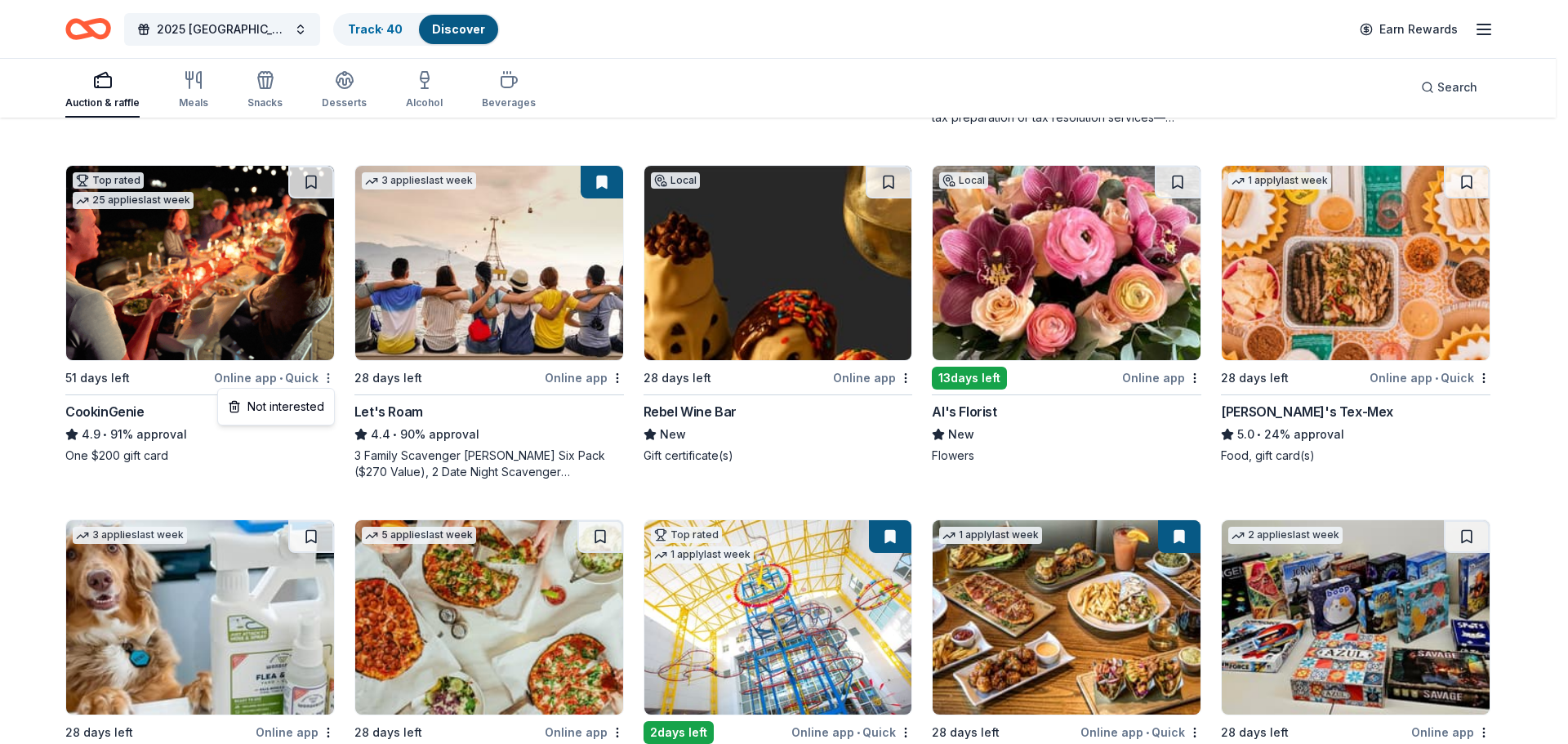
click at [314, 407] on div "Not interested" at bounding box center [276, 407] width 109 height 29
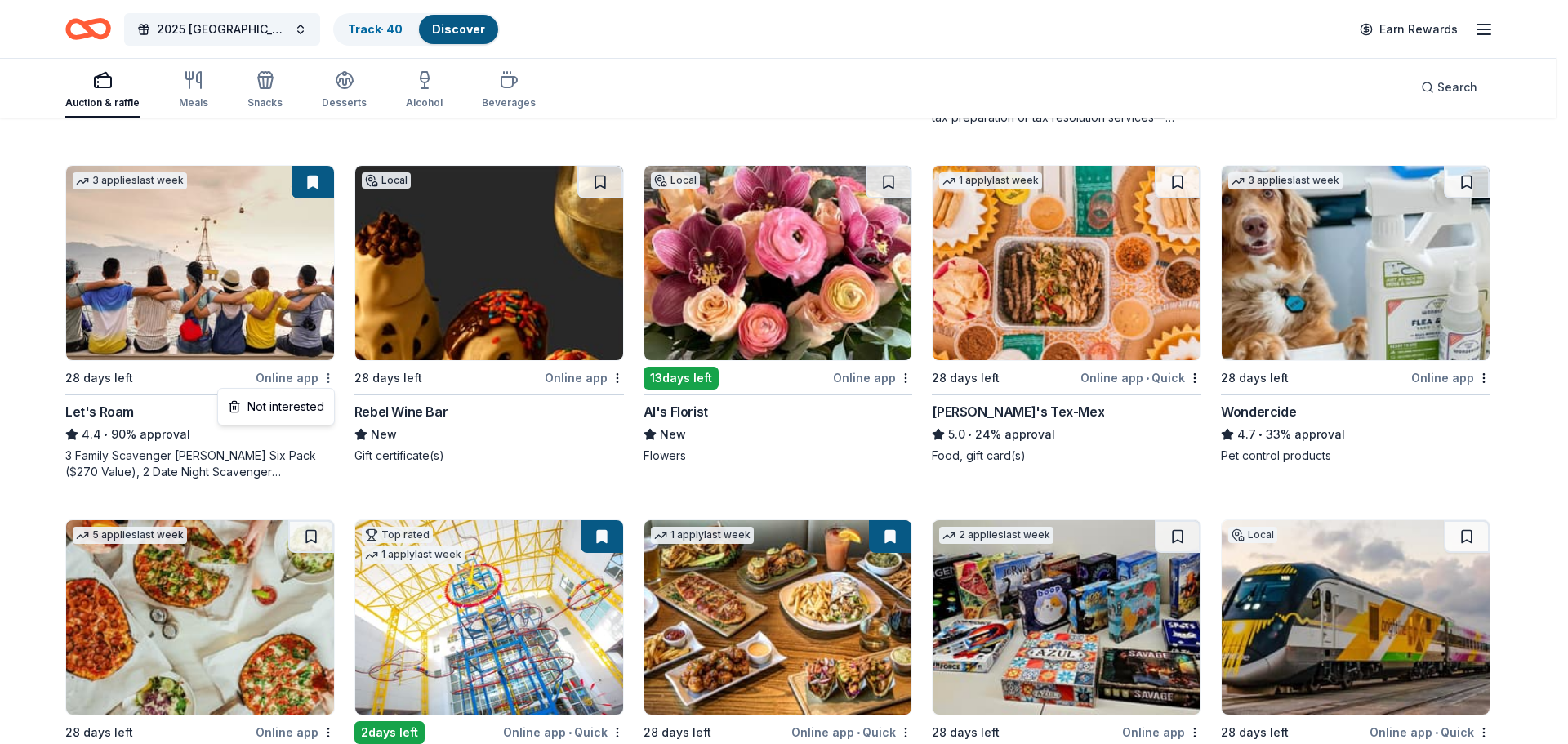
click at [309, 405] on div "Not interested" at bounding box center [276, 407] width 109 height 29
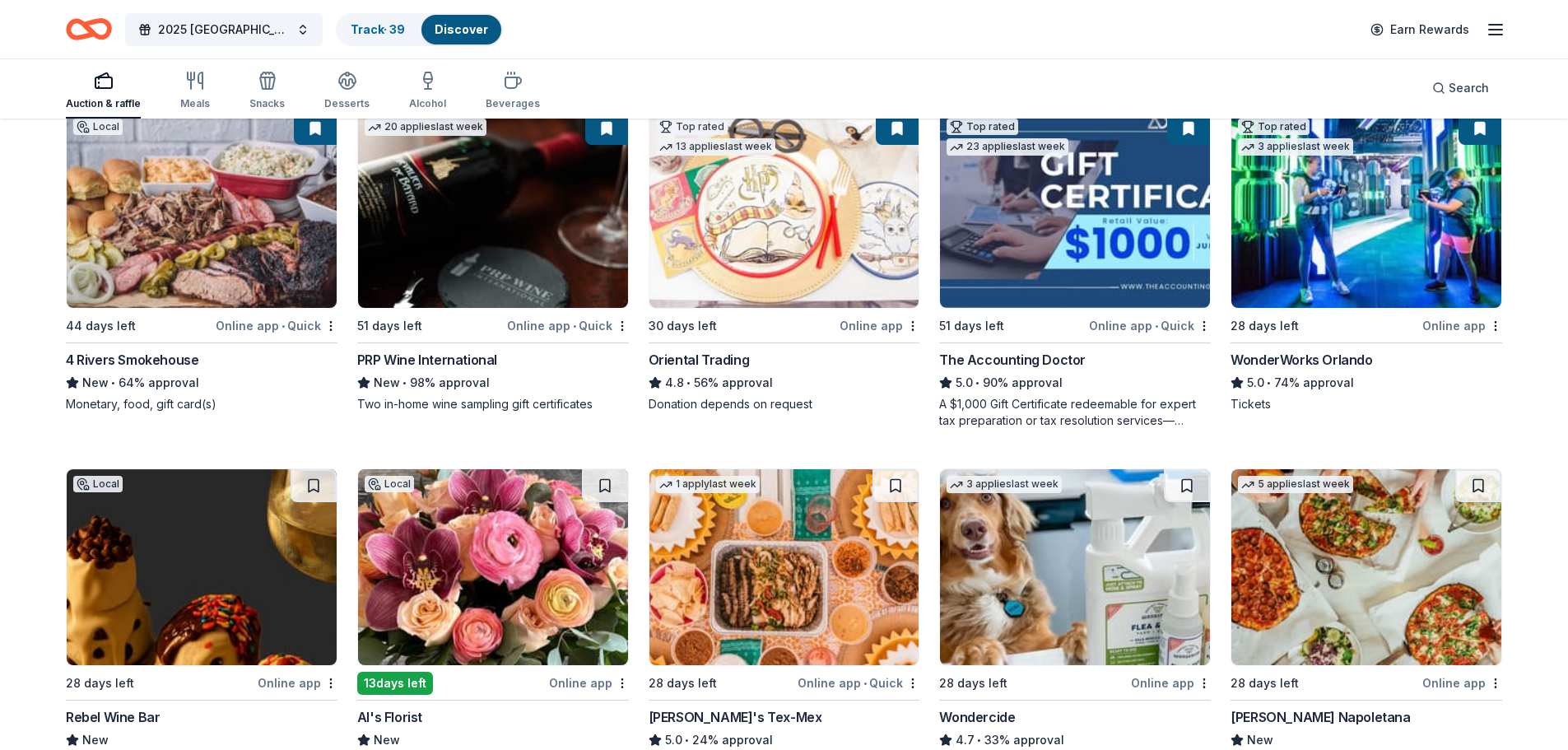
scroll to position [0, 0]
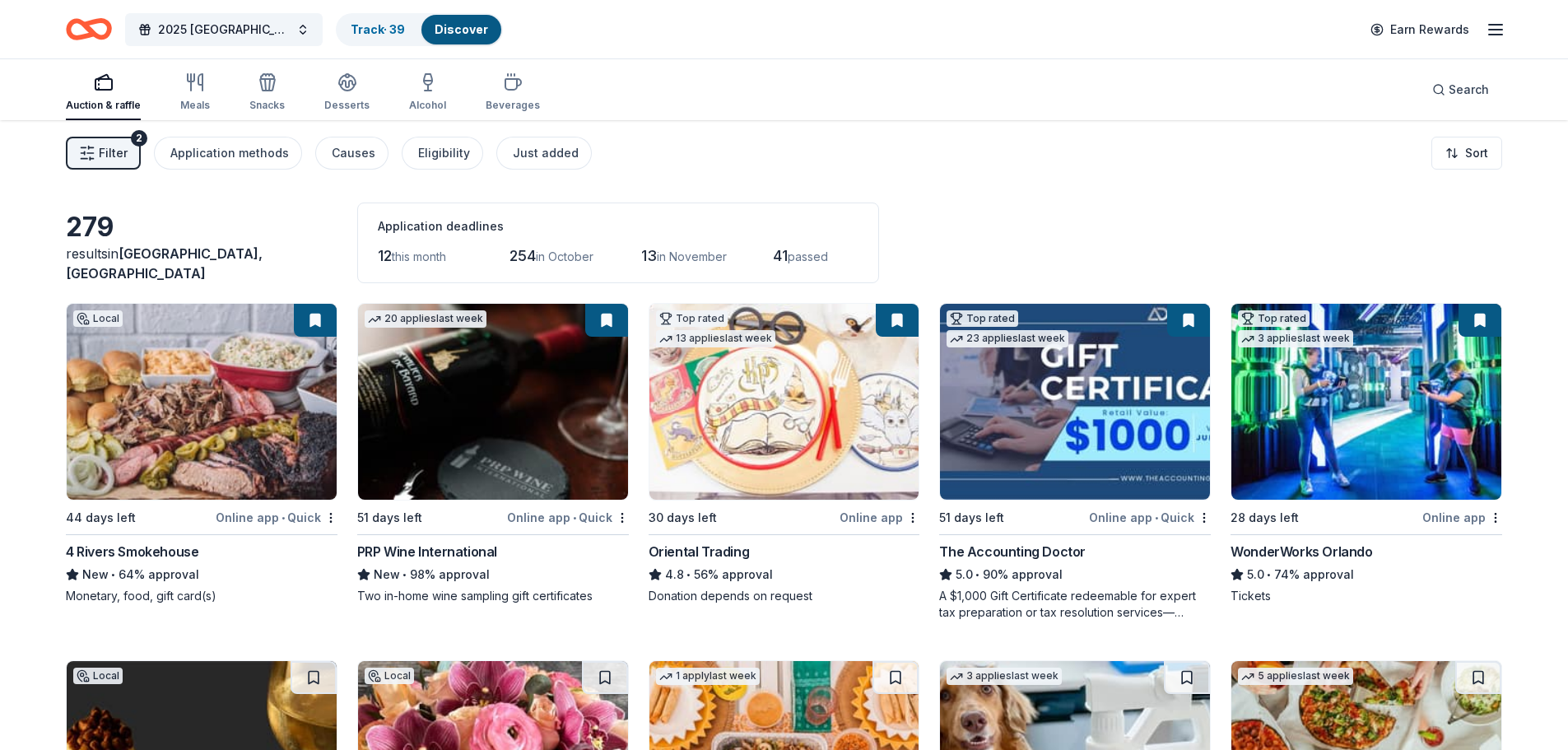
click at [157, 546] on div "4 Rivers Smokehouse" at bounding box center [132, 551] width 133 height 20
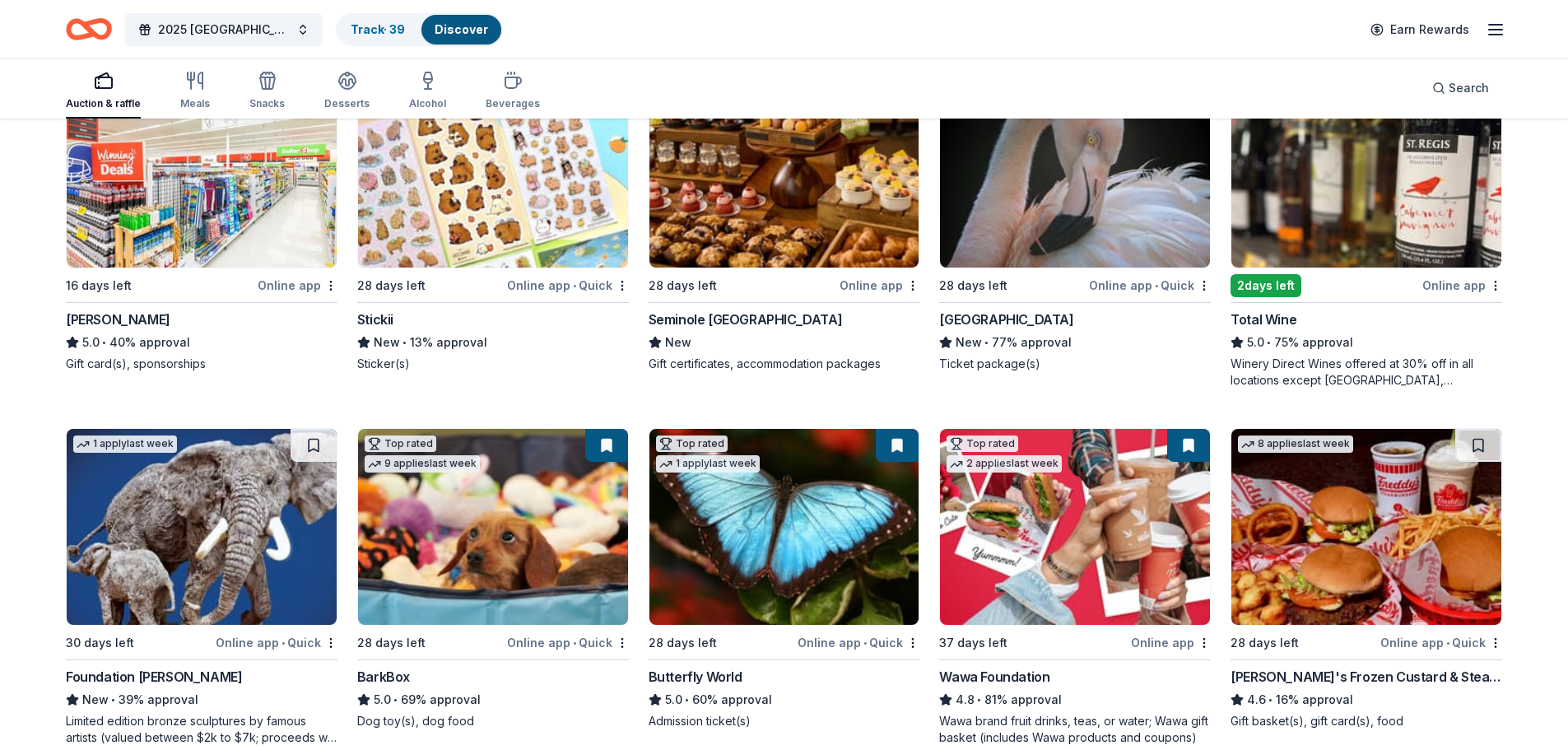
scroll to position [1318, 0]
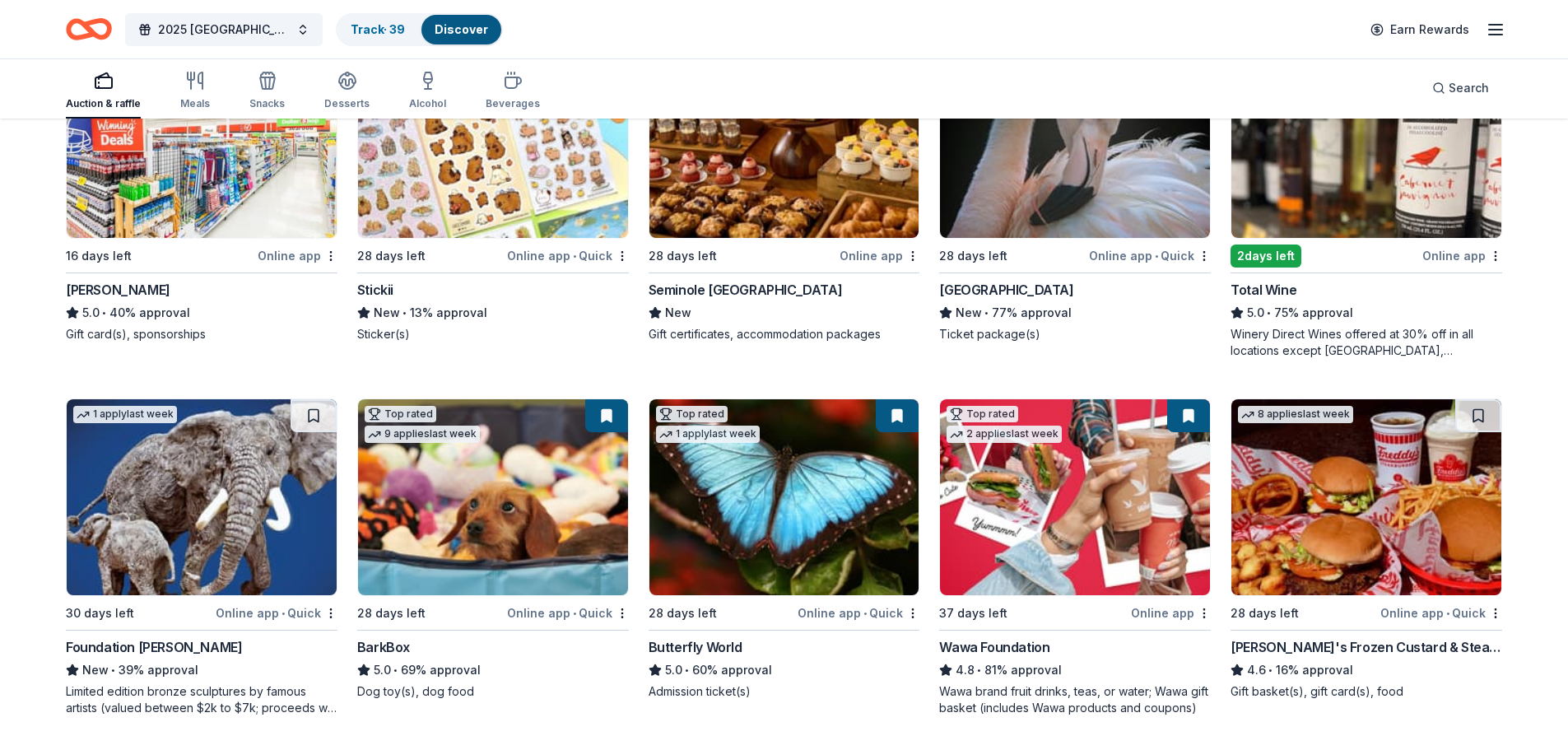
click at [85, 80] on div "button" at bounding box center [103, 80] width 74 height 20
click at [372, 24] on link "Track · 39" at bounding box center [377, 29] width 54 height 14
click at [381, 27] on link "Track · 39" at bounding box center [377, 29] width 54 height 14
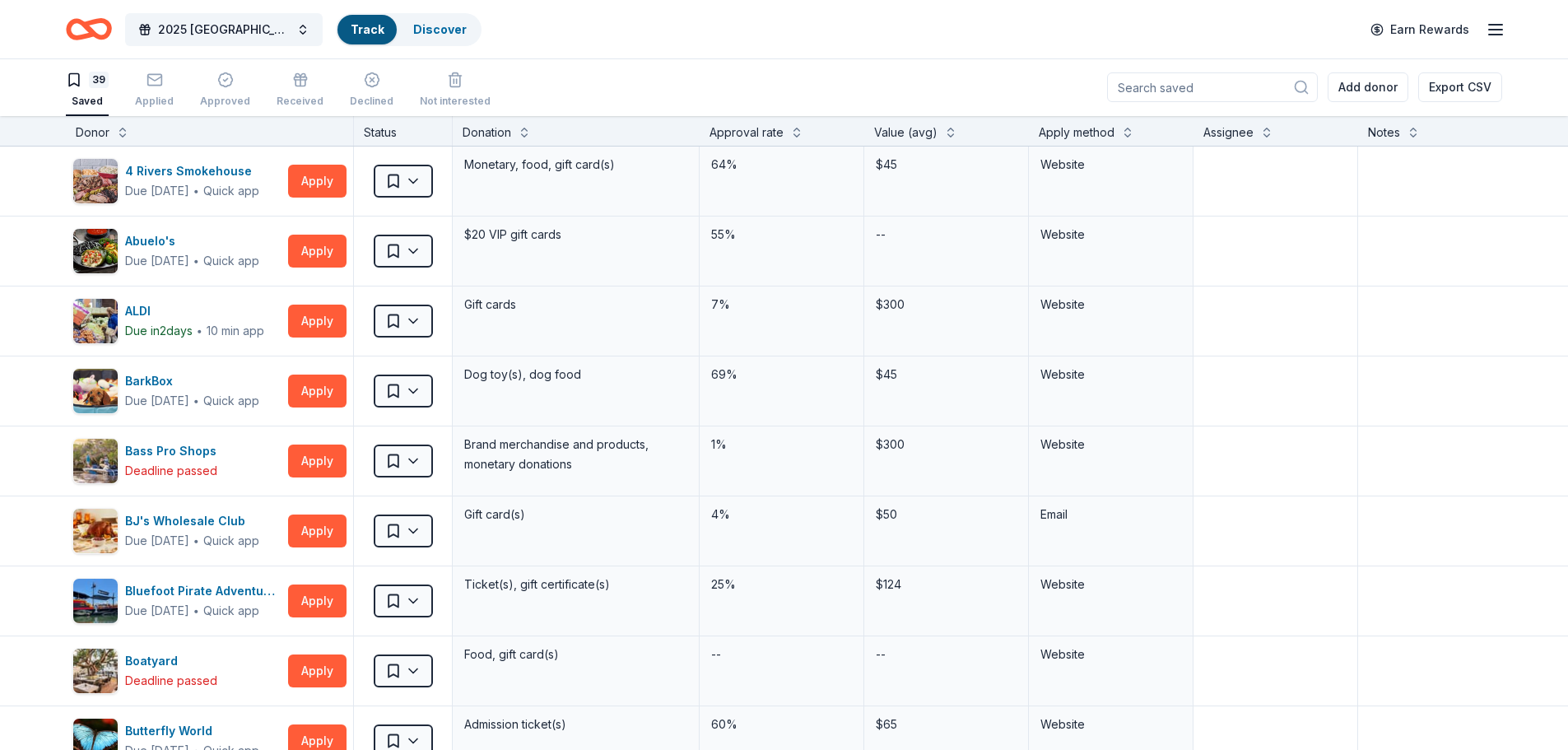
scroll to position [1, 0]
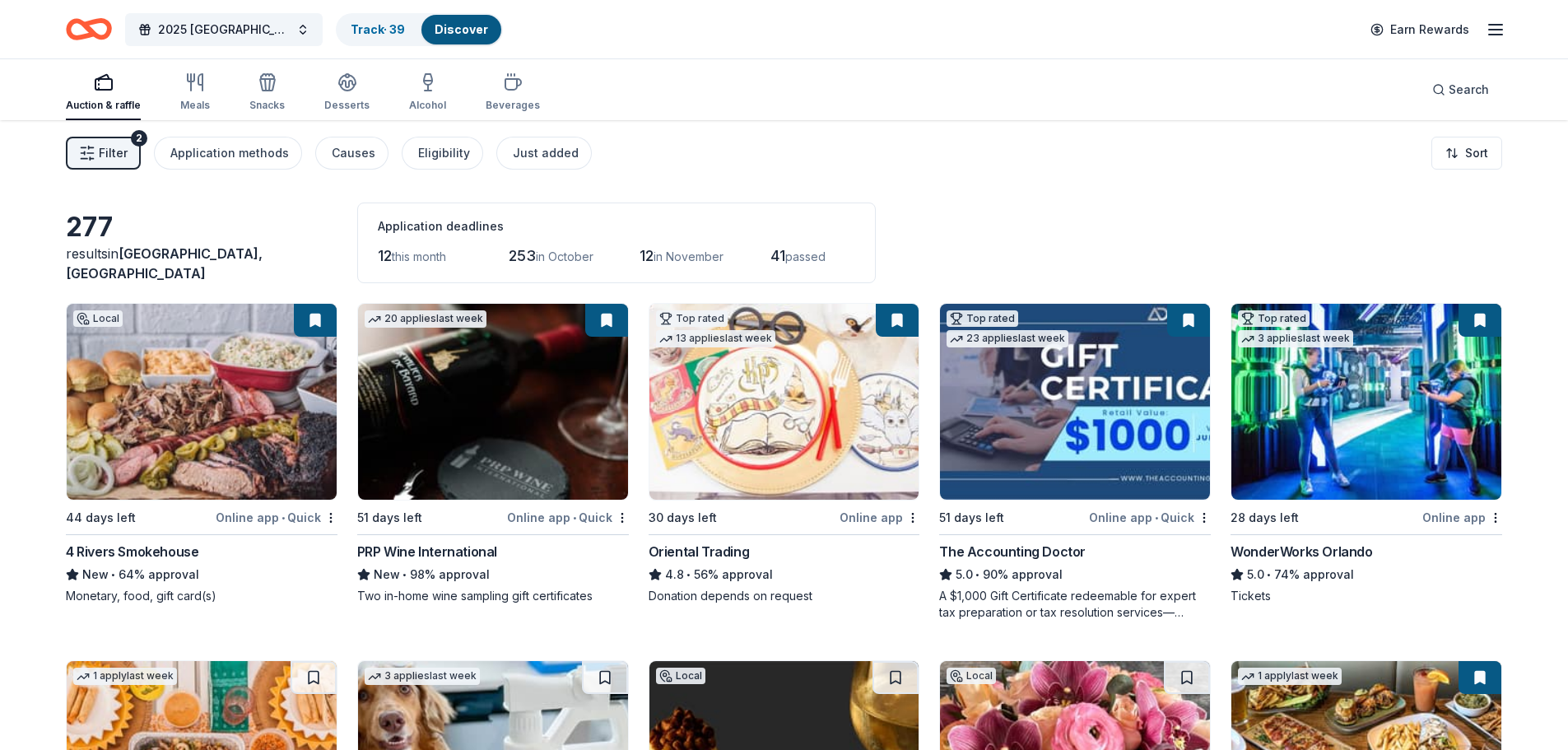
click at [1050, 545] on div "The Accounting Doctor" at bounding box center [1011, 551] width 146 height 20
